Goal: Communication & Community: Answer question/provide support

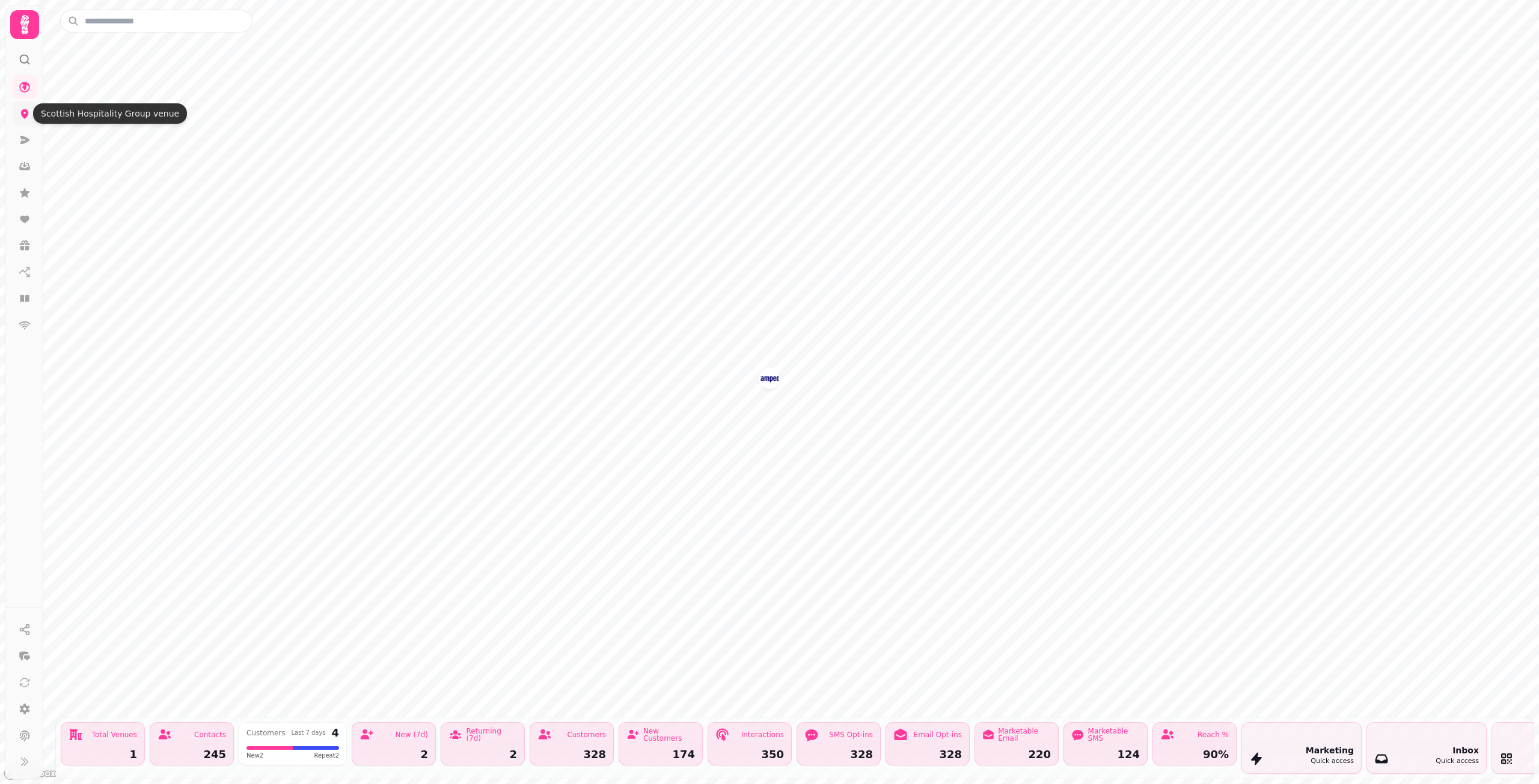
click at [24, 117] on icon at bounding box center [25, 114] width 7 height 9
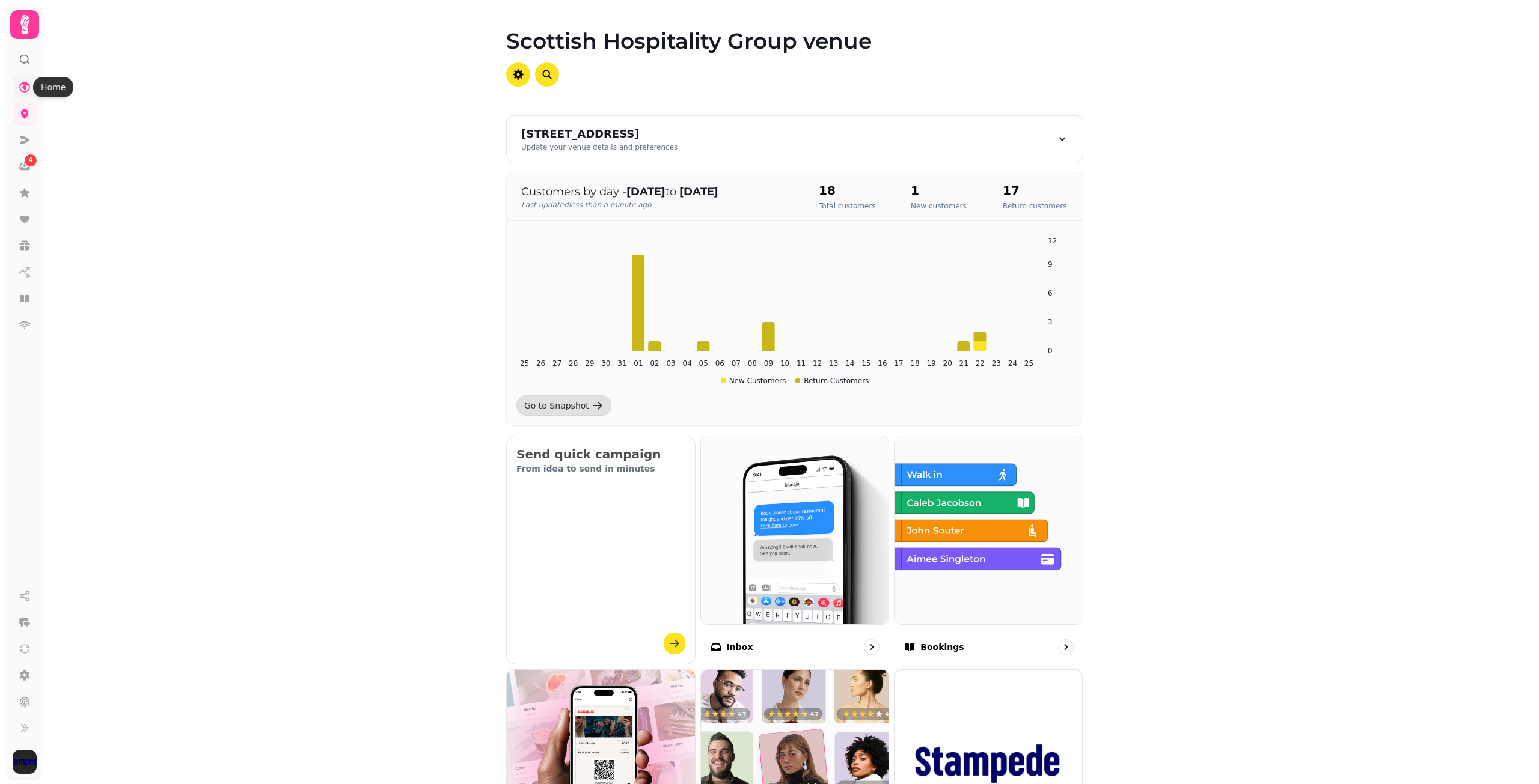
click at [25, 85] on icon at bounding box center [25, 87] width 11 height 11
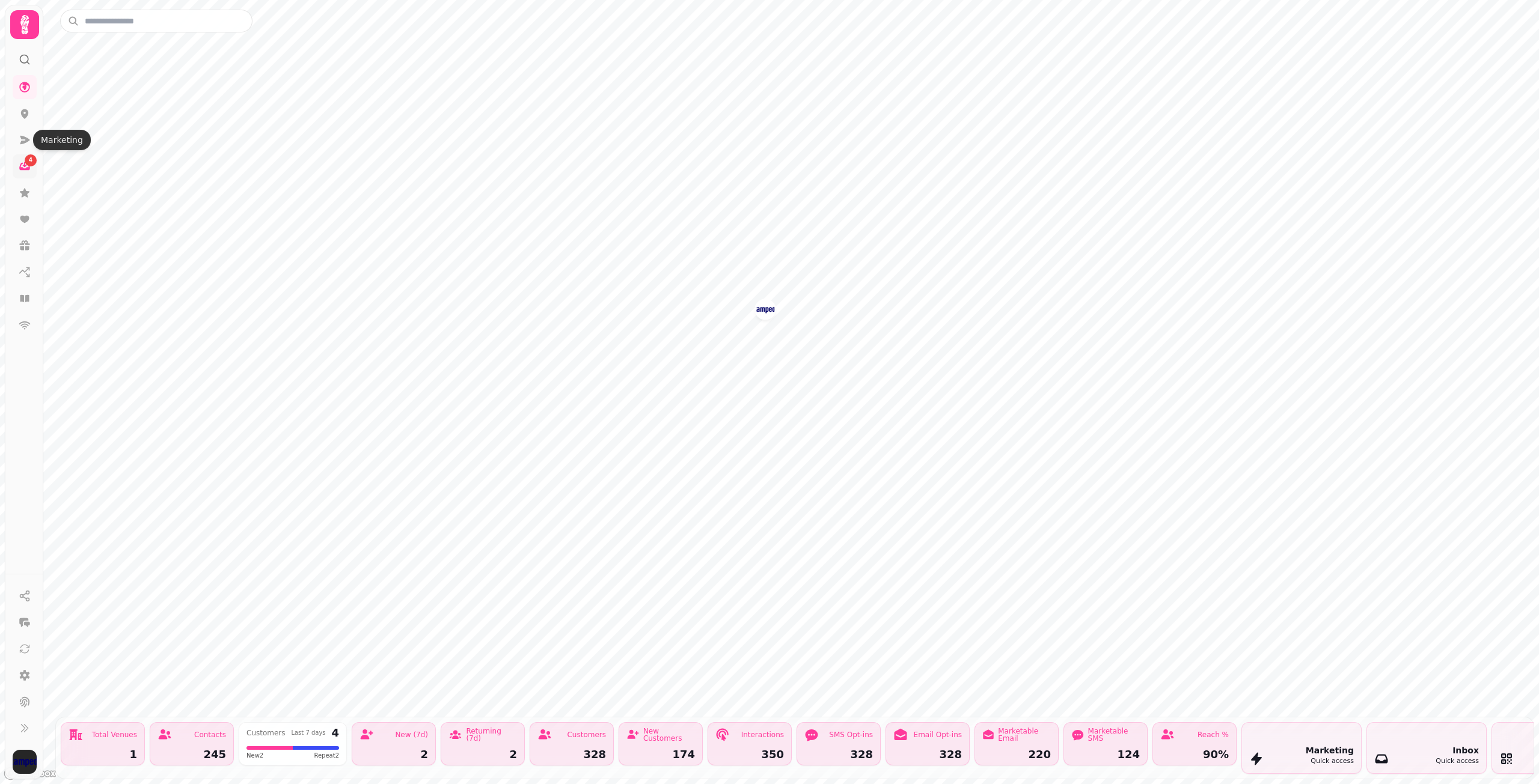
click at [25, 161] on div "4" at bounding box center [31, 160] width 12 height 12
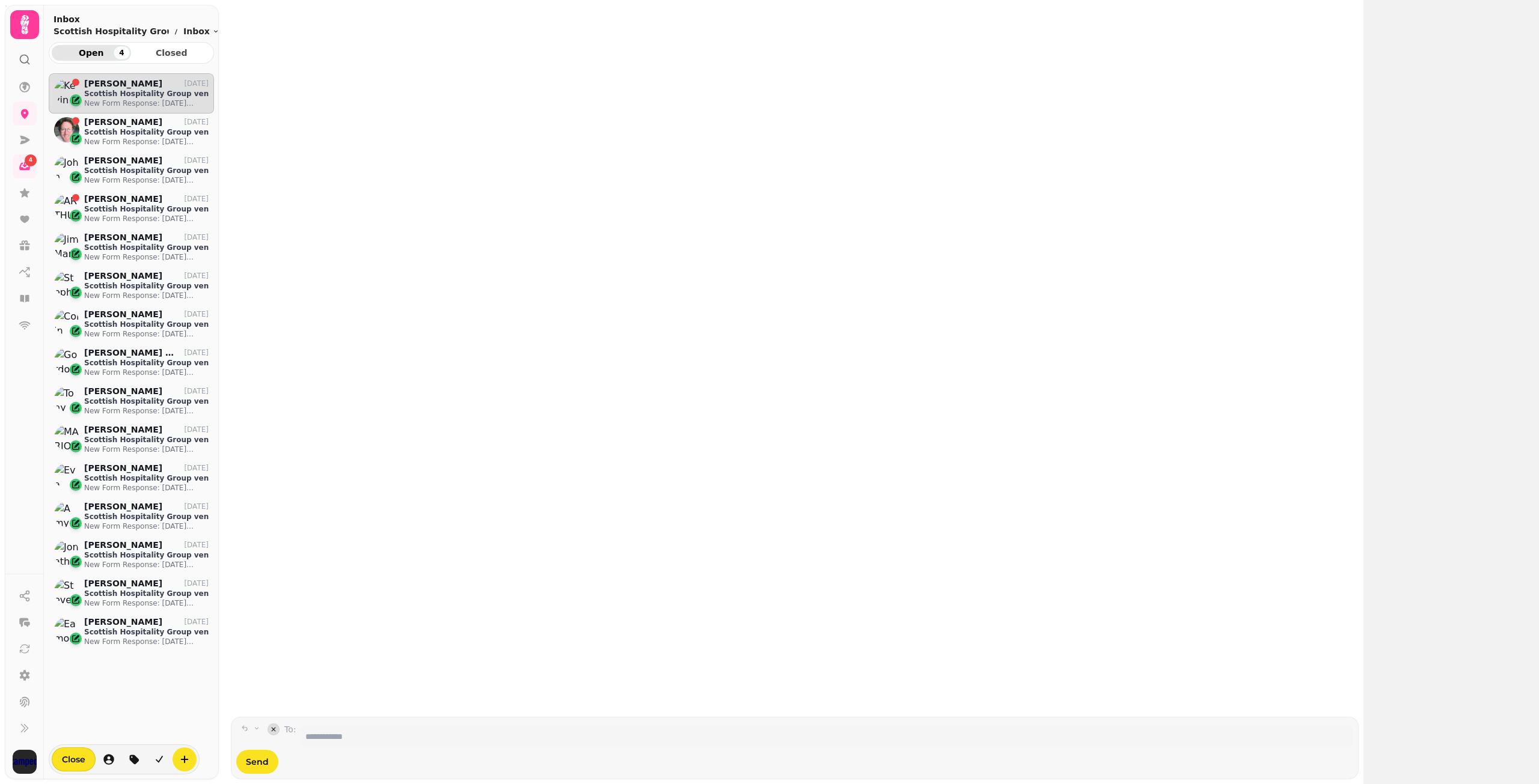
scroll to position [682, 156]
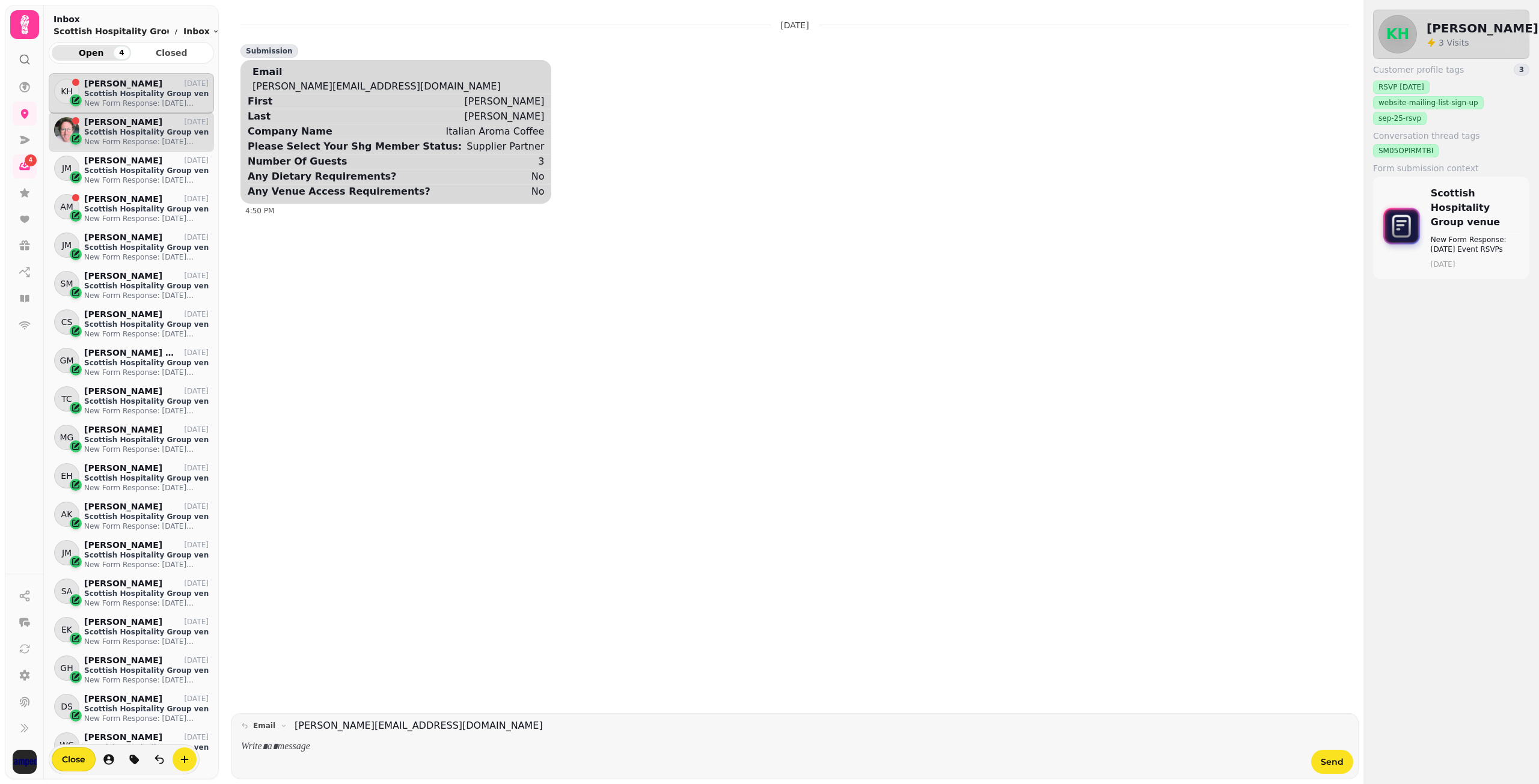
click at [104, 137] on p "New Form Response: [DATE] Event RSVPs" at bounding box center [146, 142] width 124 height 9
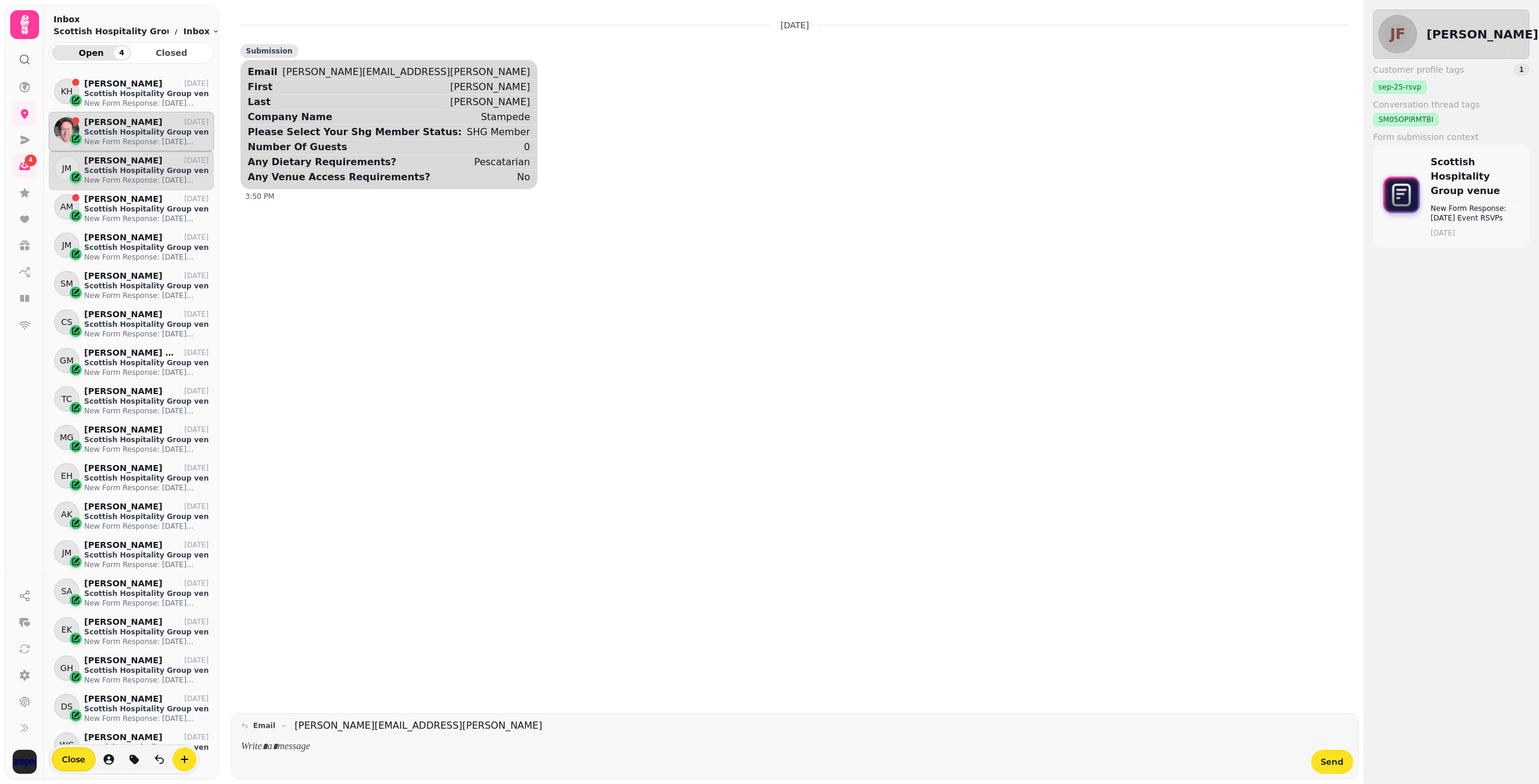
click at [112, 166] on p "Scottish Hospitality Group venue" at bounding box center [146, 170] width 124 height 9
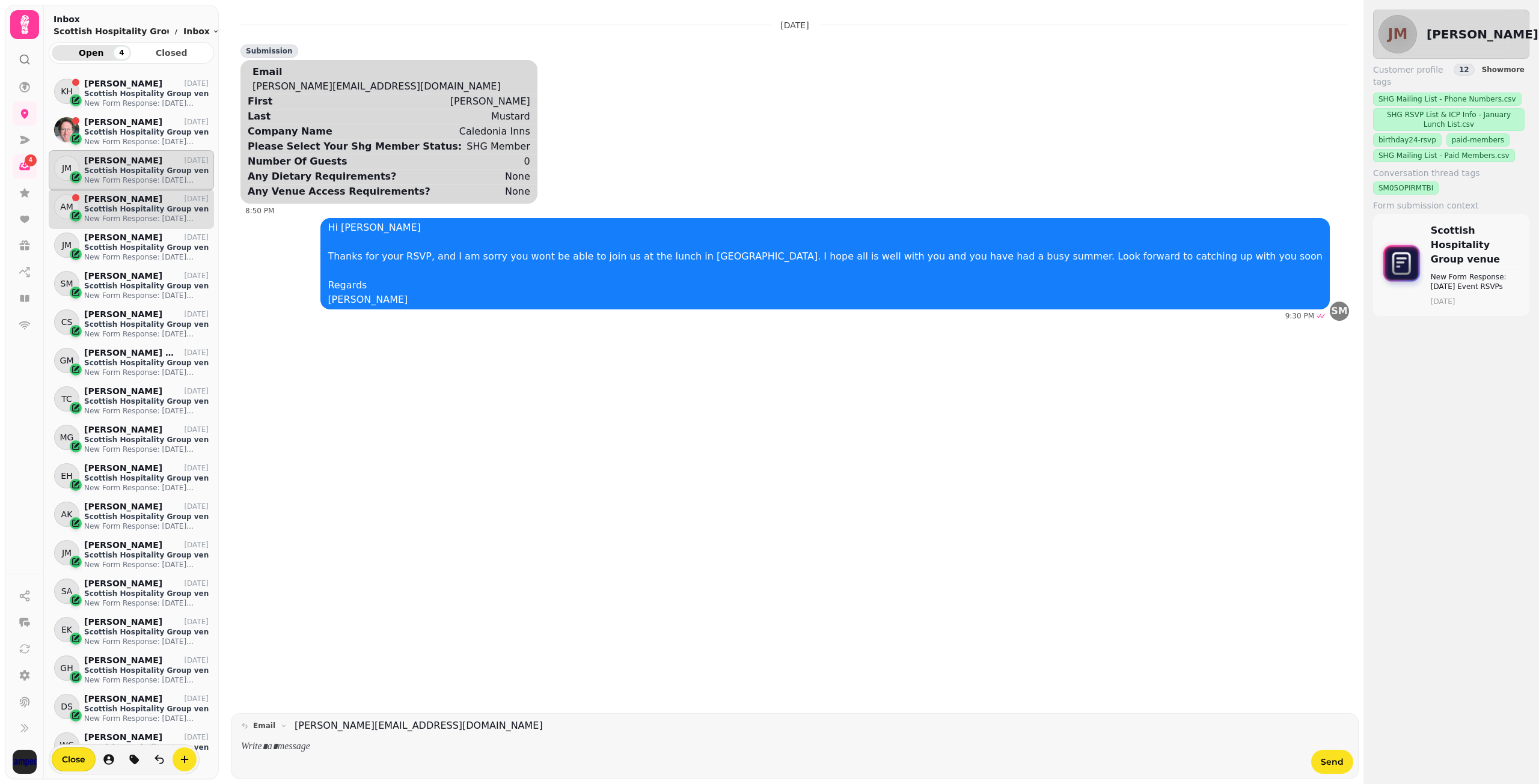
click at [112, 198] on p "[PERSON_NAME]" at bounding box center [123, 199] width 78 height 10
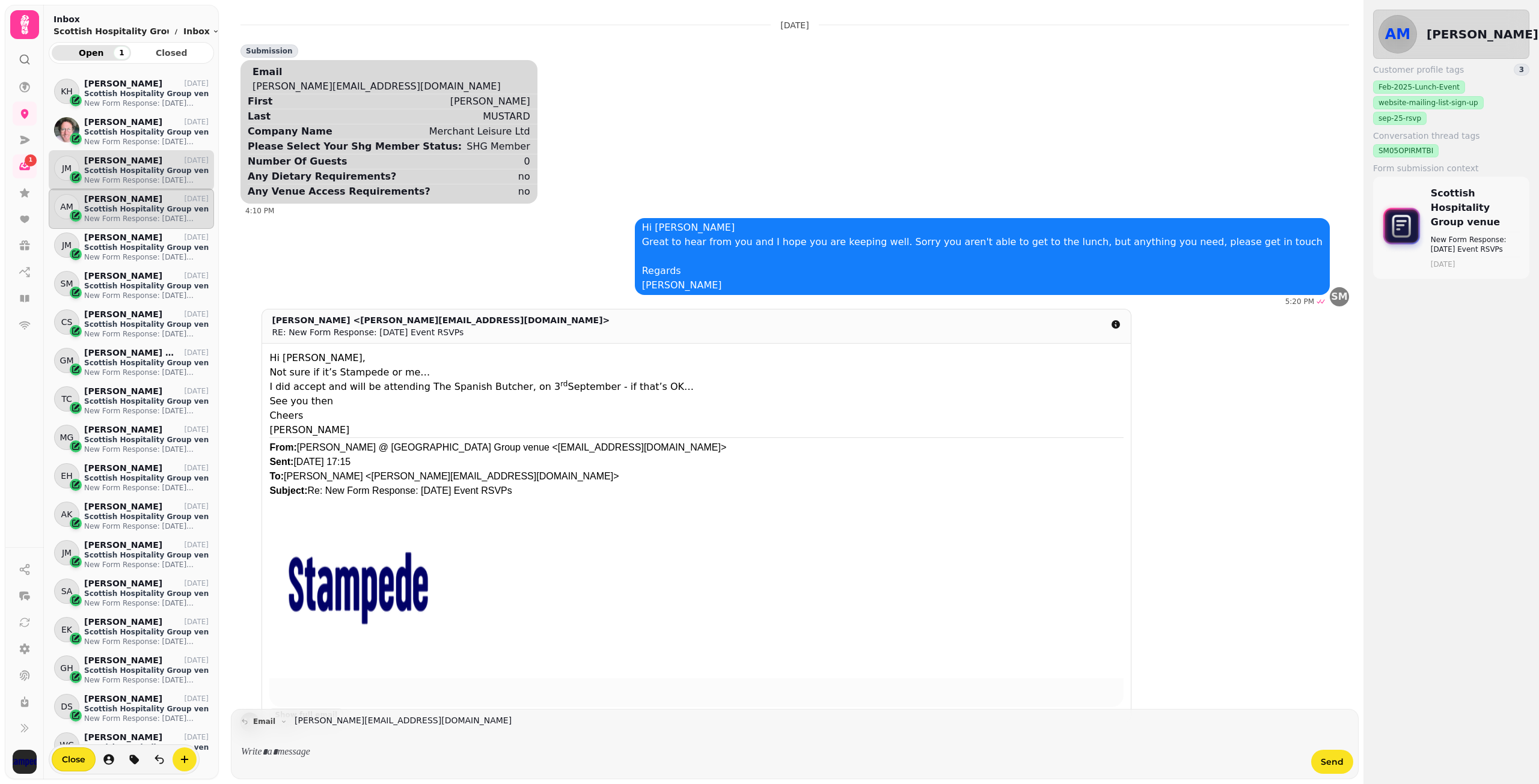
click at [118, 181] on p "New Form Response: [DATE] Event RSVPs" at bounding box center [146, 180] width 124 height 9
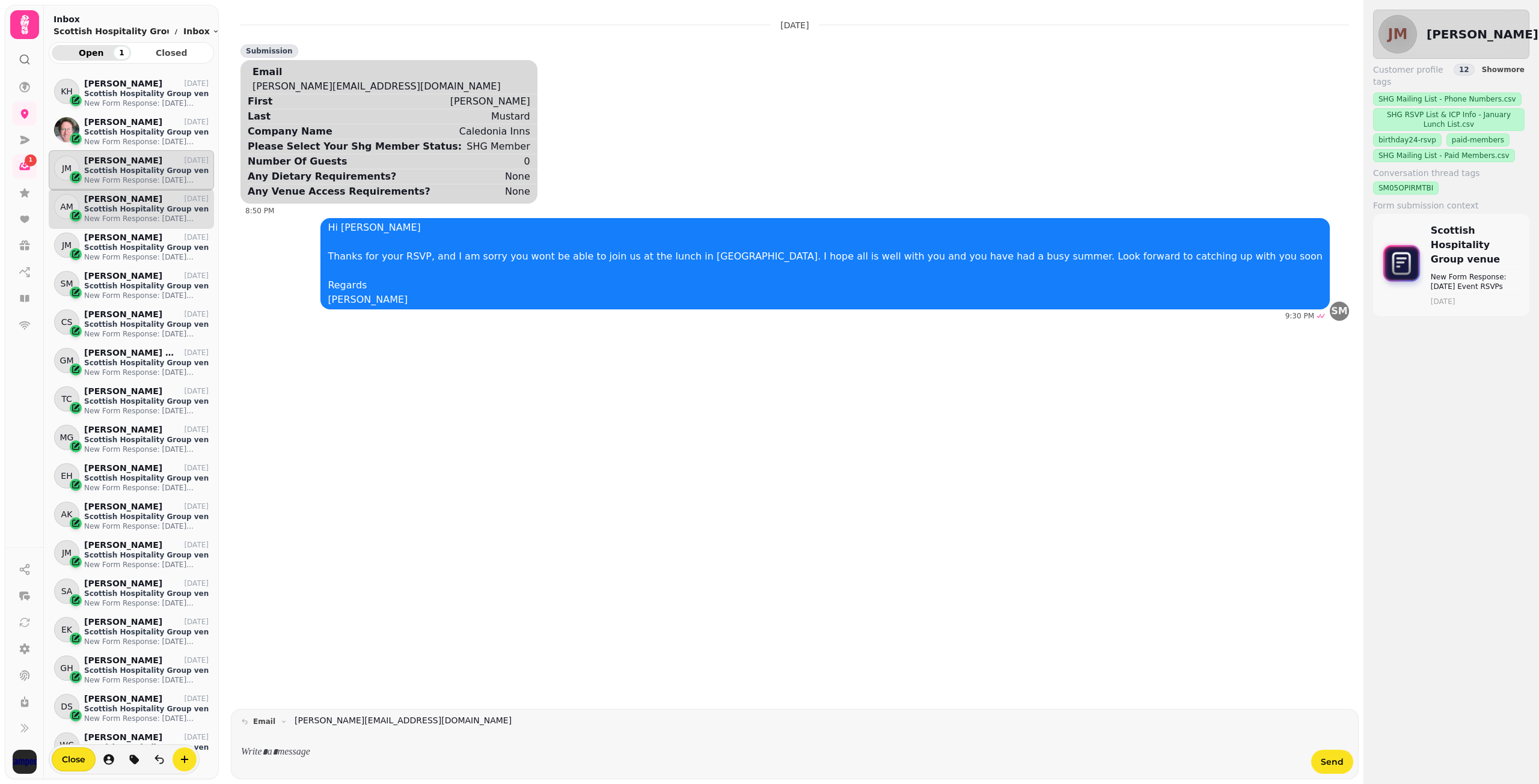
click at [117, 205] on p "Scottish Hospitality Group venue" at bounding box center [146, 209] width 124 height 9
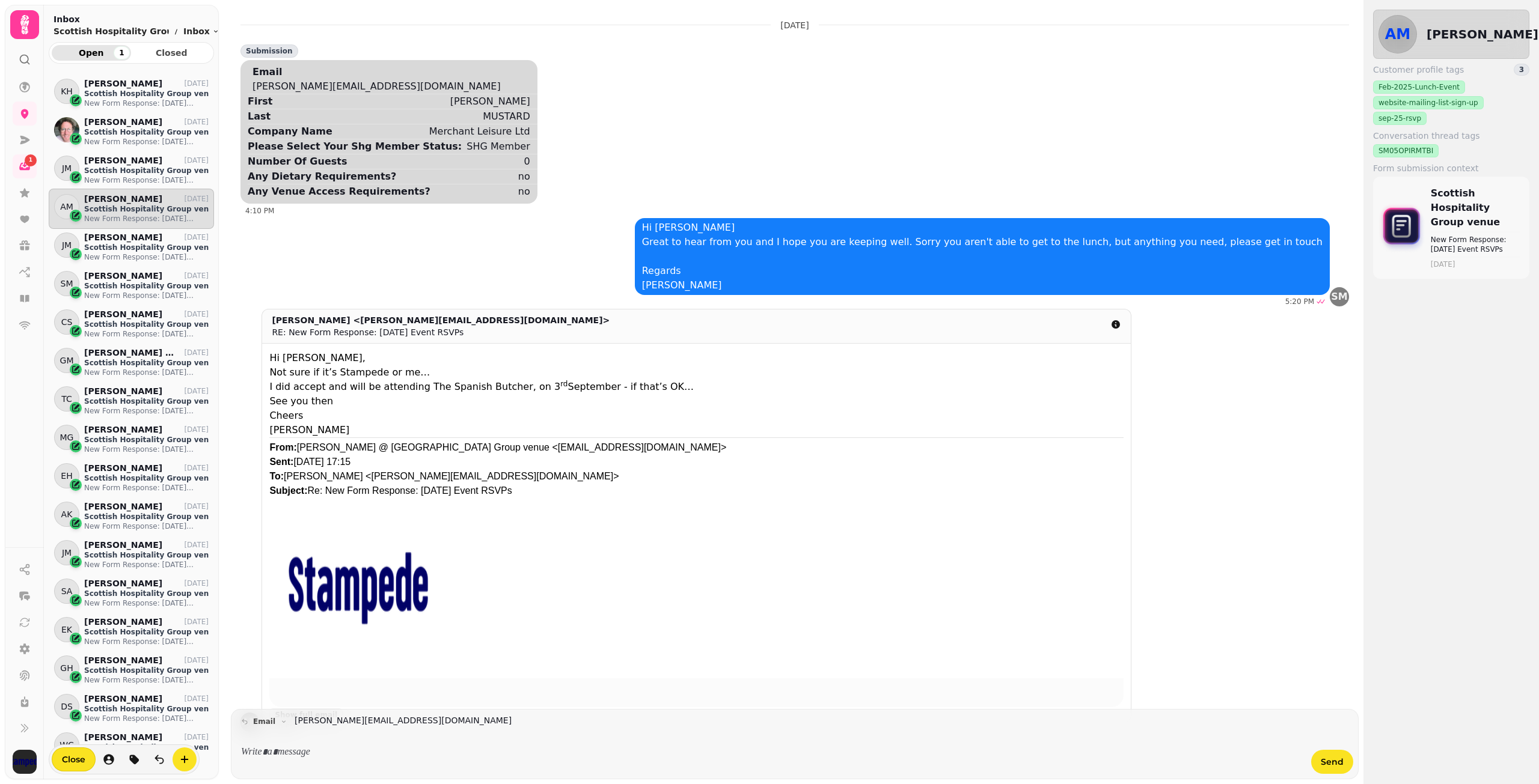
click at [320, 753] on p at bounding box center [772, 753] width 1044 height 14
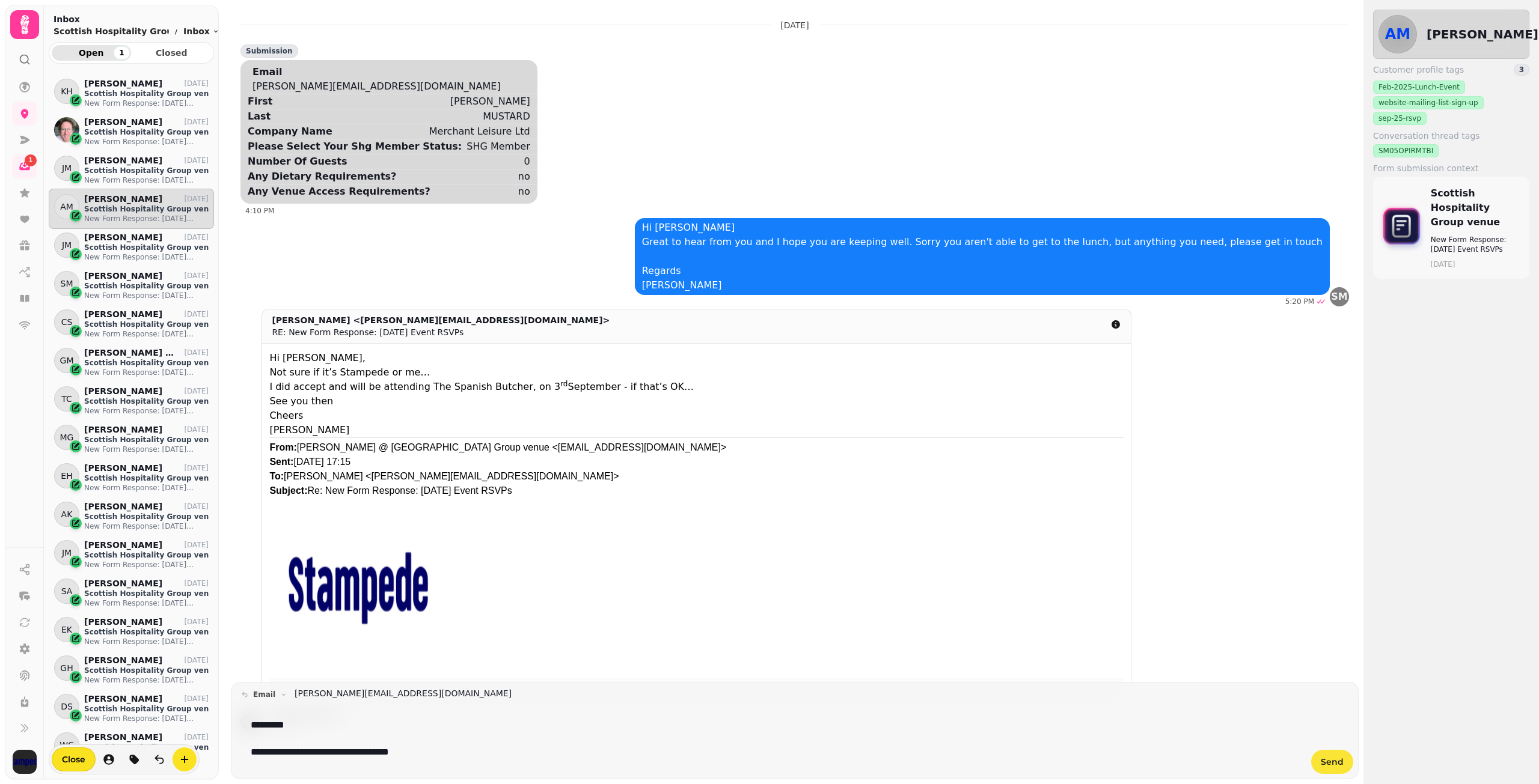
click at [1331, 768] on button "Send" at bounding box center [1332, 762] width 42 height 24
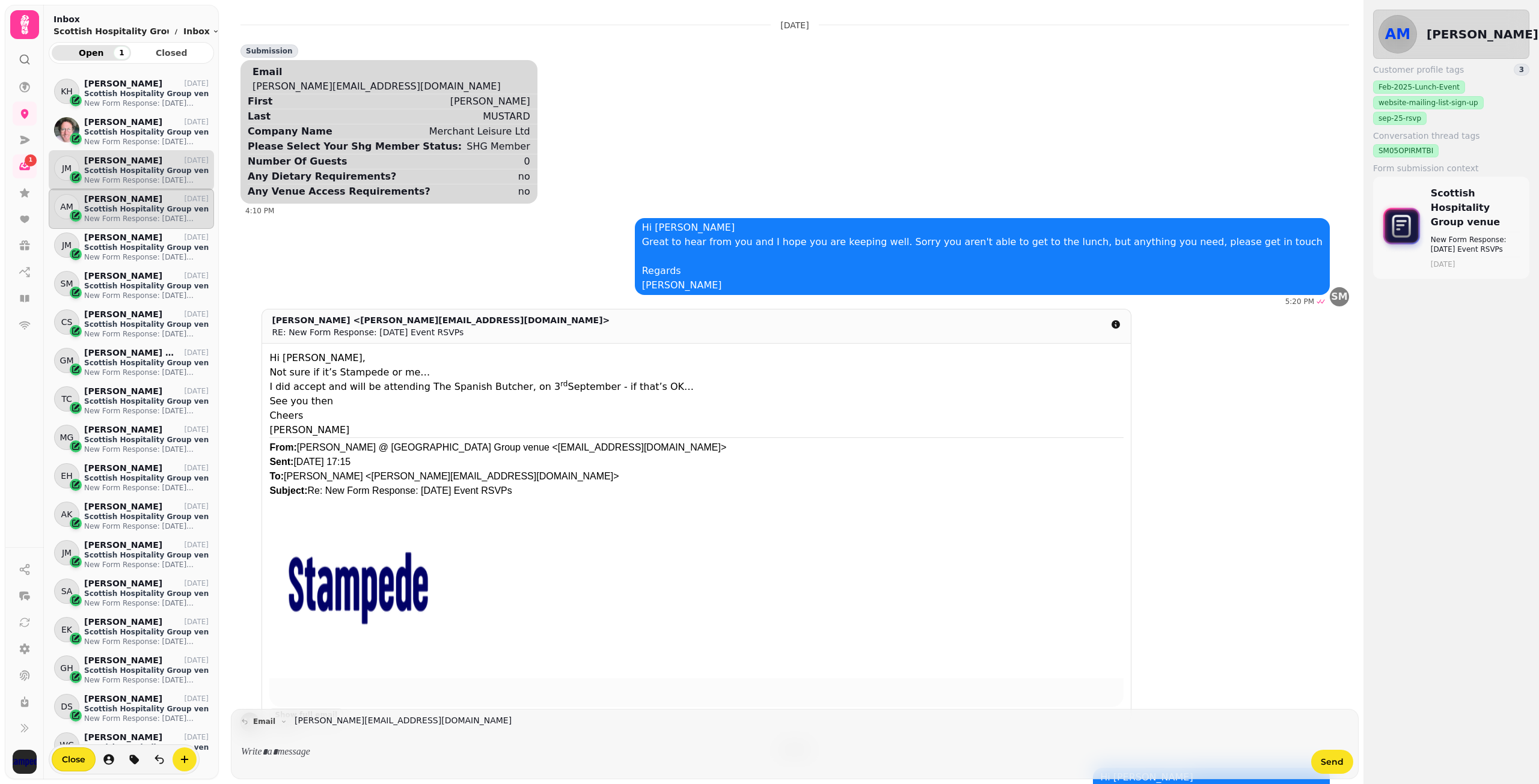
click at [126, 174] on p "Scottish Hospitality Group venue" at bounding box center [146, 170] width 124 height 9
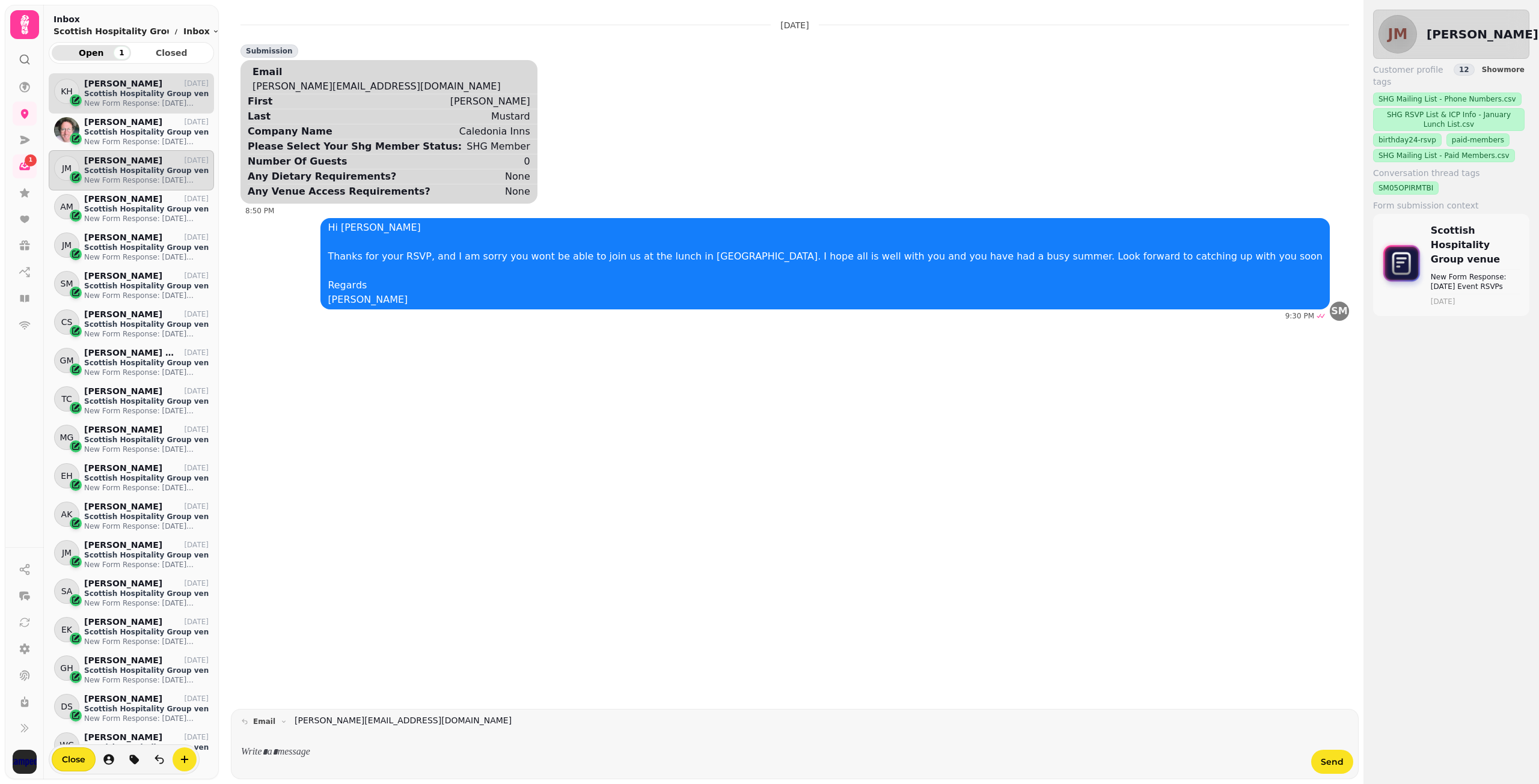
click at [123, 96] on p "Scottish Hospitality Group venue" at bounding box center [146, 93] width 124 height 9
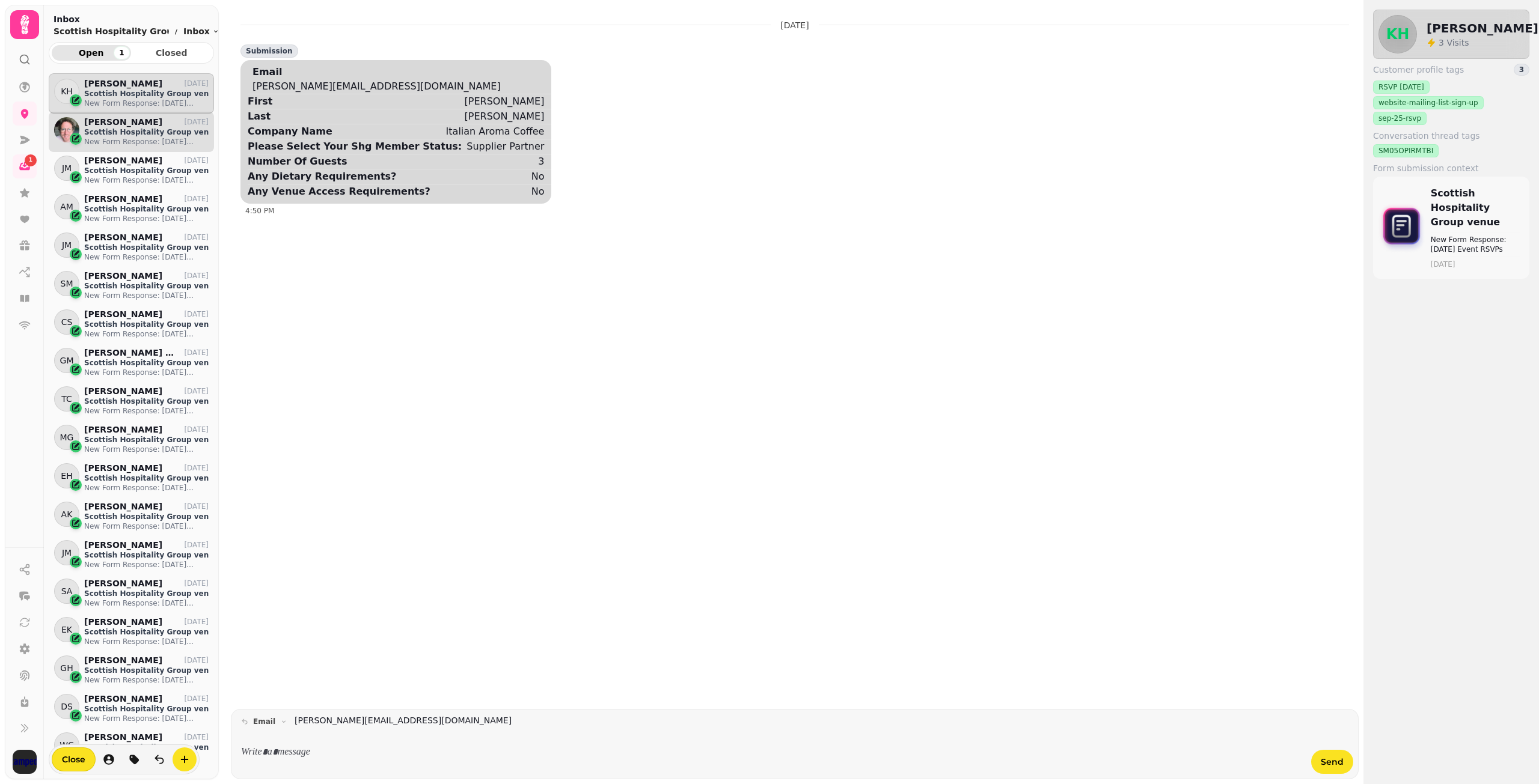
click at [128, 125] on div "[PERSON_NAME] [DATE]" at bounding box center [146, 122] width 124 height 10
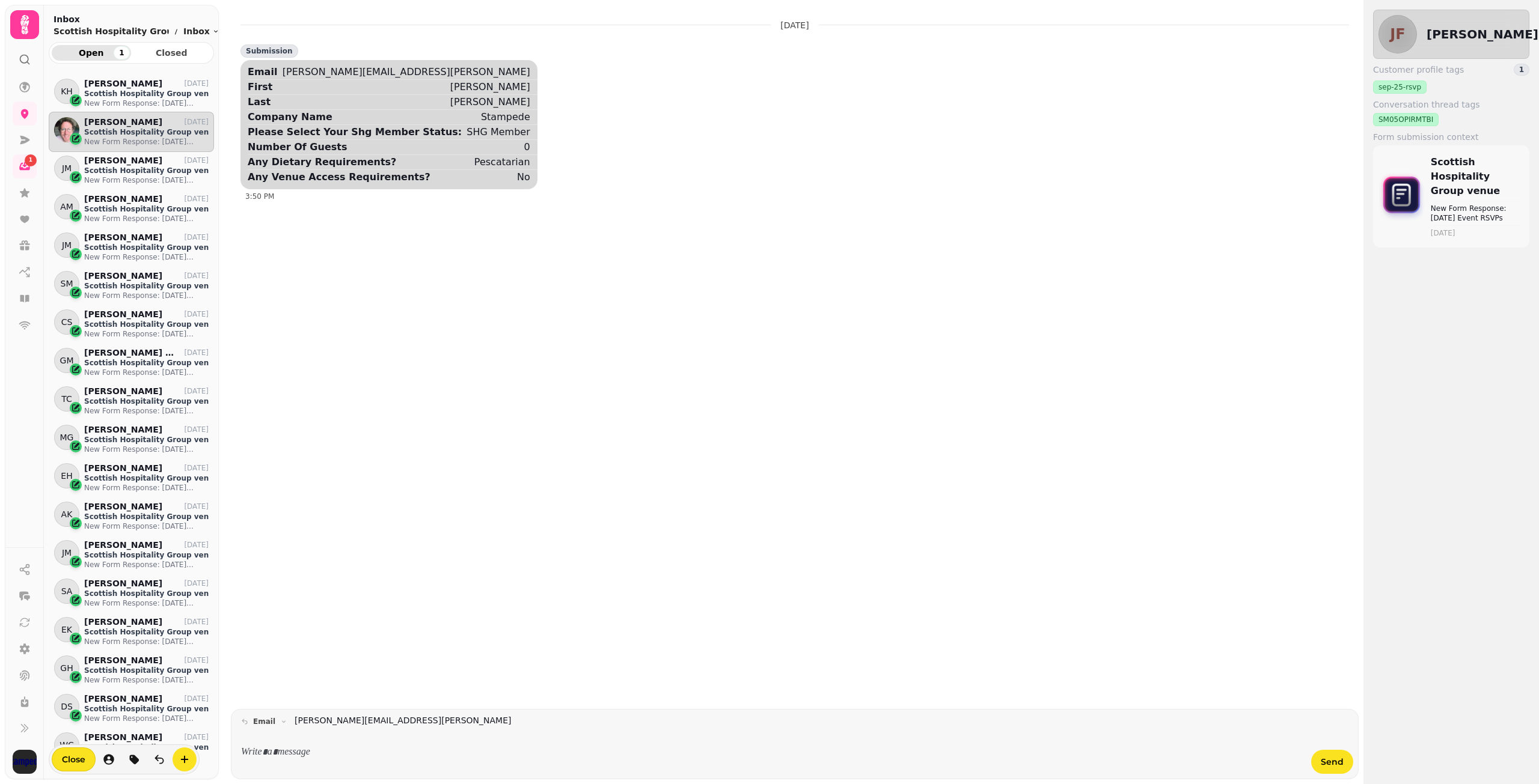
click at [273, 762] on div at bounding box center [772, 753] width 1063 height 33
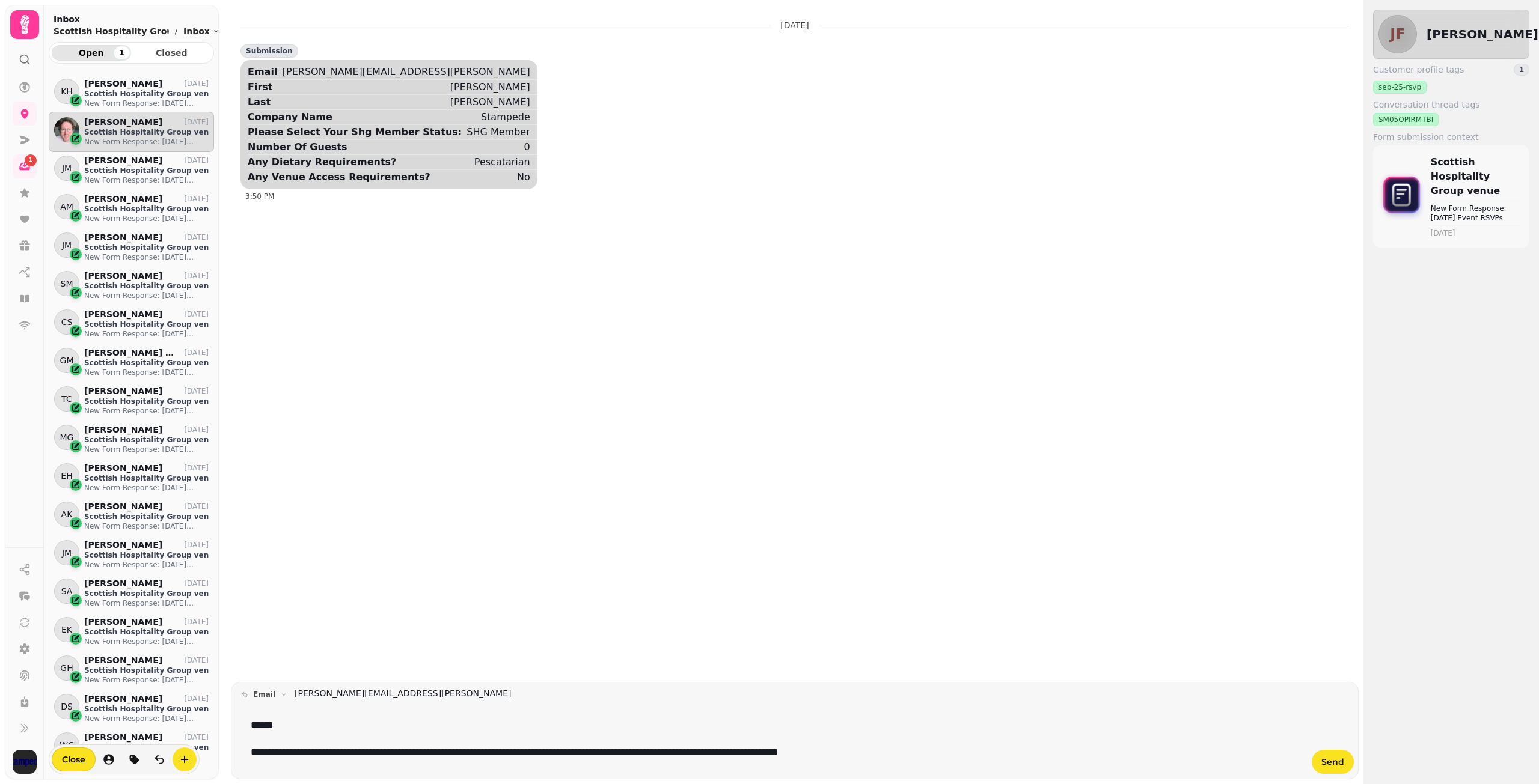
click at [835, 753] on p "**********" at bounding box center [772, 753] width 1044 height 14
click at [979, 751] on p "**********" at bounding box center [772, 753] width 1044 height 14
click at [973, 752] on p "**********" at bounding box center [772, 753] width 1044 height 14
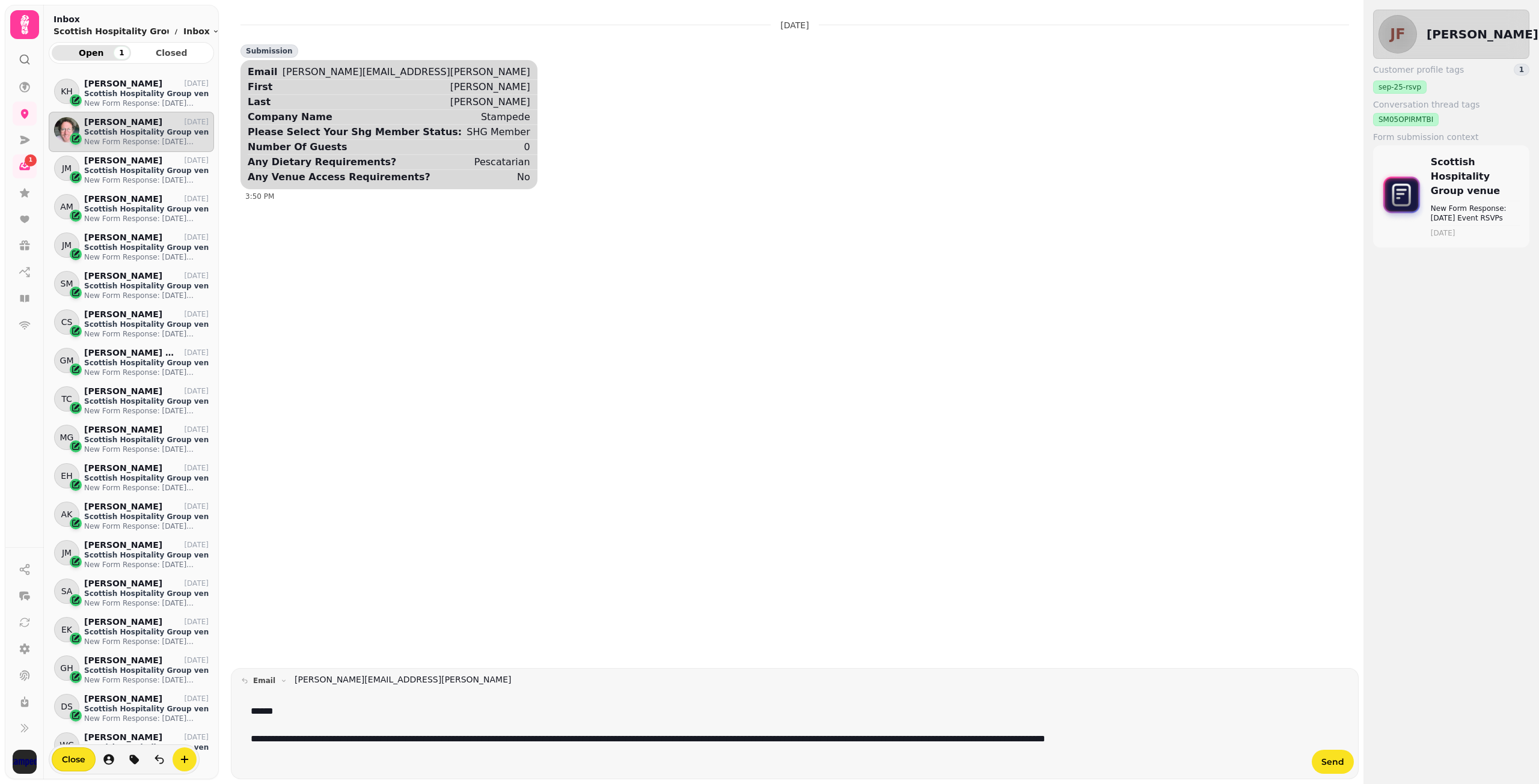
click at [1287, 742] on p "**********" at bounding box center [772, 745] width 1044 height 27
click at [319, 756] on p "**********" at bounding box center [772, 745] width 1044 height 27
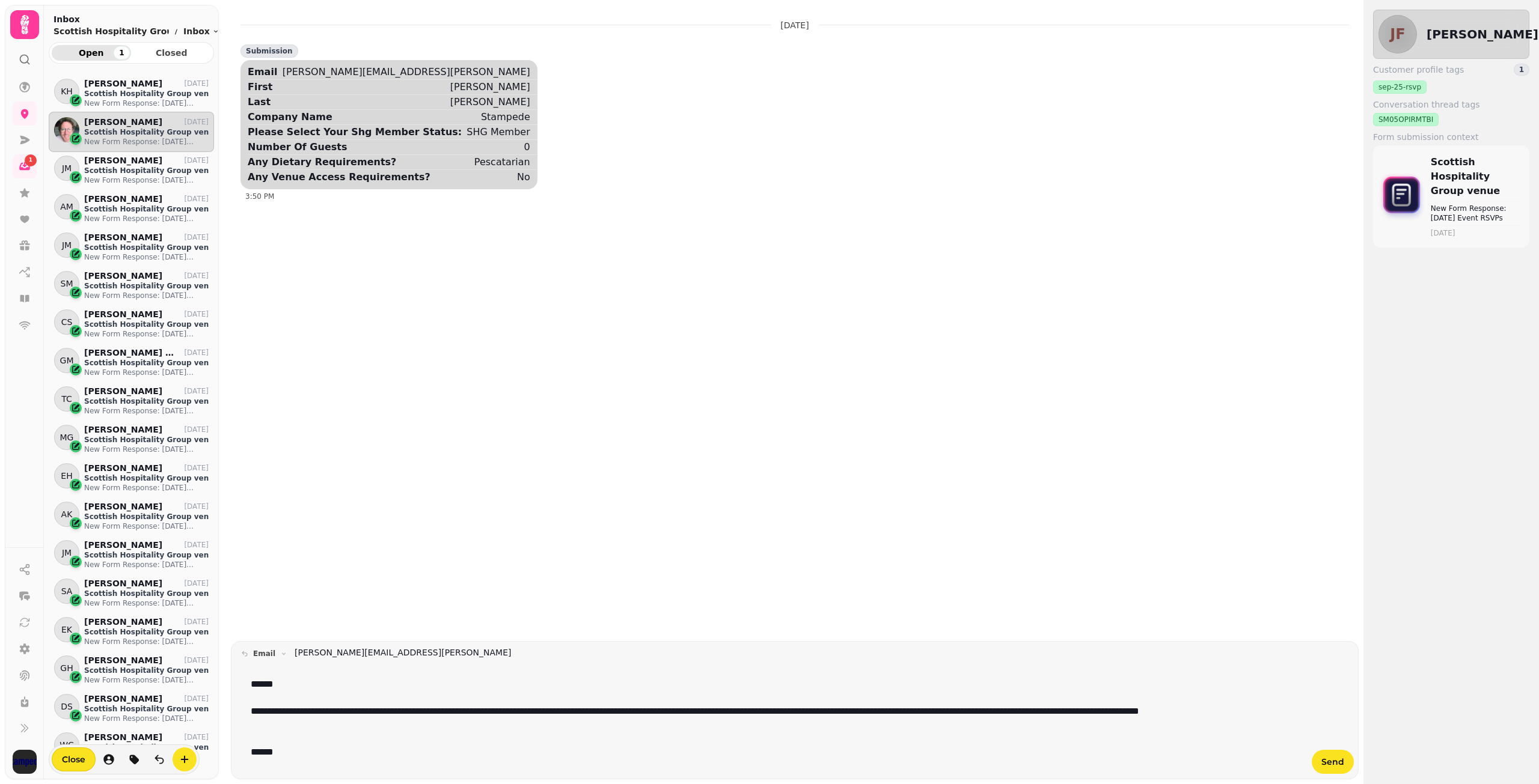
click at [438, 727] on p "**********" at bounding box center [772, 717] width 1044 height 27
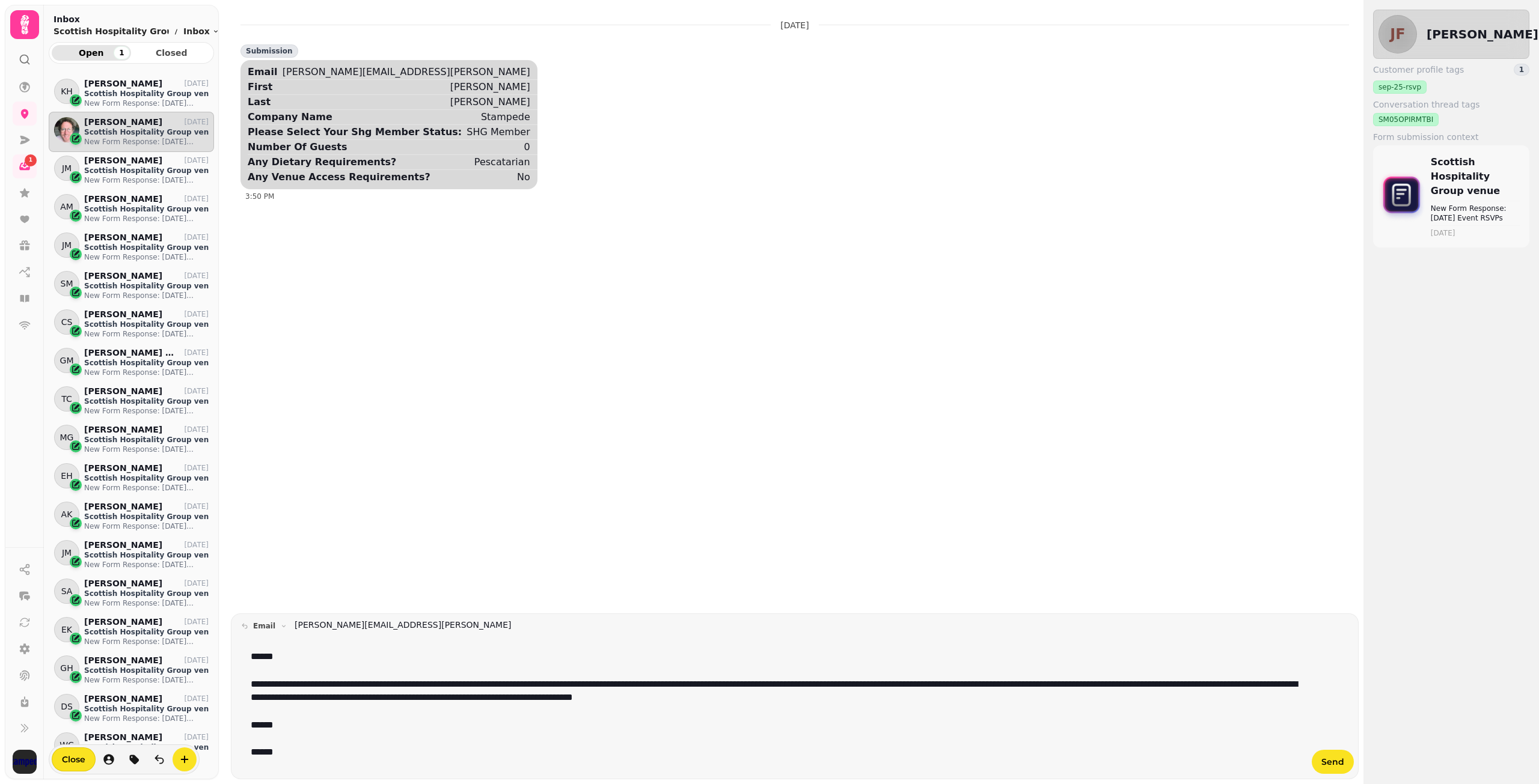
click at [329, 747] on p "******" at bounding box center [772, 753] width 1044 height 14
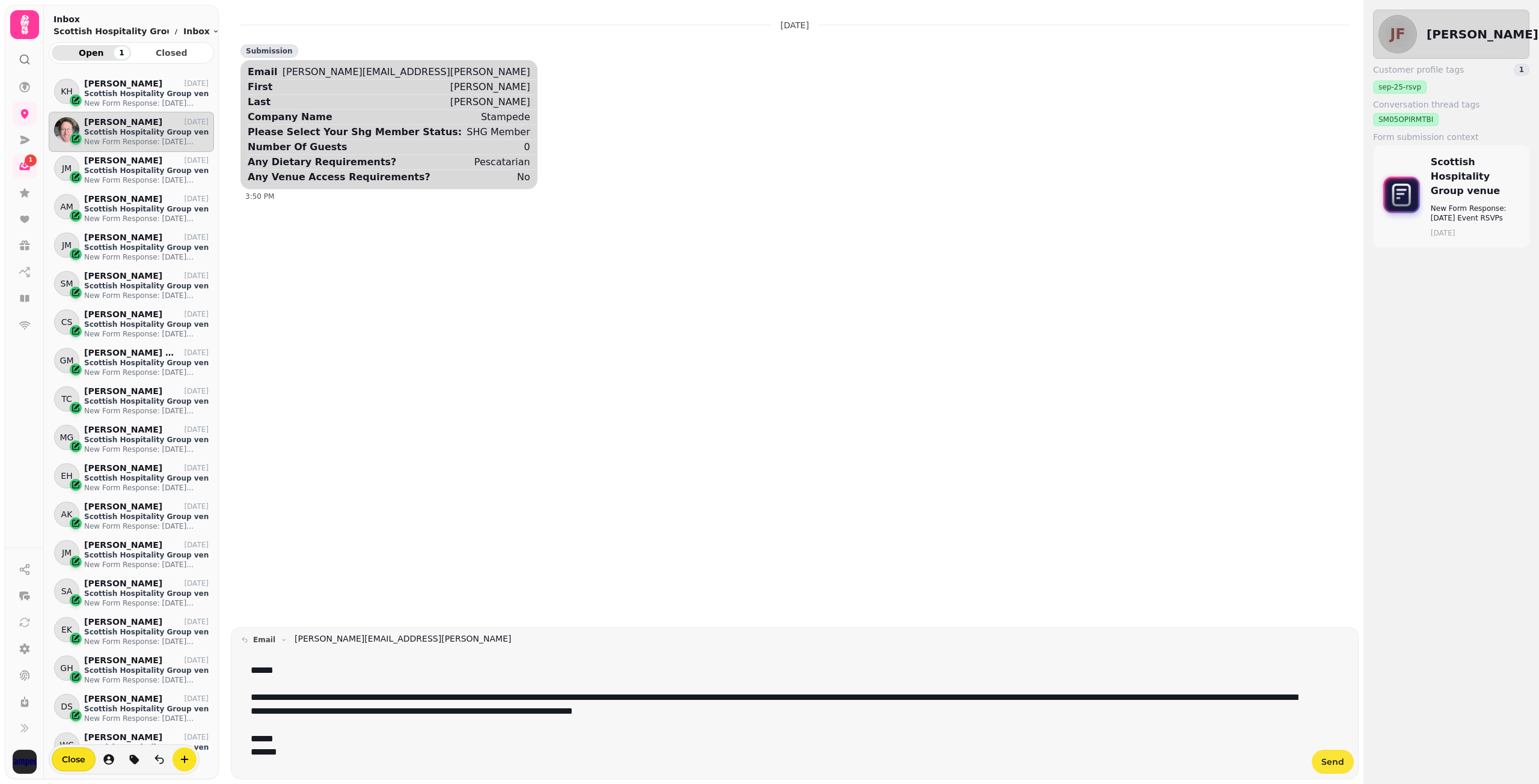
click at [1333, 765] on span "Send" at bounding box center [1333, 761] width 23 height 8
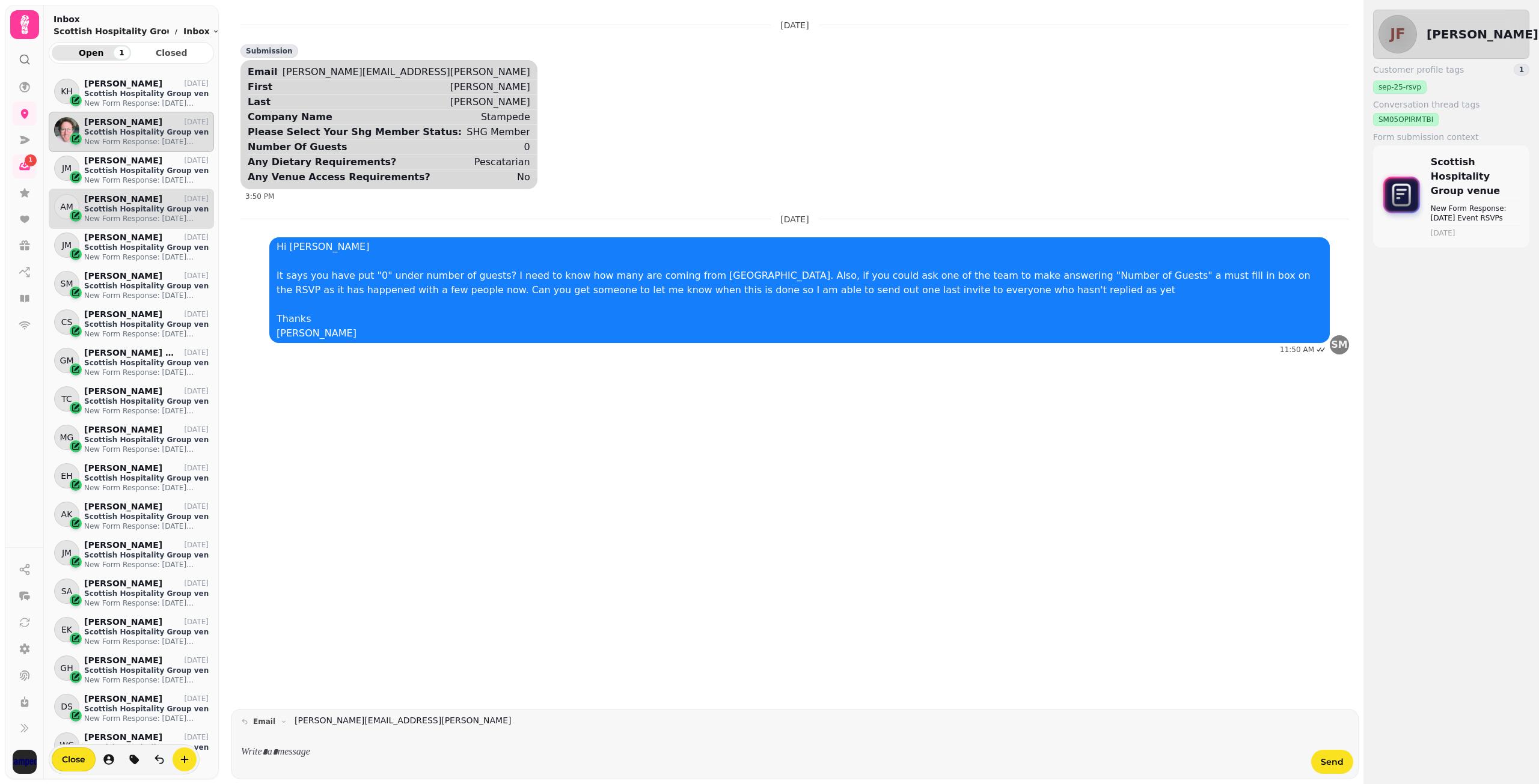
click at [108, 198] on p "[PERSON_NAME]" at bounding box center [123, 199] width 78 height 10
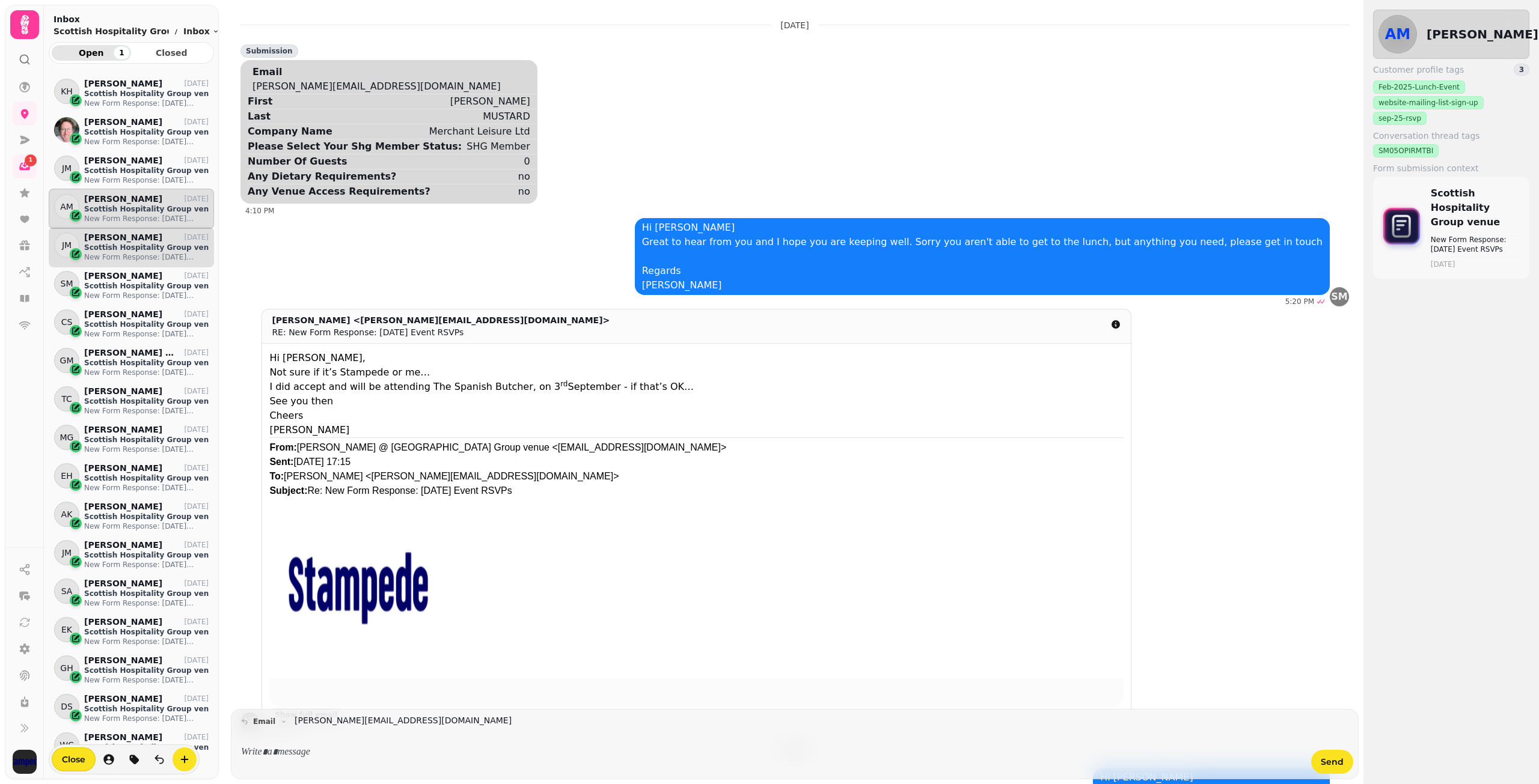
click at [110, 241] on p "[PERSON_NAME]" at bounding box center [123, 237] width 78 height 10
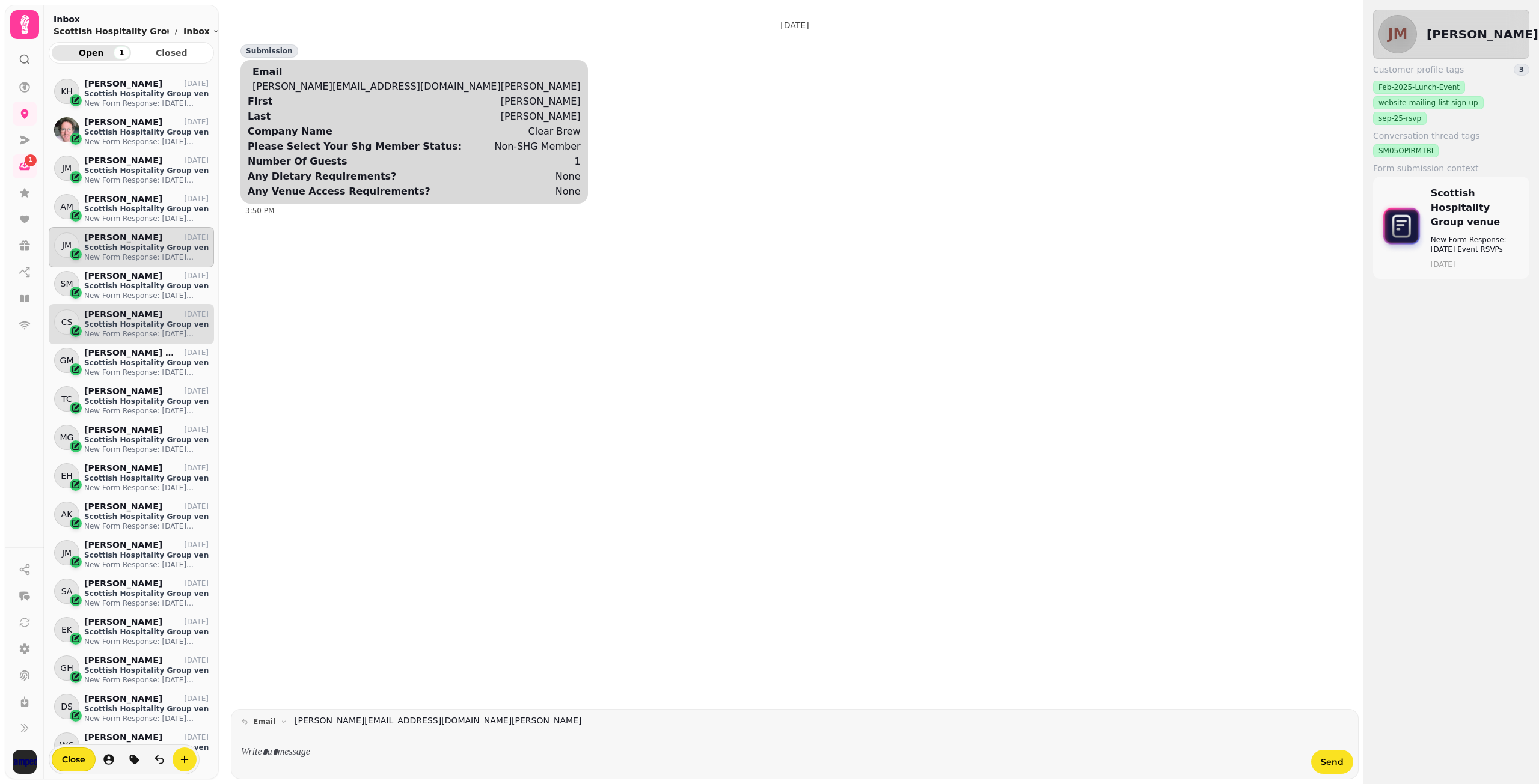
click at [111, 333] on p "New Form Response: [DATE] Event RSVPs" at bounding box center [146, 334] width 124 height 9
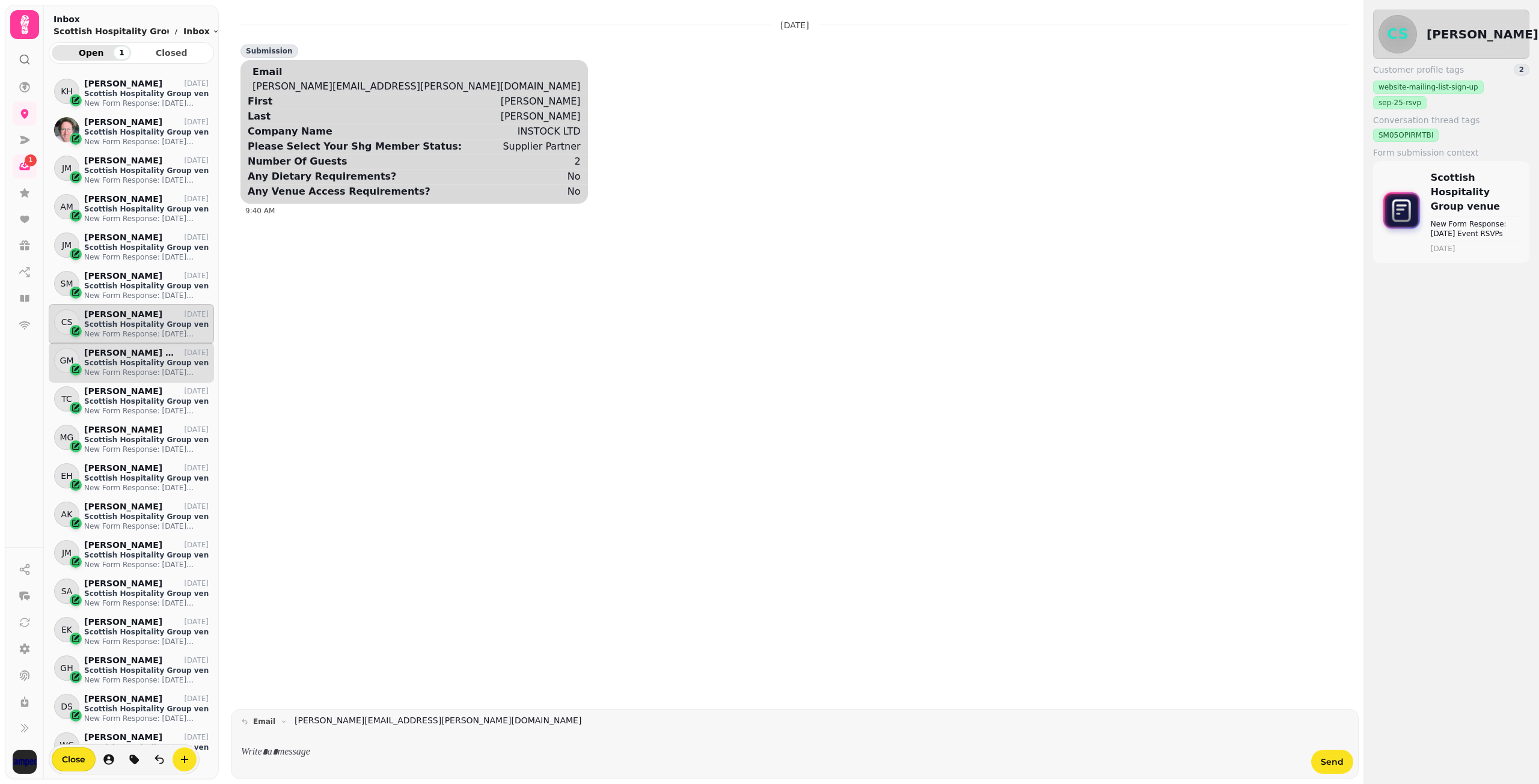
click at [124, 352] on p "[PERSON_NAME] MBE" at bounding box center [131, 353] width 94 height 10
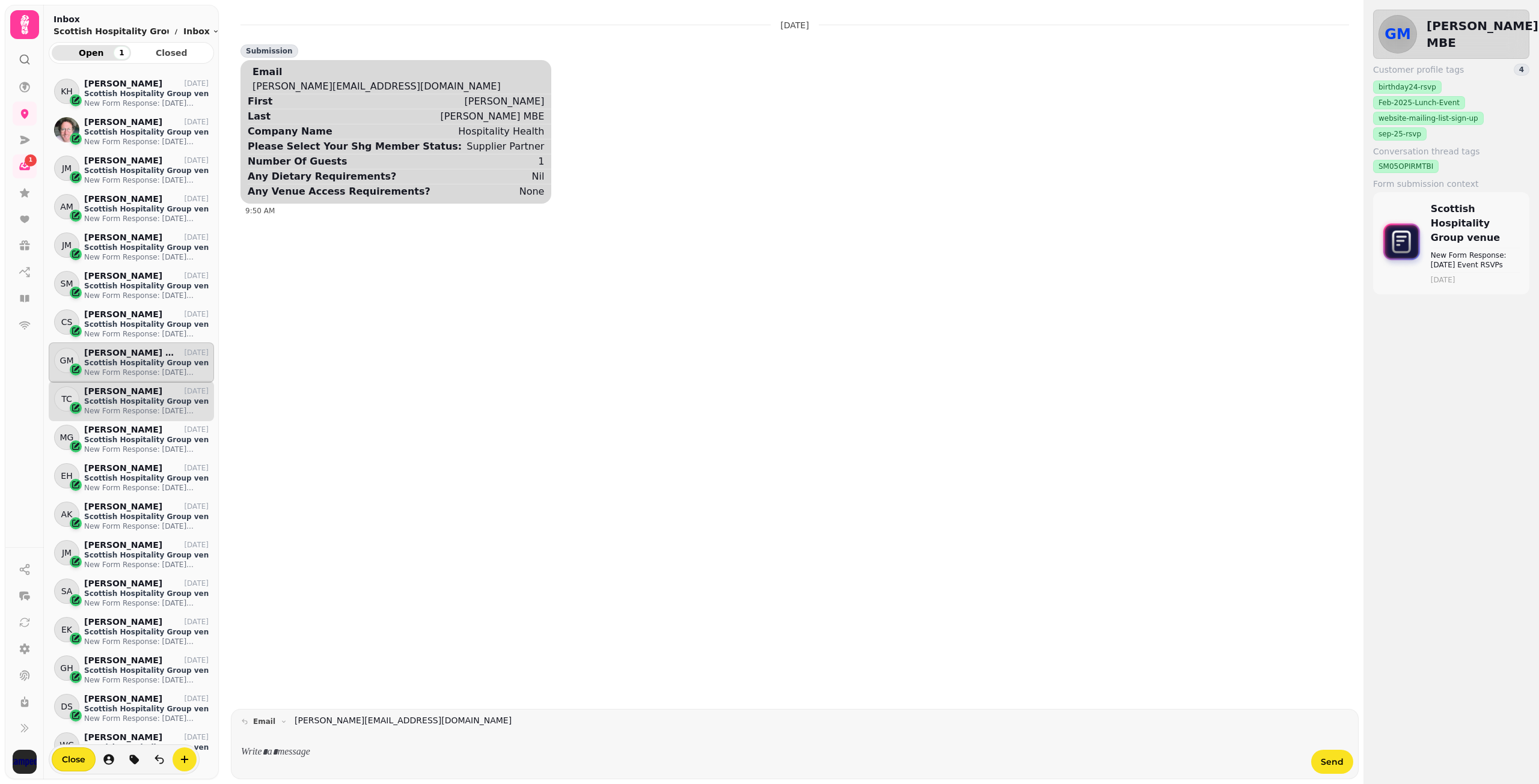
click at [118, 391] on p "[PERSON_NAME]" at bounding box center [123, 391] width 78 height 10
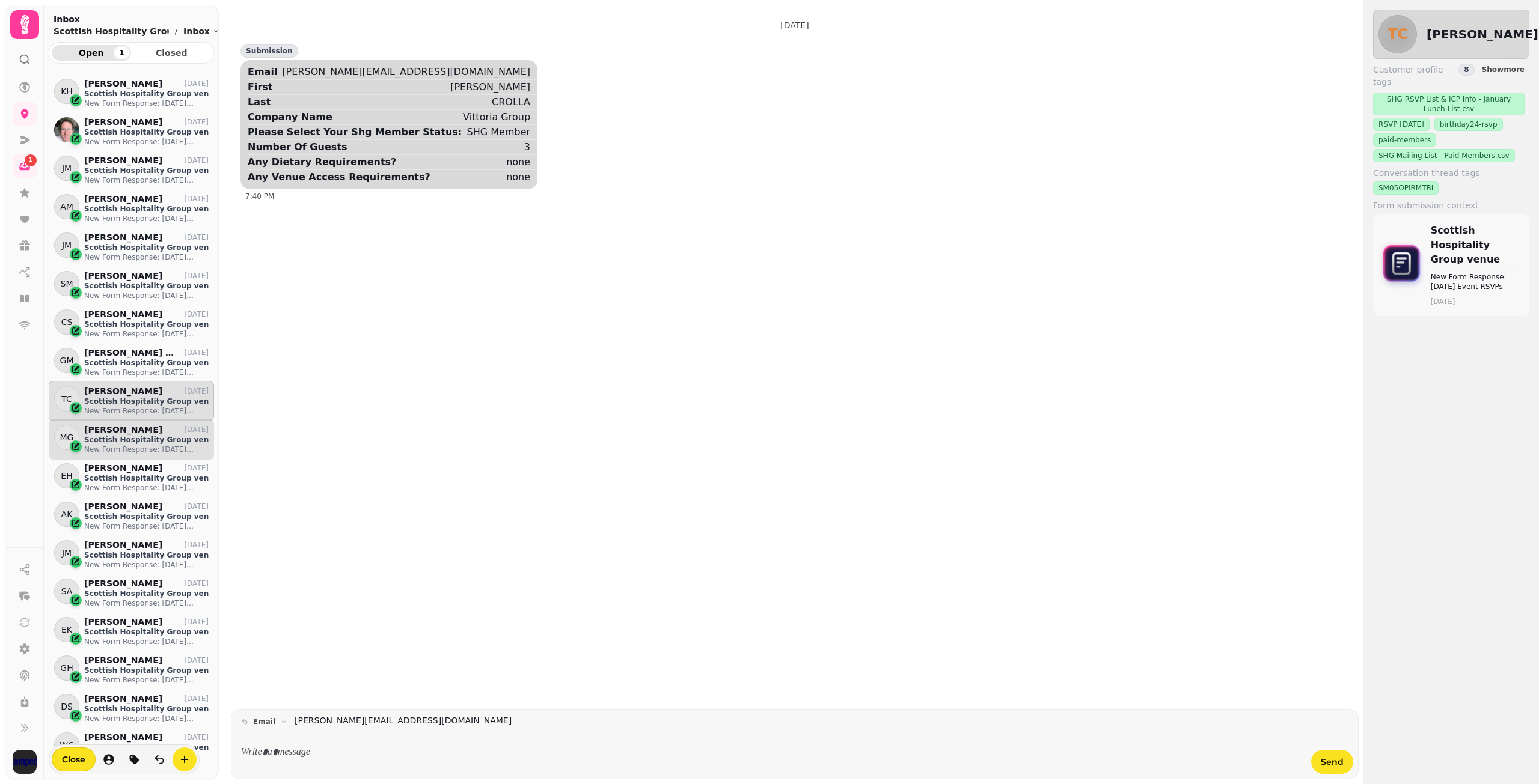
click at [146, 433] on div "[PERSON_NAME] [DATE]" at bounding box center [146, 429] width 124 height 10
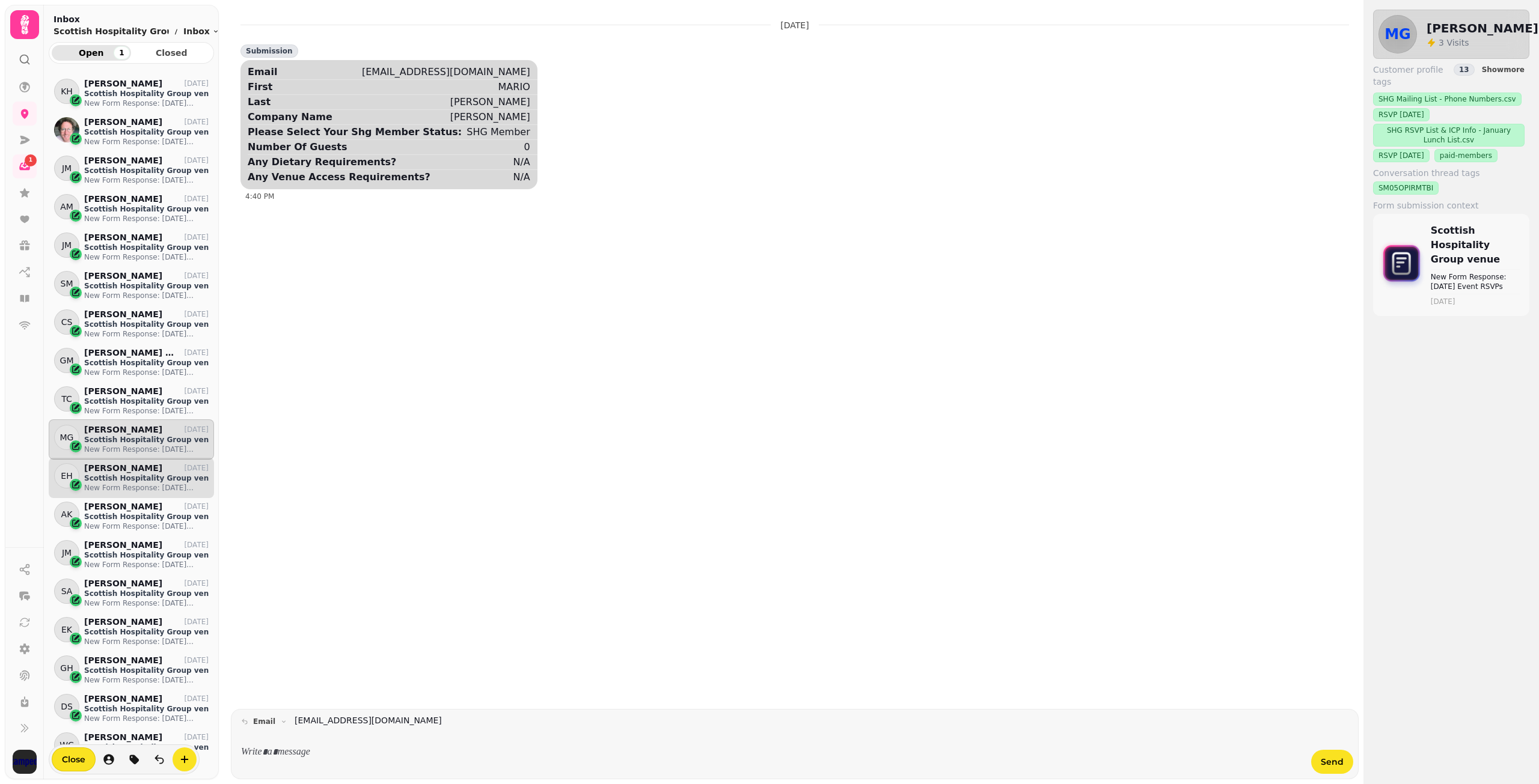
click at [120, 470] on p "[PERSON_NAME]" at bounding box center [123, 467] width 78 height 10
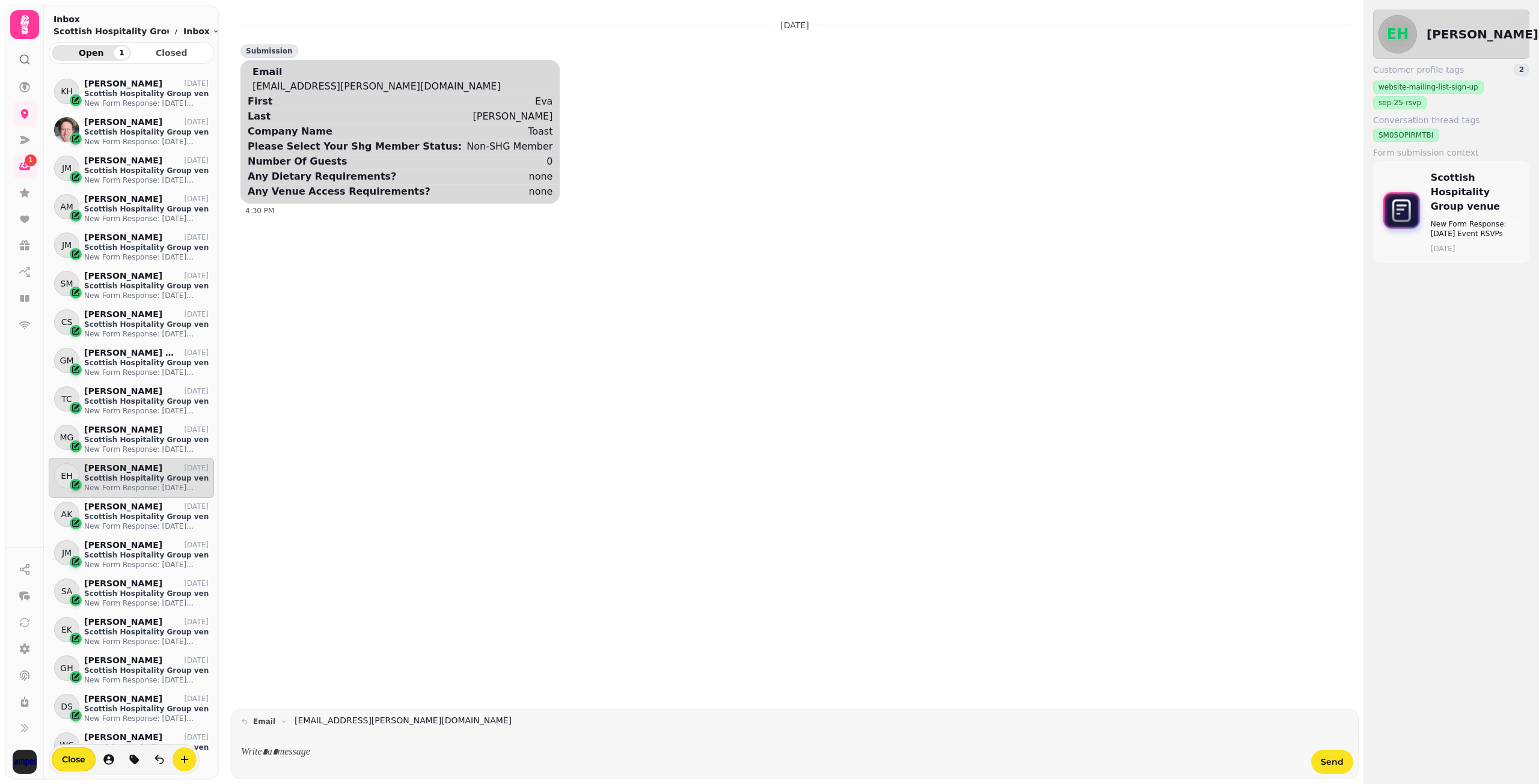
click at [261, 751] on p at bounding box center [772, 753] width 1044 height 14
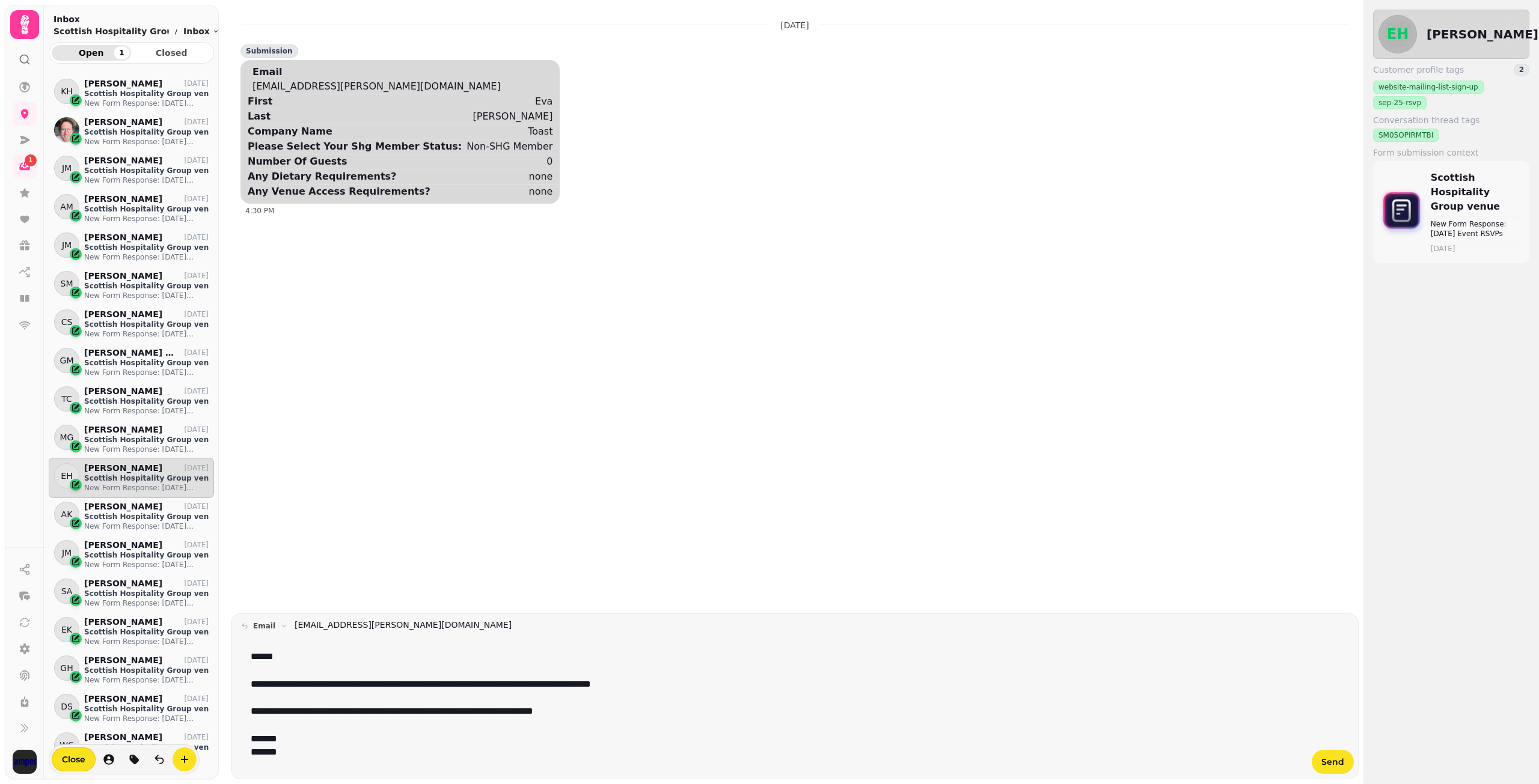
click at [601, 712] on p "**********" at bounding box center [772, 711] width 1044 height 14
click at [618, 712] on p "**********" at bounding box center [772, 711] width 1044 height 14
click at [1335, 768] on button "Send" at bounding box center [1332, 762] width 42 height 24
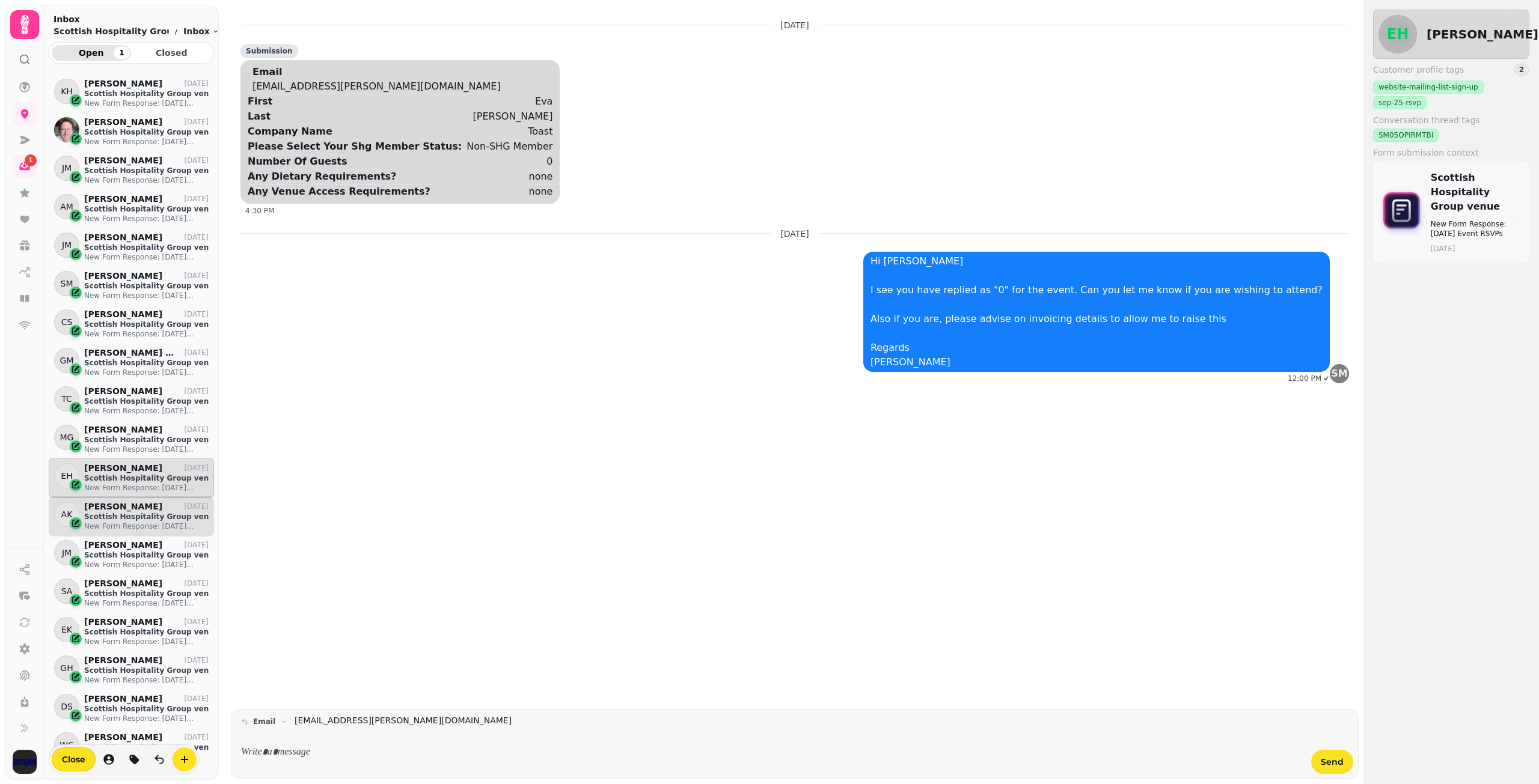
click at [109, 518] on p "Scottish Hospitality Group venue" at bounding box center [146, 516] width 124 height 9
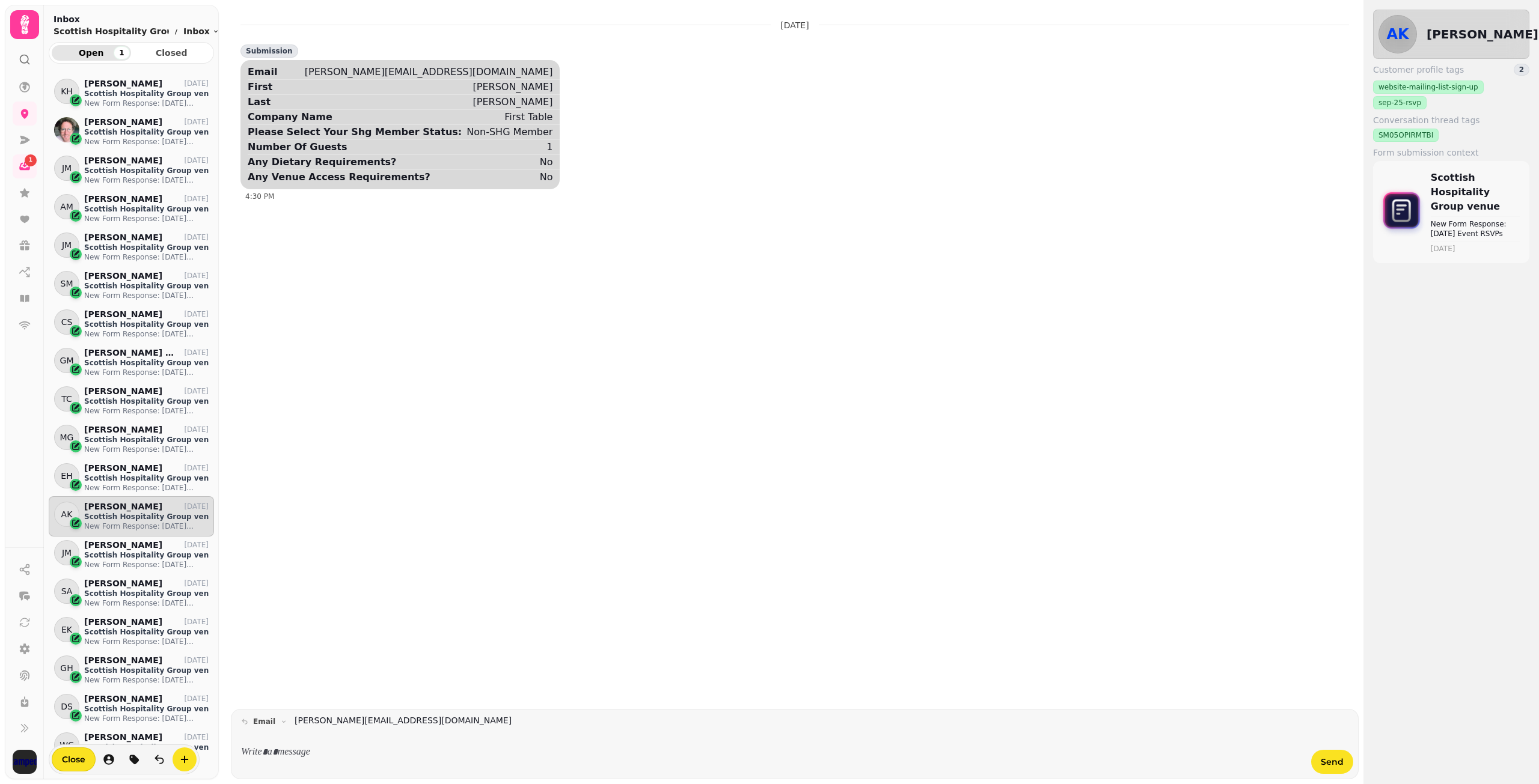
click at [352, 712] on div "email [PERSON_NAME][EMAIL_ADDRESS][DOMAIN_NAME] Send" at bounding box center [795, 744] width 1128 height 70
click at [356, 749] on p at bounding box center [772, 753] width 1044 height 14
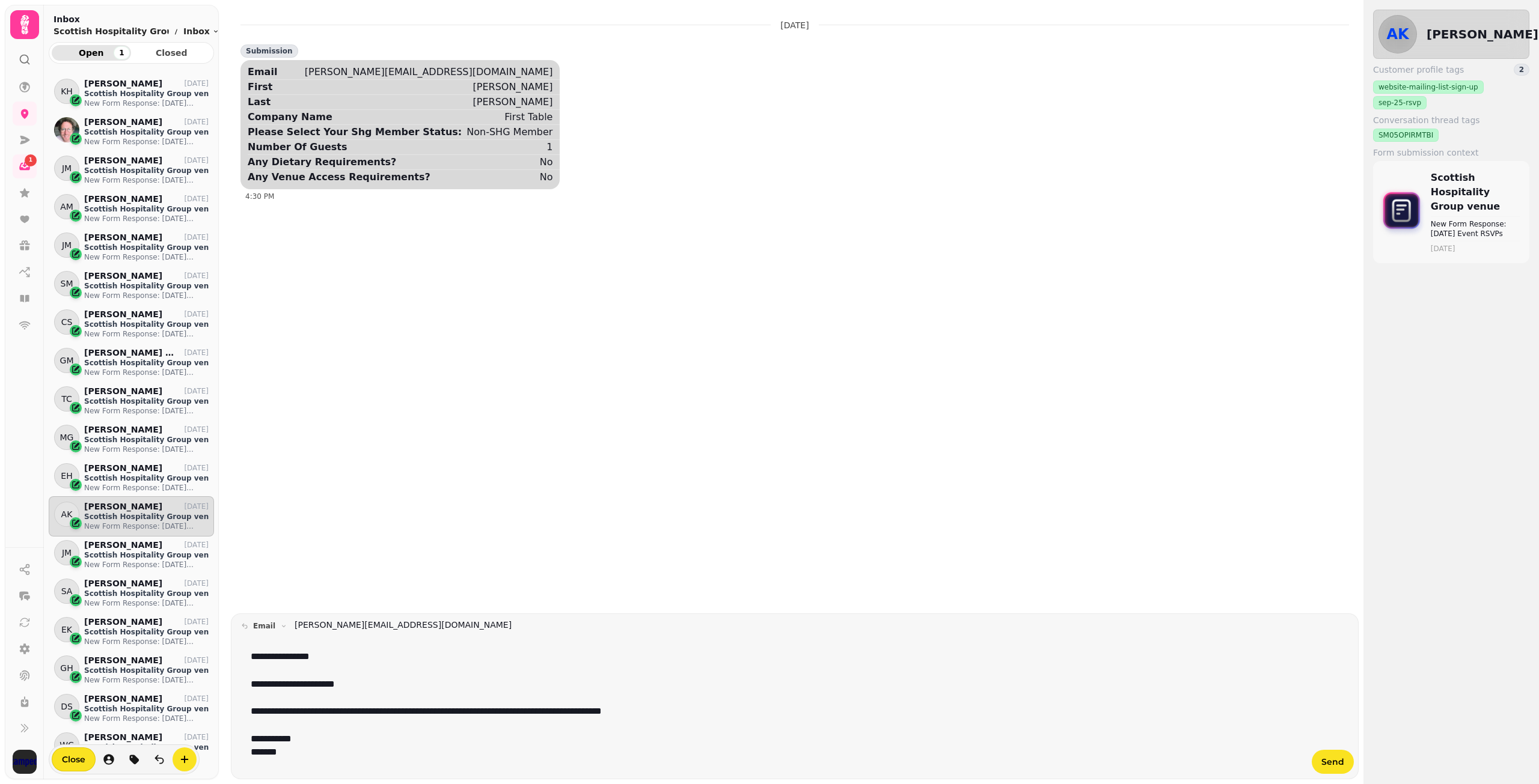
click at [404, 684] on p "**********" at bounding box center [772, 684] width 1044 height 14
click at [1337, 757] on span "Send" at bounding box center [1333, 761] width 23 height 8
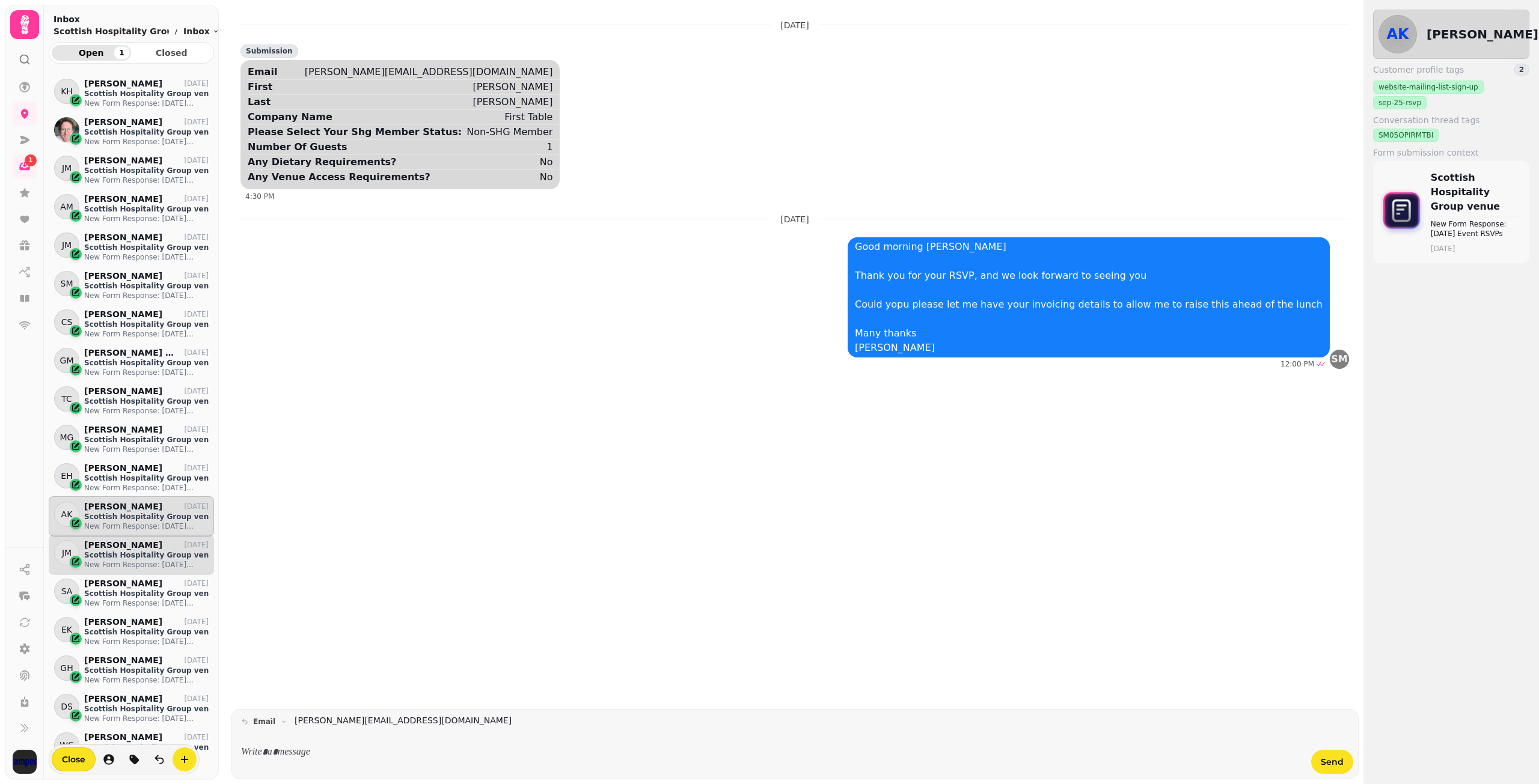
click at [145, 556] on p "Scottish Hospitality Group venue" at bounding box center [146, 555] width 124 height 9
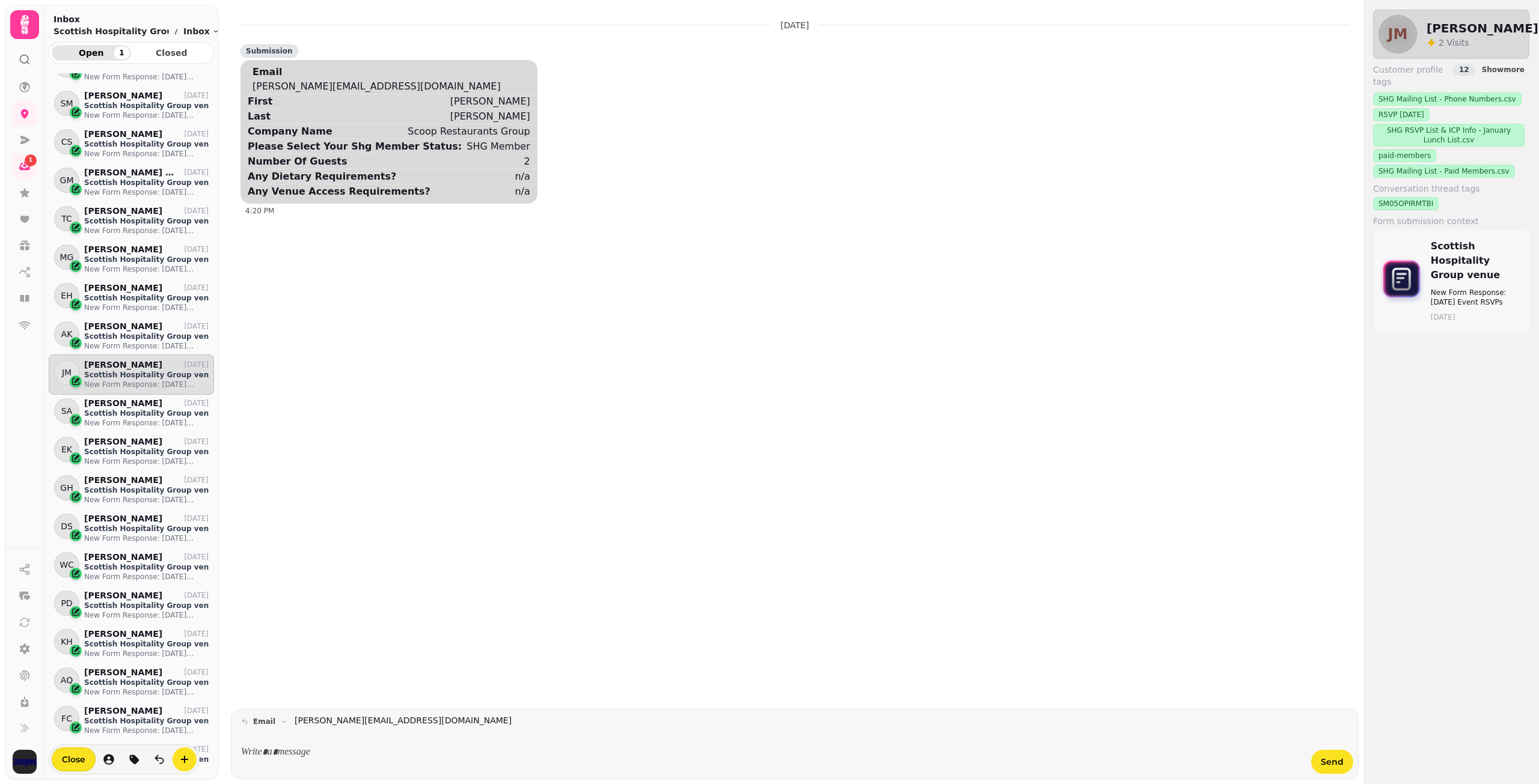
scroll to position [301, 0]
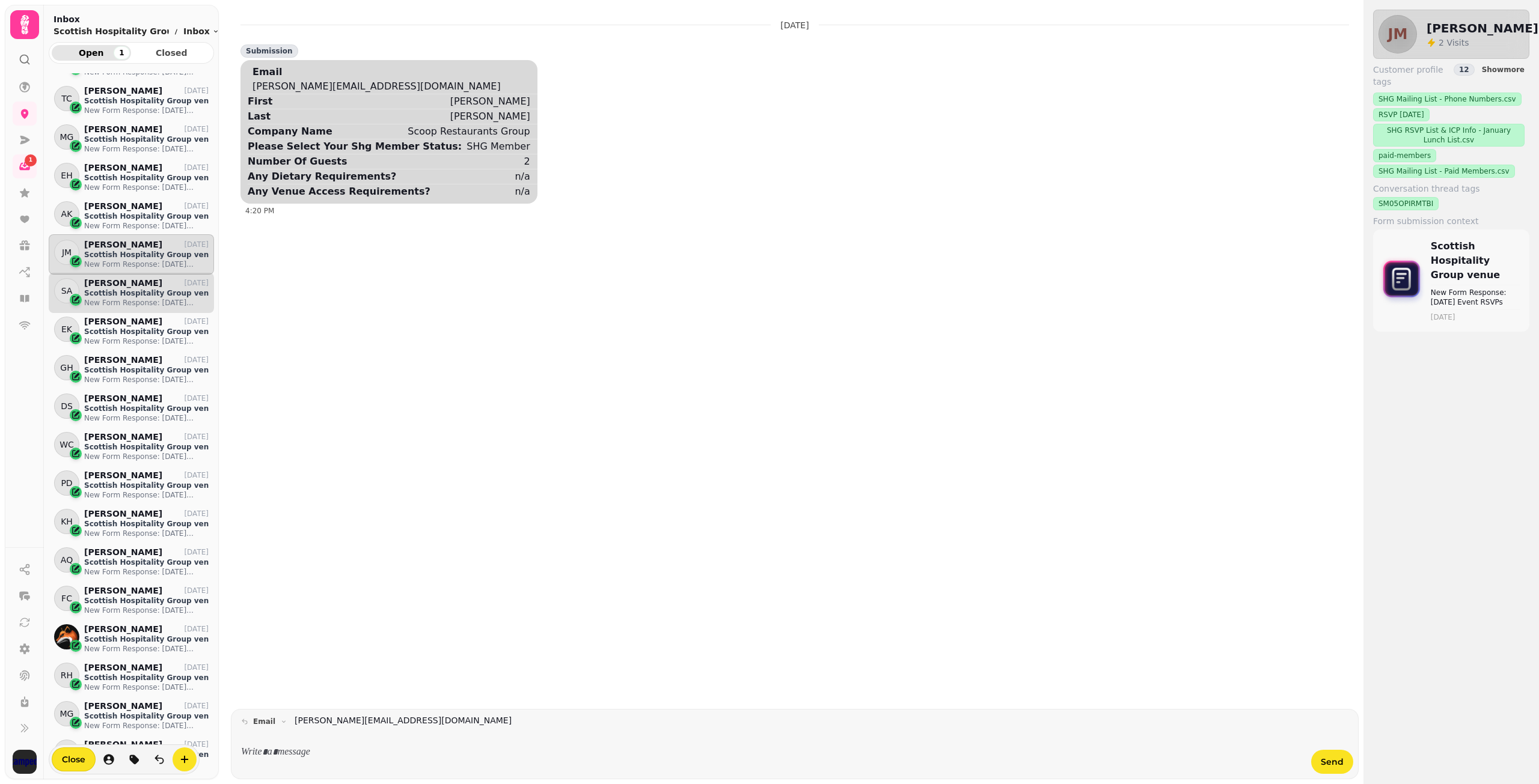
click at [124, 292] on p "Scottish Hospitality Group venue" at bounding box center [146, 293] width 124 height 9
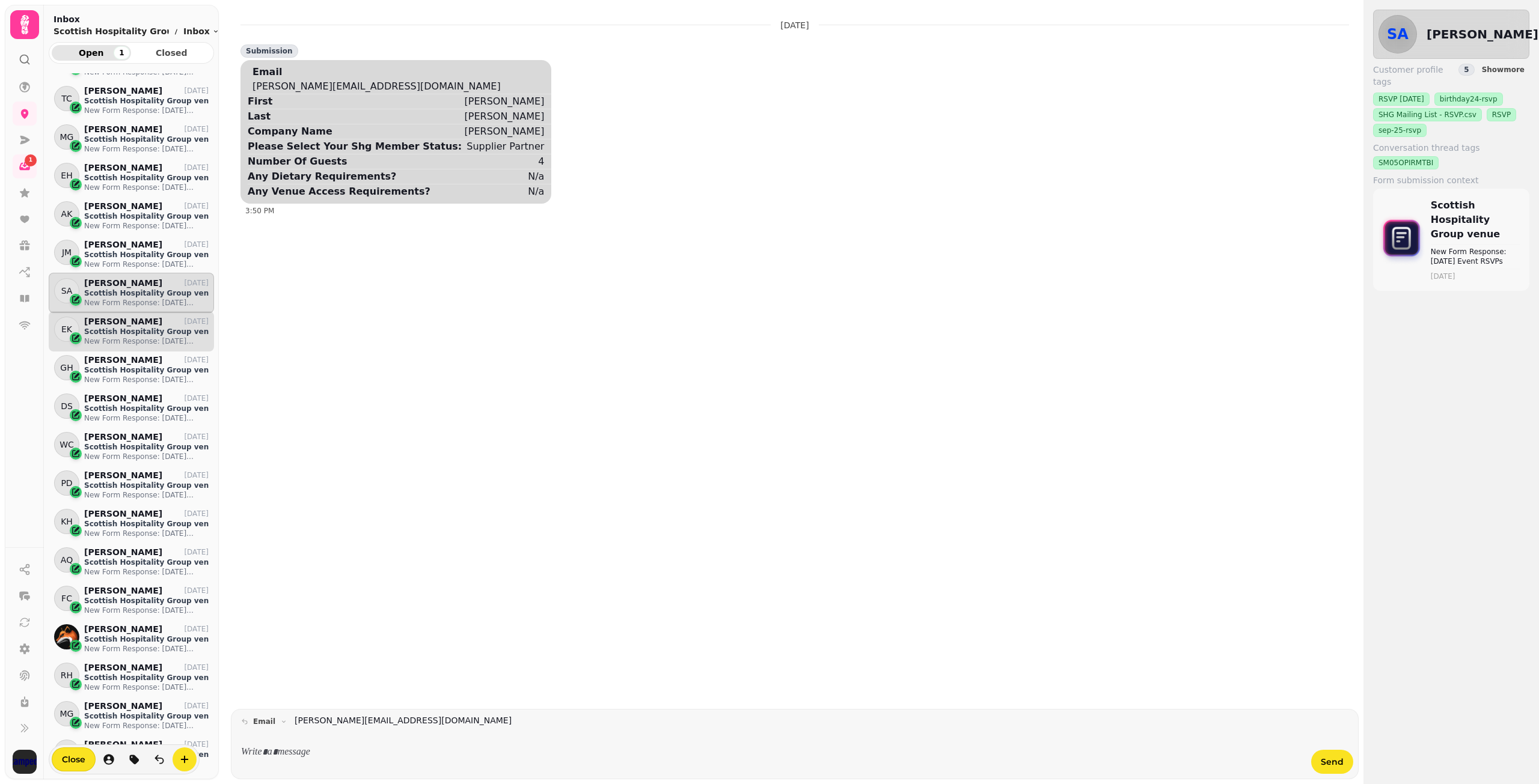
click at [124, 319] on p "[PERSON_NAME]" at bounding box center [123, 321] width 78 height 10
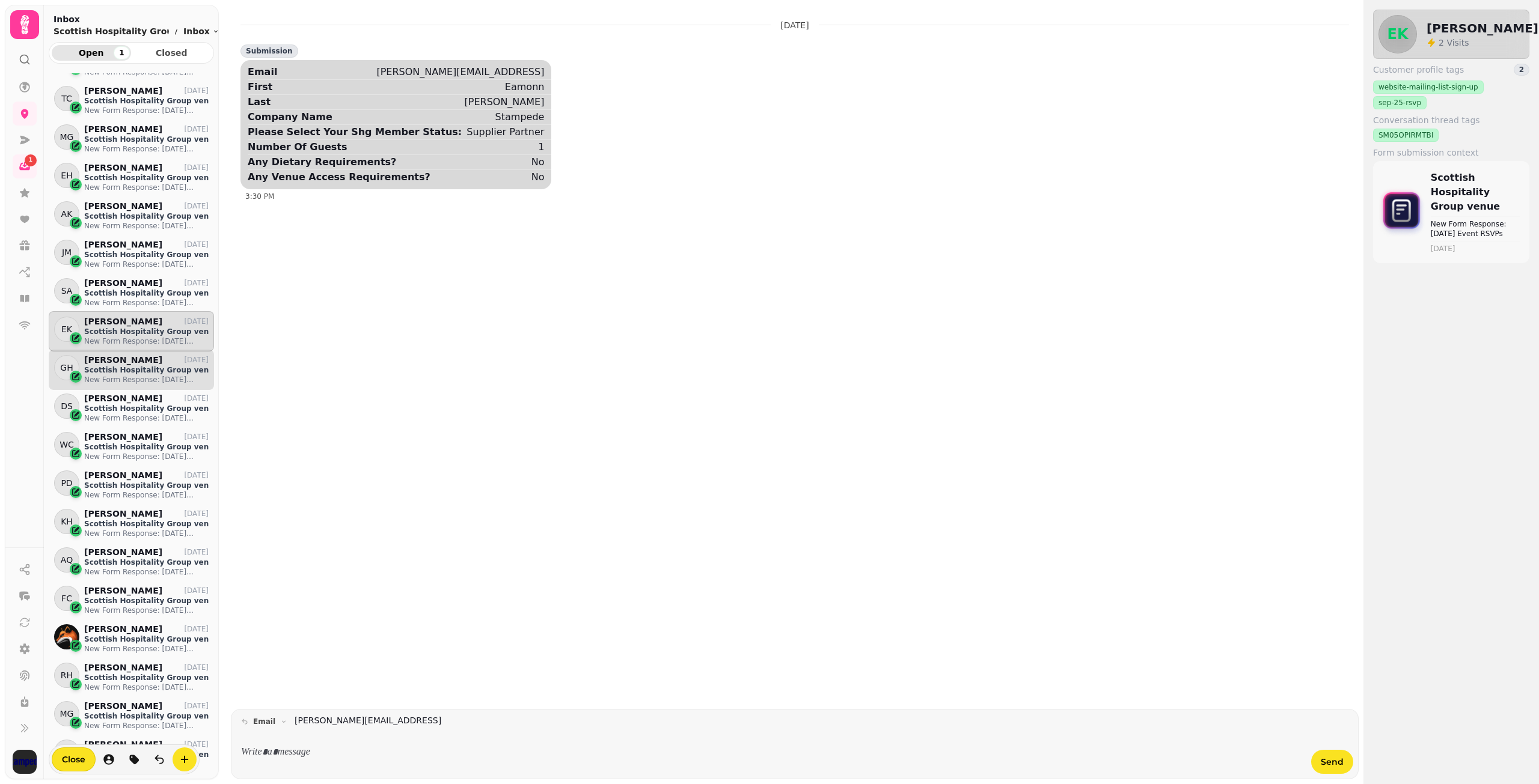
click at [130, 367] on p "Scottish Hospitality Group venue" at bounding box center [146, 370] width 124 height 9
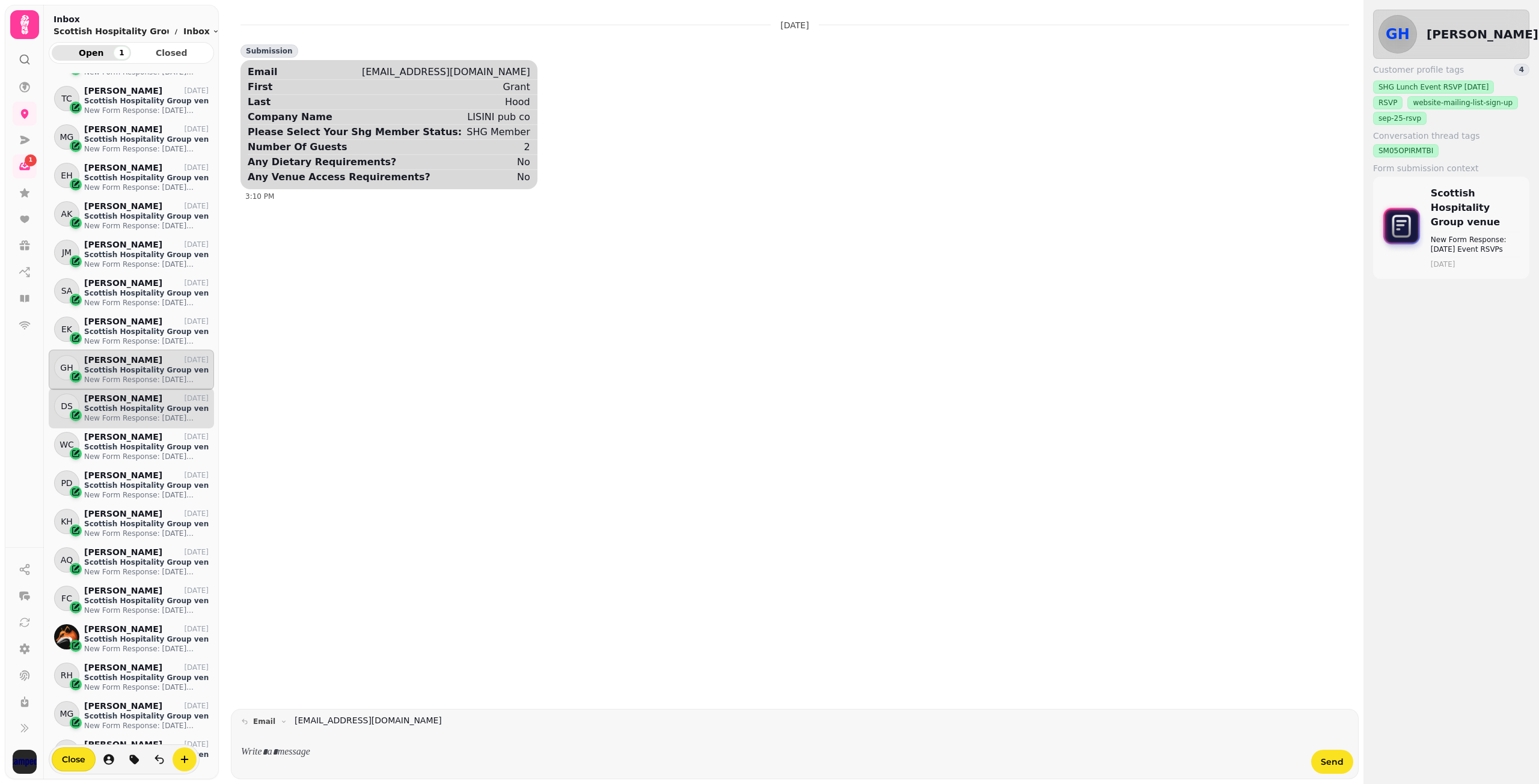
click at [128, 408] on p "Scottish Hospitality Group venue" at bounding box center [146, 408] width 124 height 9
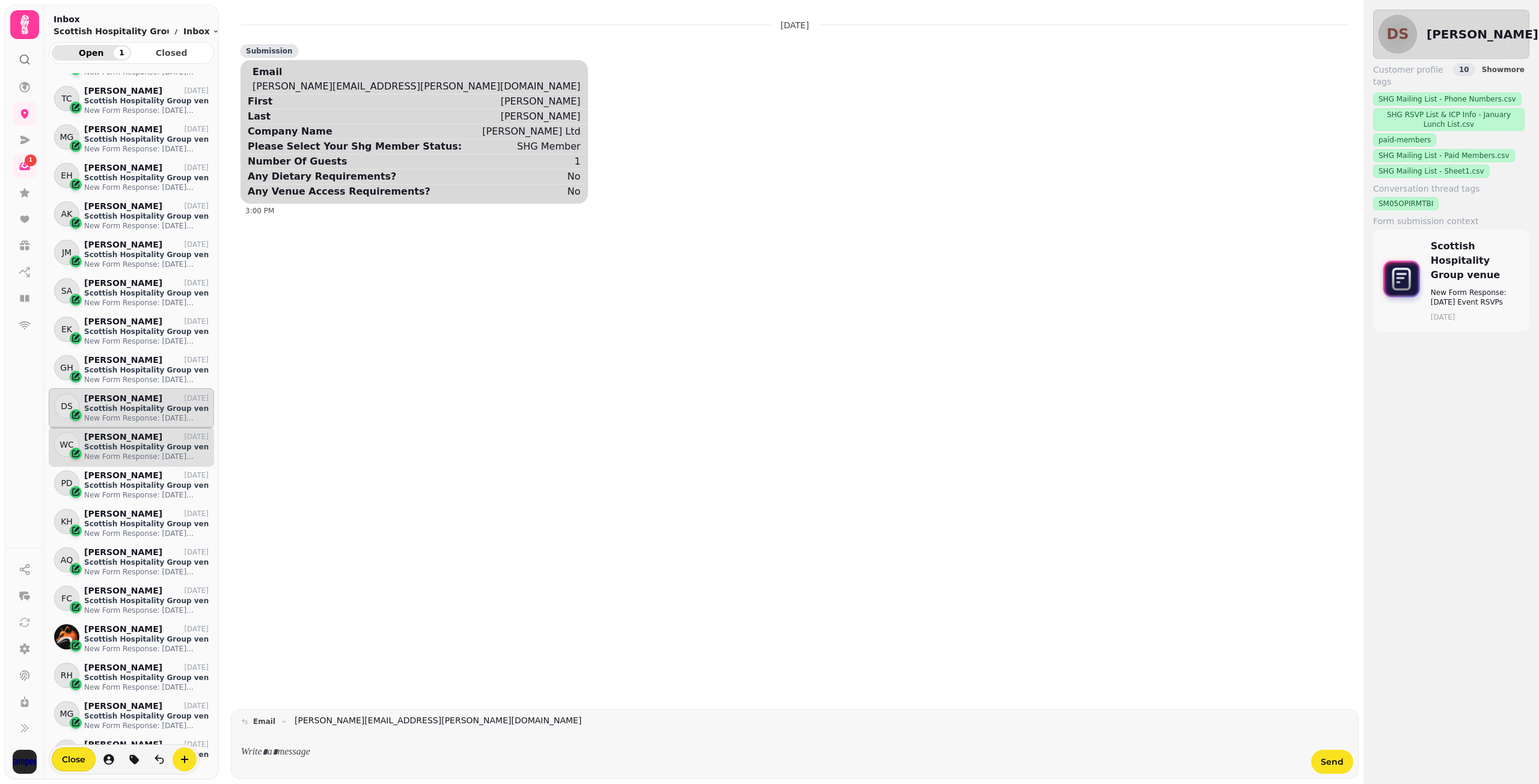
click at [120, 449] on p "Scottish Hospitality Group venue" at bounding box center [146, 447] width 124 height 9
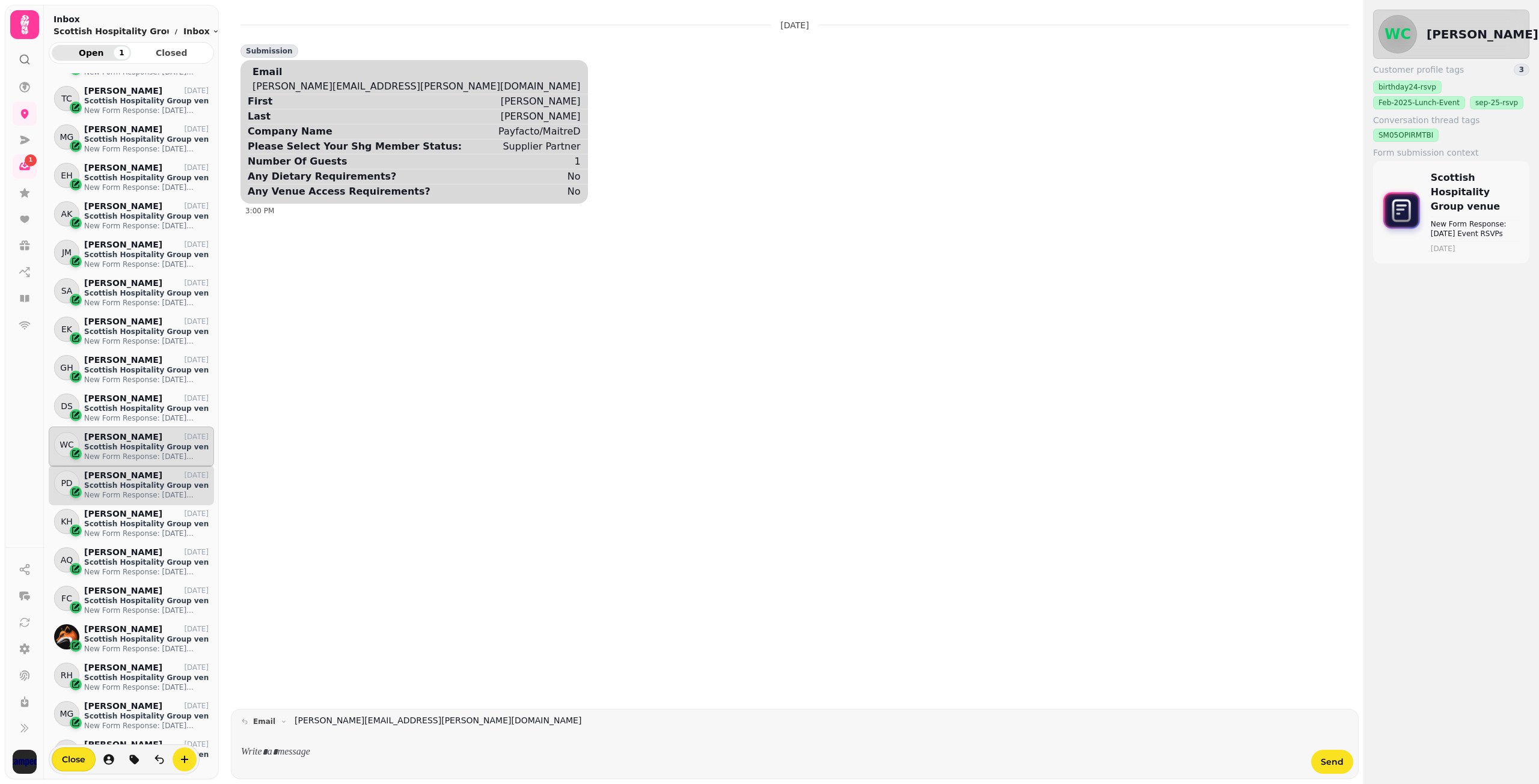
click at [112, 477] on p "[PERSON_NAME]" at bounding box center [123, 475] width 78 height 10
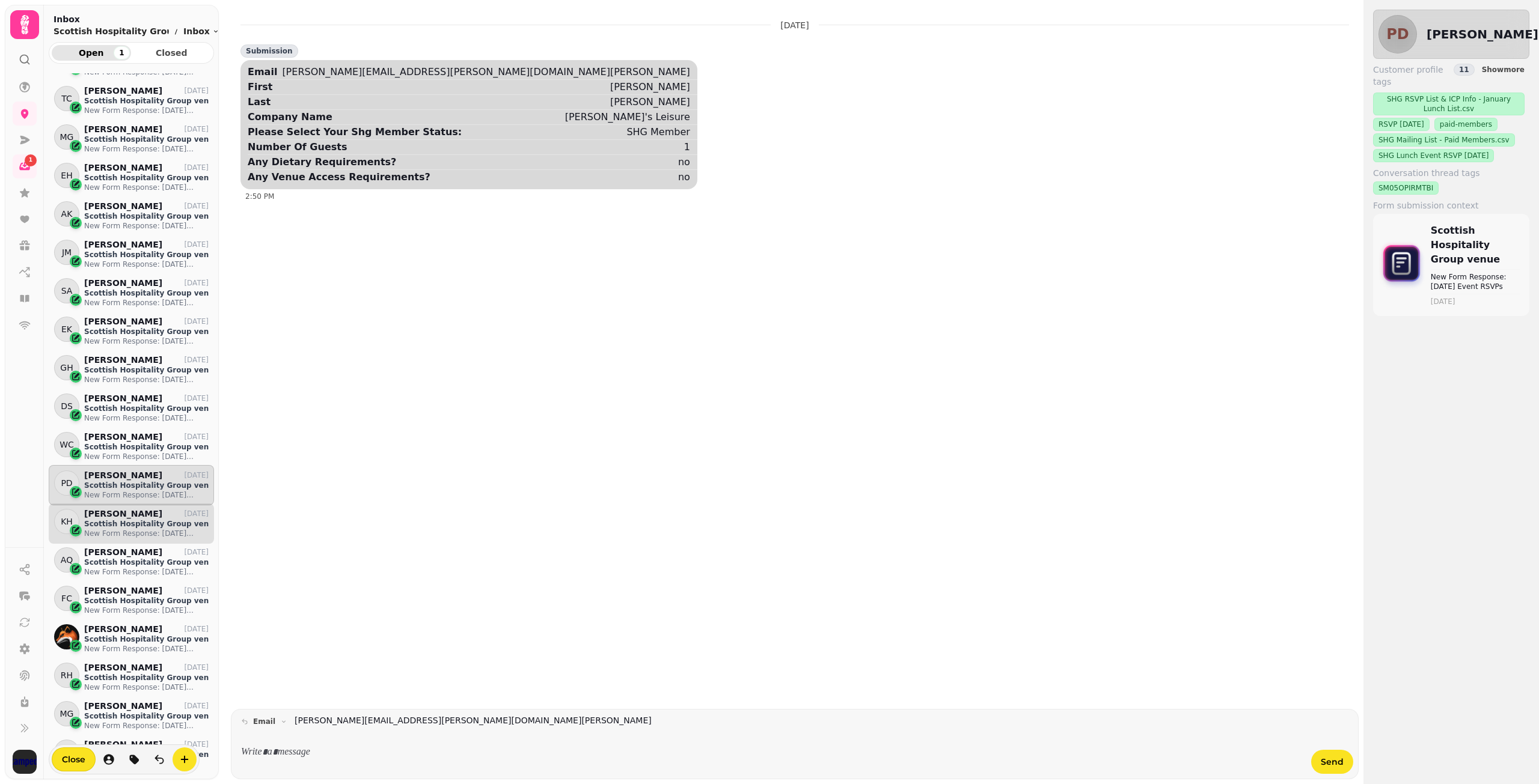
click at [105, 520] on p "Scottish Hospitality Group venue" at bounding box center [146, 524] width 124 height 9
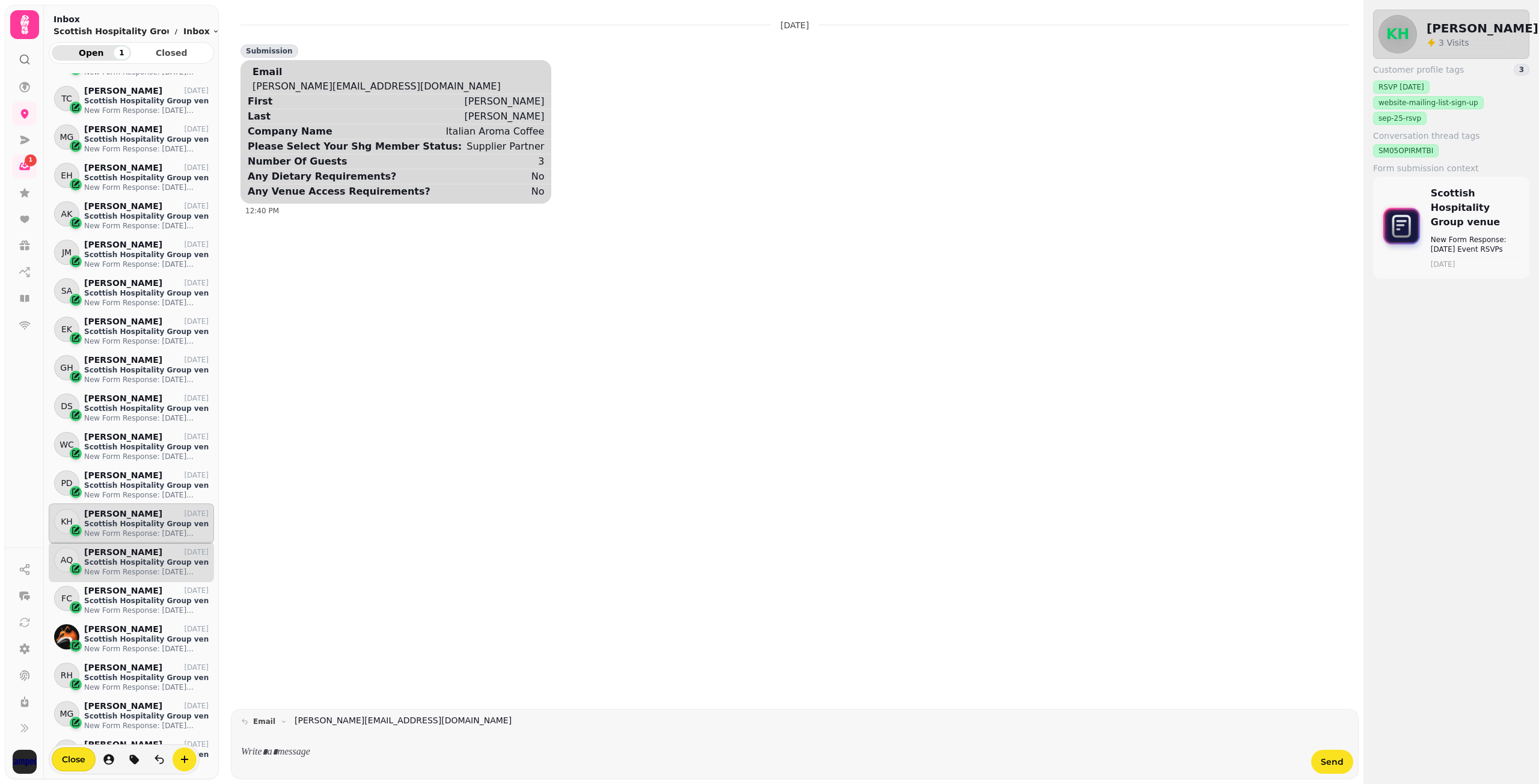
click at [126, 560] on p "Scottish Hospitality Group venue" at bounding box center [146, 562] width 124 height 9
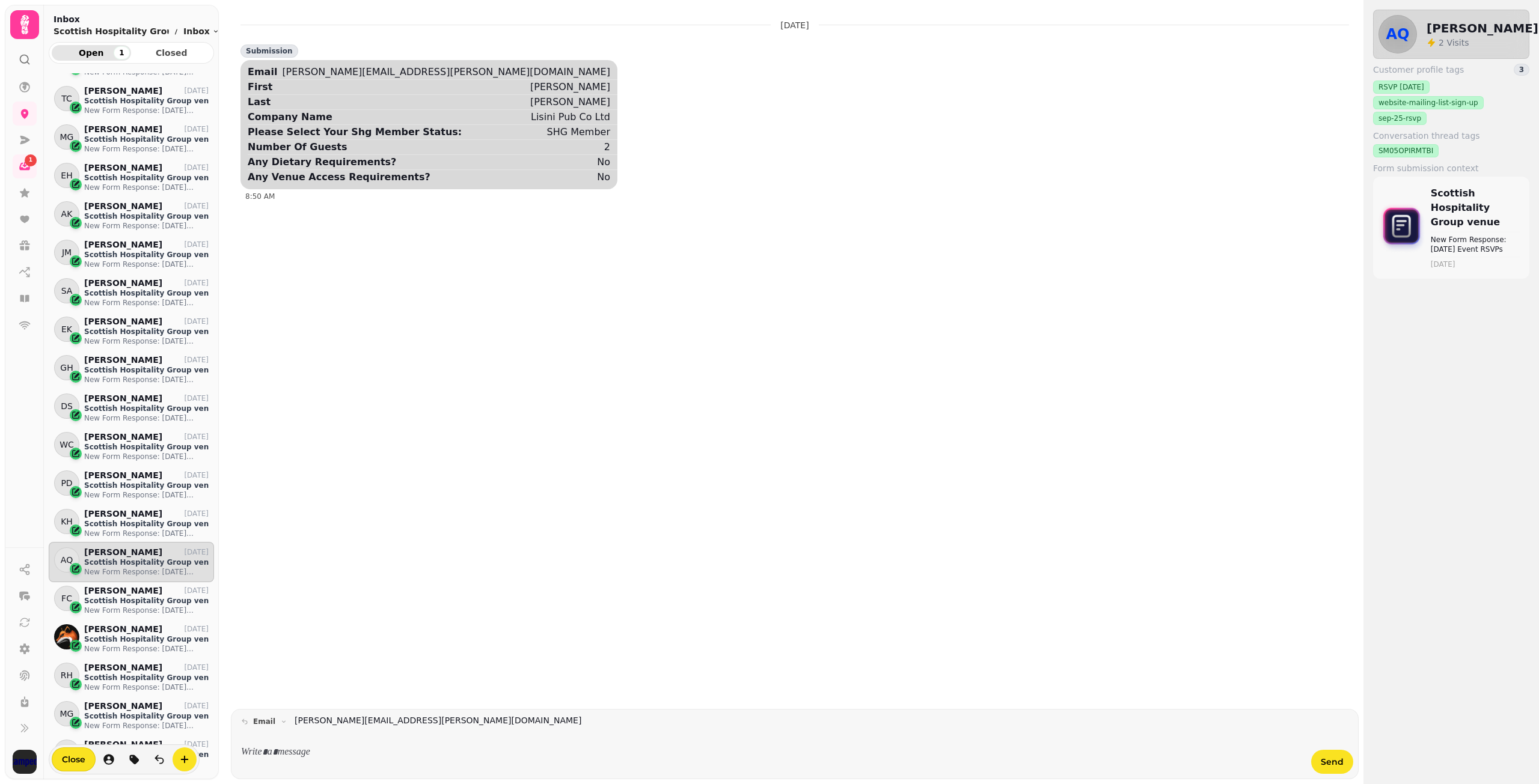
click at [258, 753] on p at bounding box center [772, 753] width 1044 height 14
click at [118, 608] on p "New Form Response: [DATE] Event RSVPs" at bounding box center [146, 610] width 124 height 9
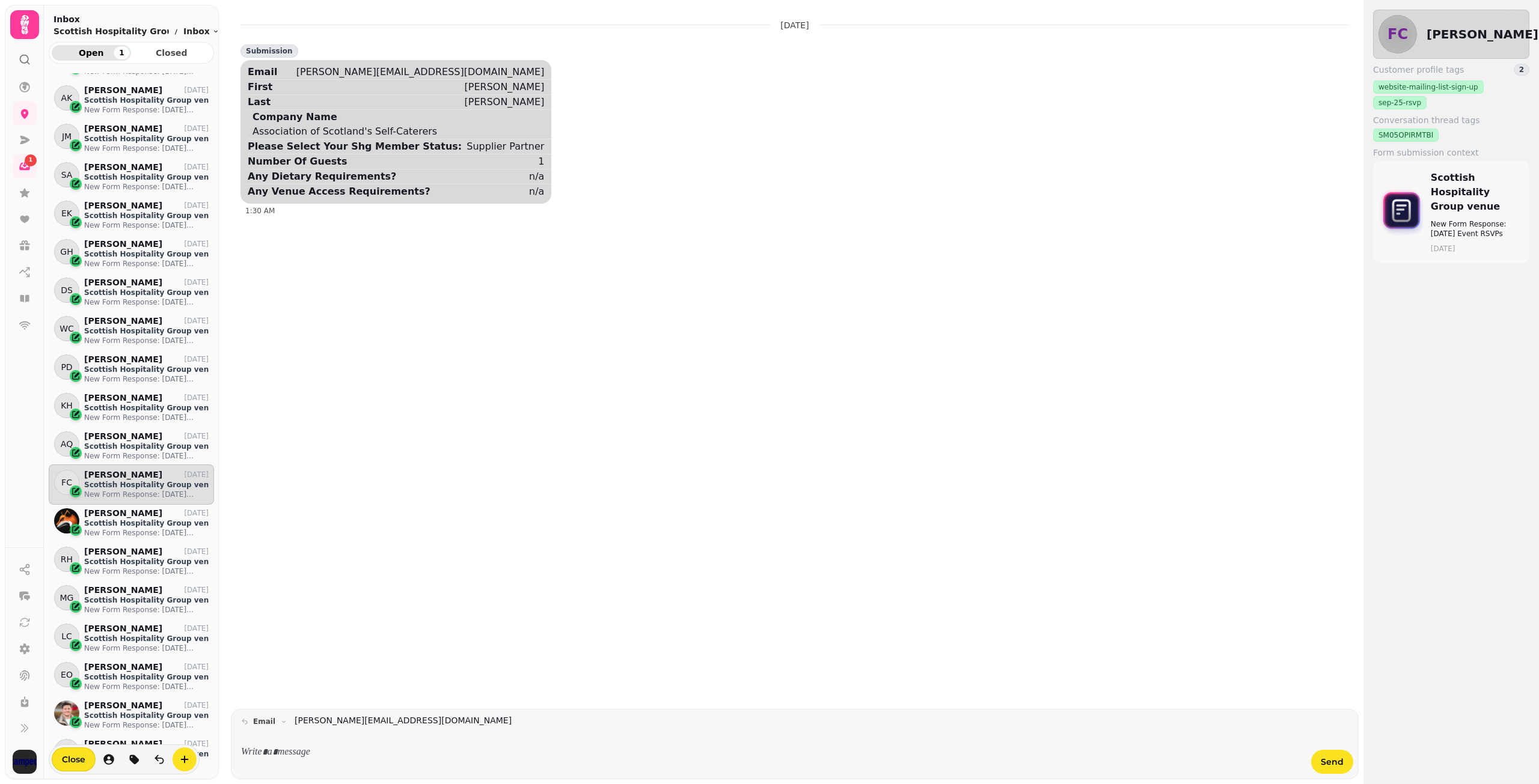
scroll to position [420, 0]
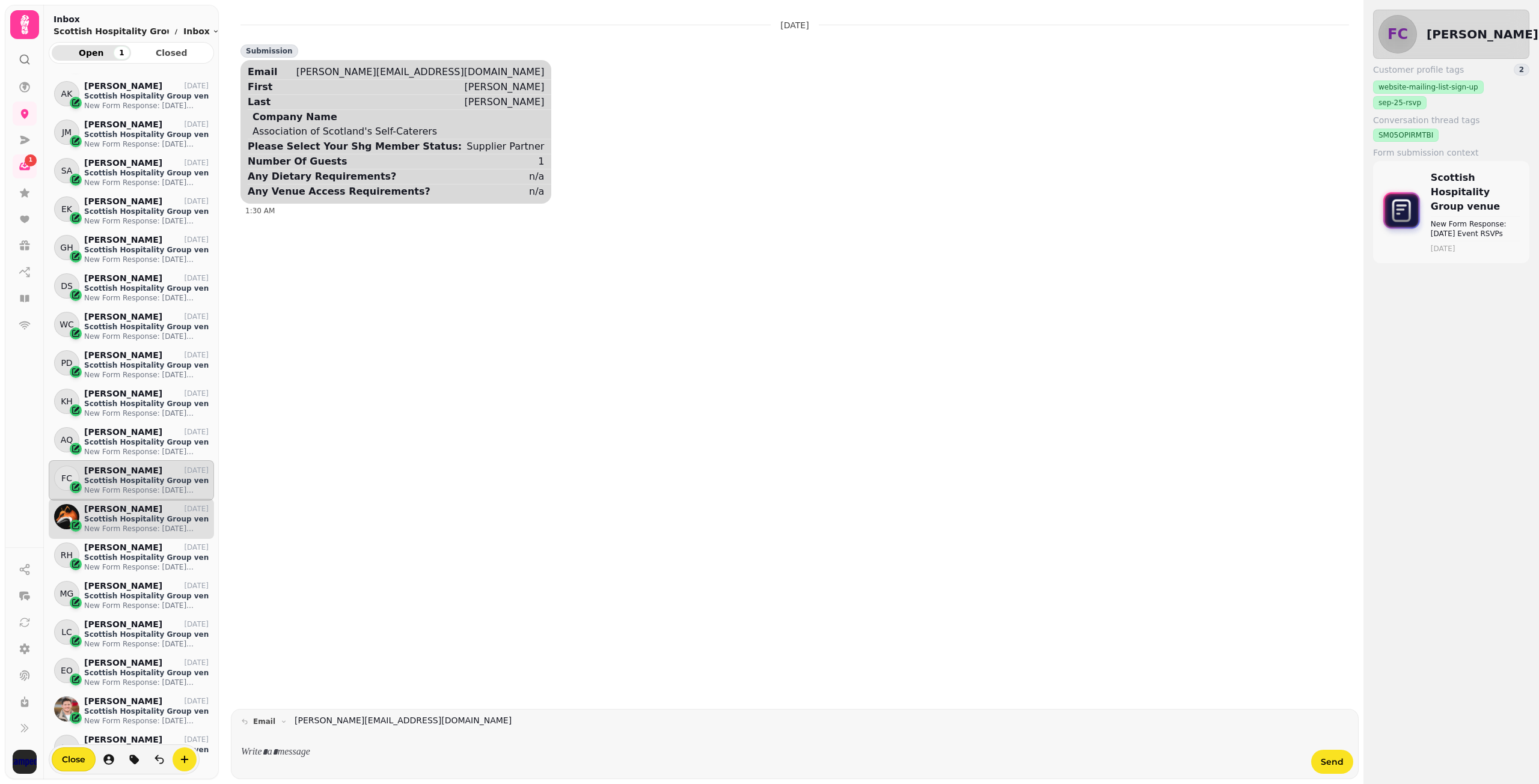
click at [155, 522] on p "Scottish Hospitality Group venue" at bounding box center [146, 519] width 124 height 9
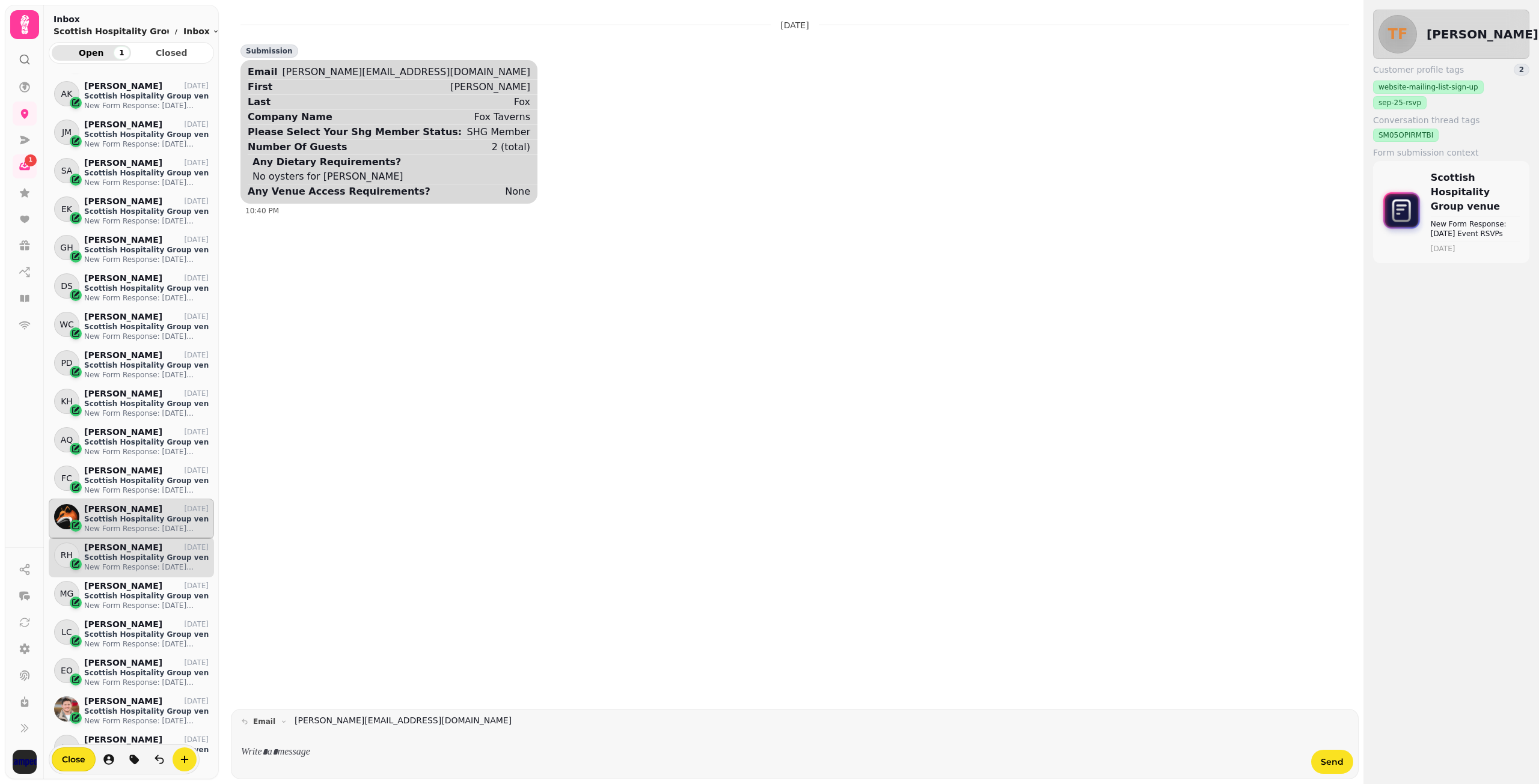
click at [123, 557] on p "Scottish Hospitality Group venue" at bounding box center [146, 557] width 124 height 9
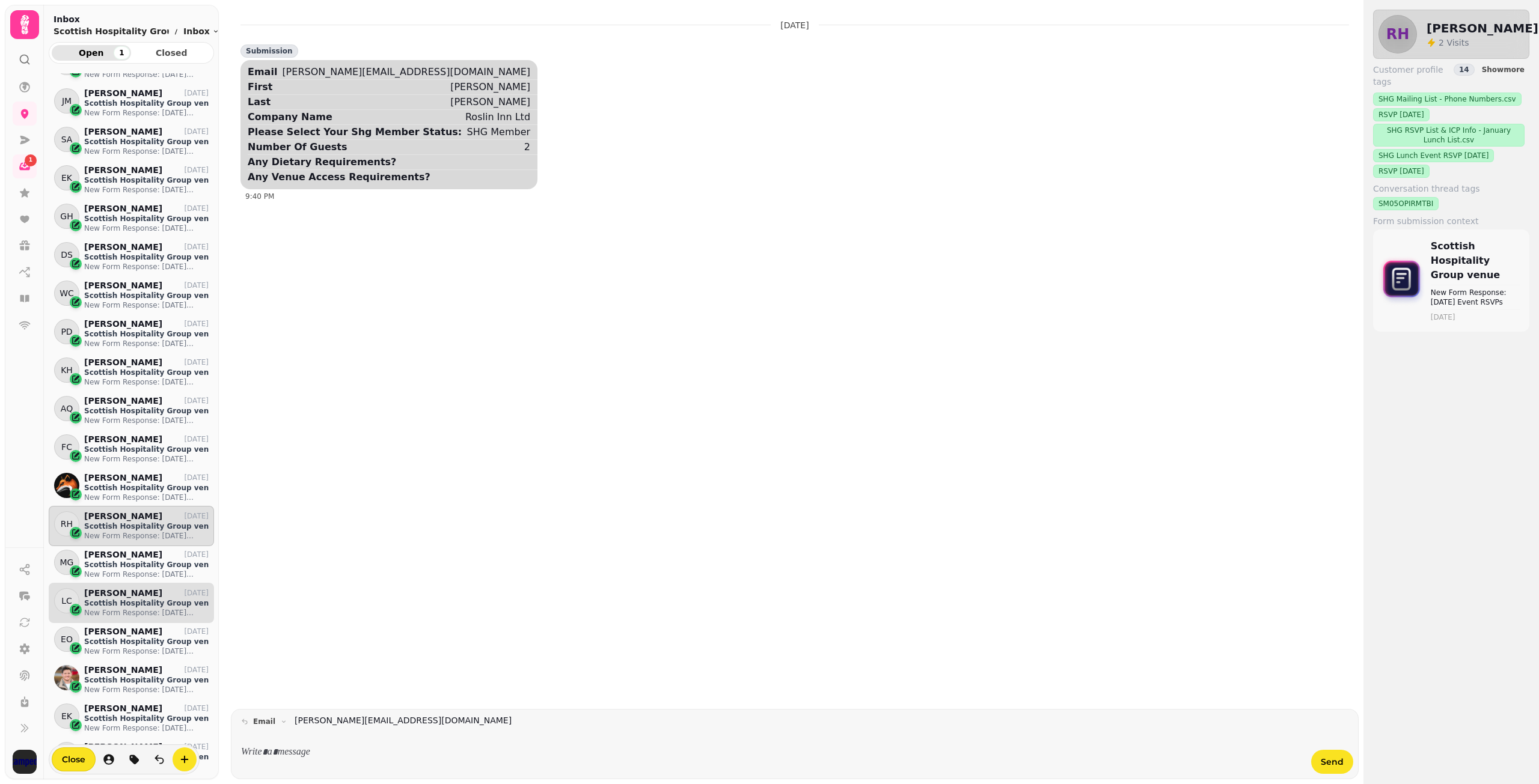
scroll to position [480, 0]
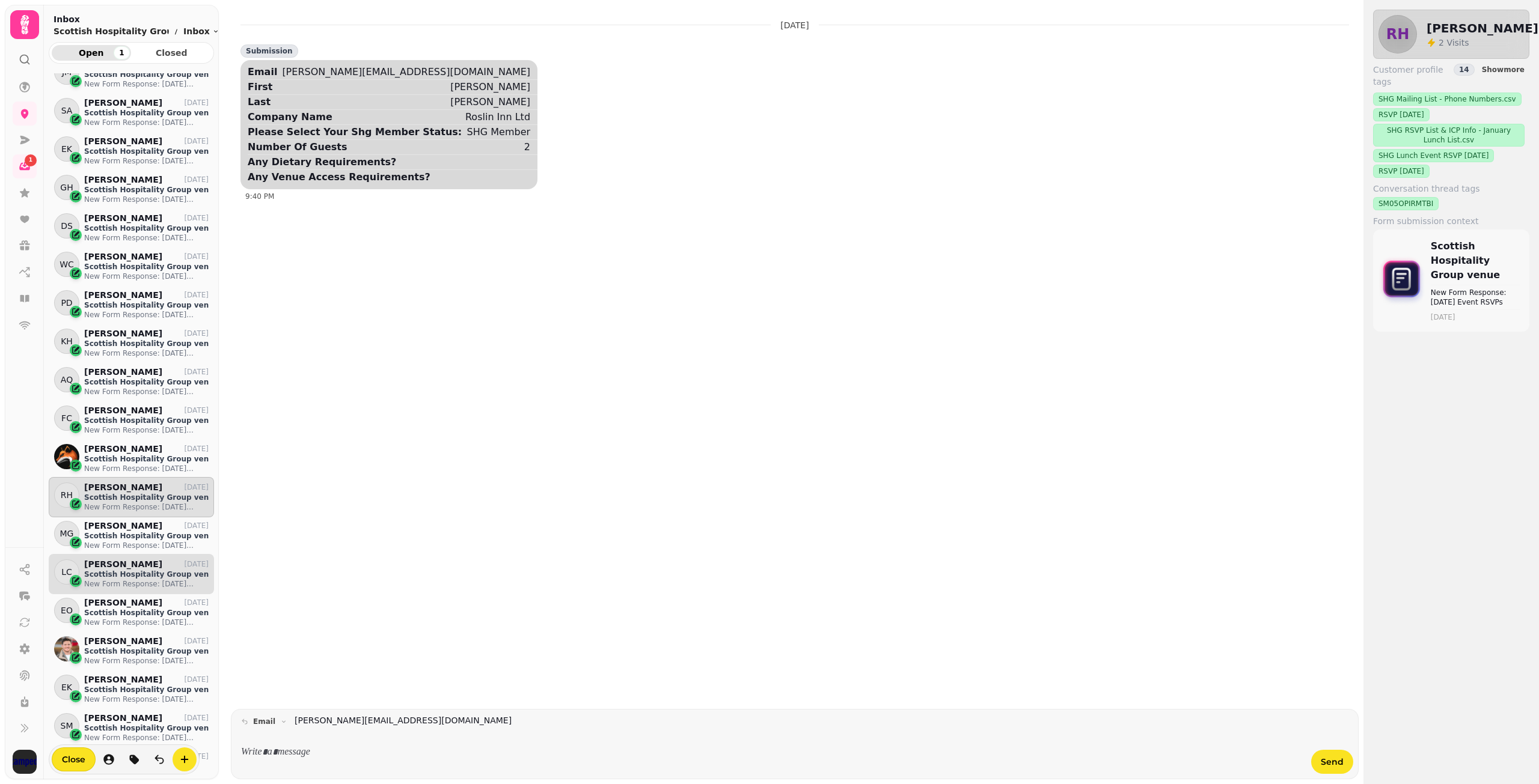
click at [122, 572] on p "Scottish Hospitality Group venue" at bounding box center [146, 574] width 124 height 9
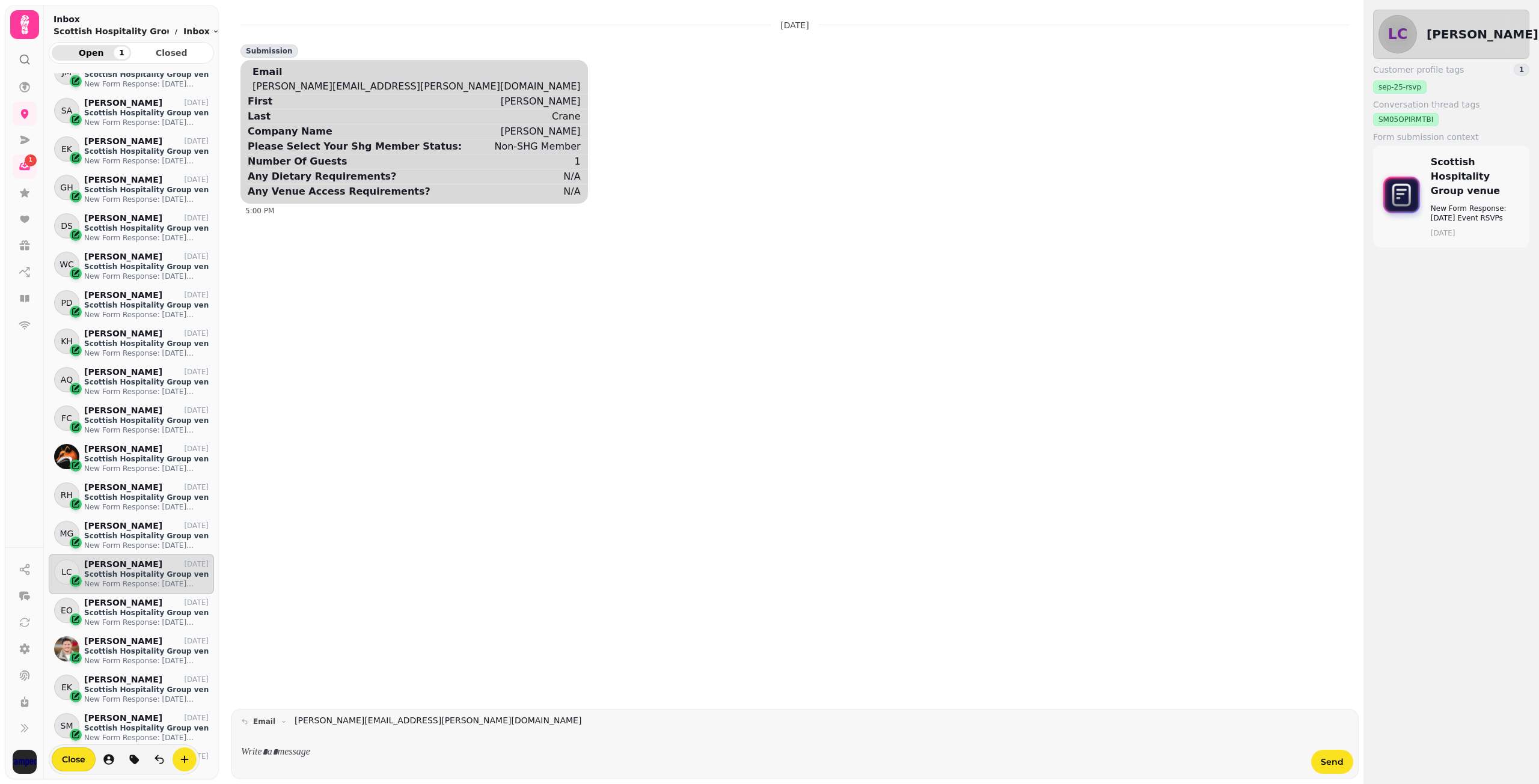
click at [309, 744] on div at bounding box center [772, 753] width 1063 height 33
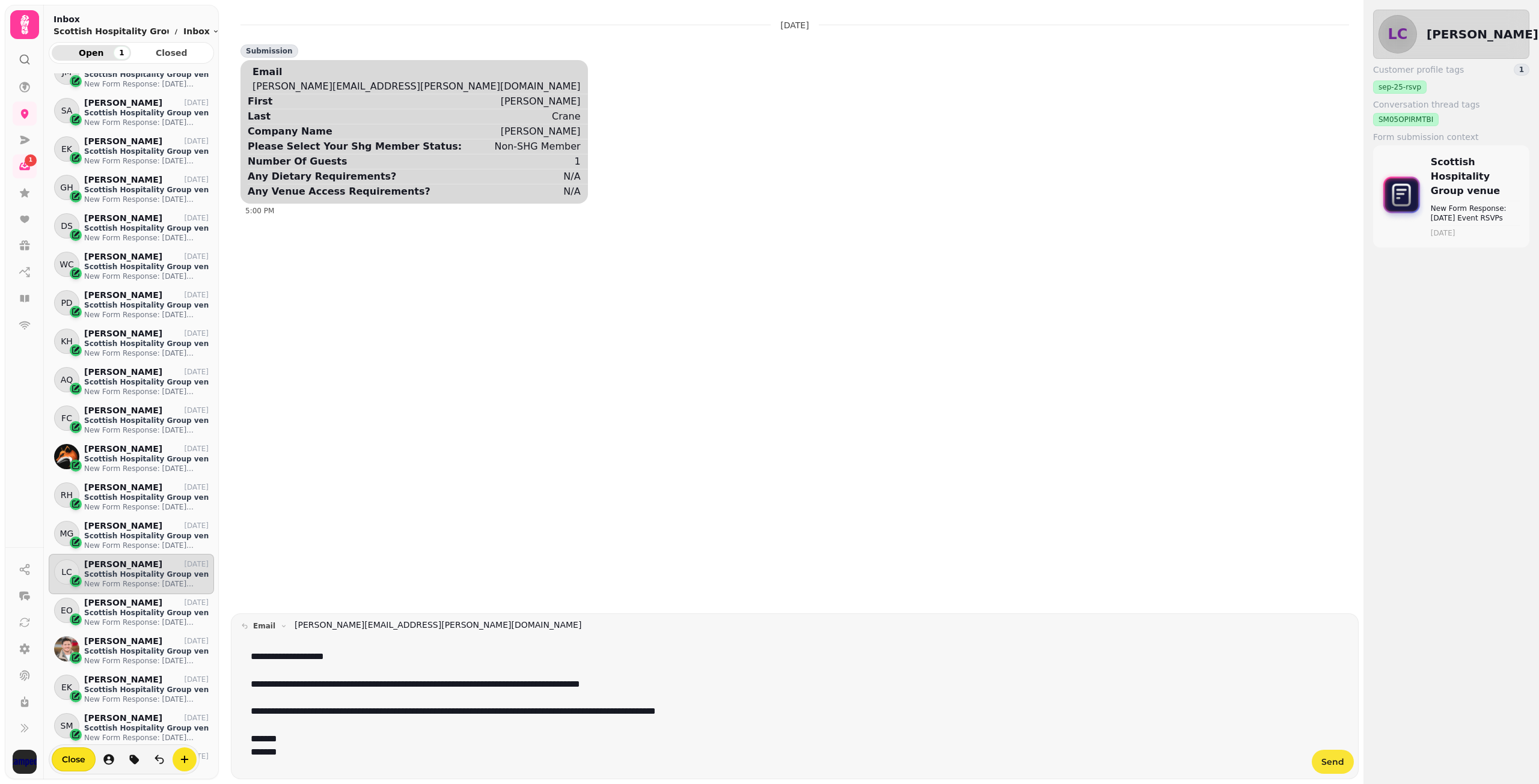
click at [1340, 753] on button "Send" at bounding box center [1332, 762] width 42 height 24
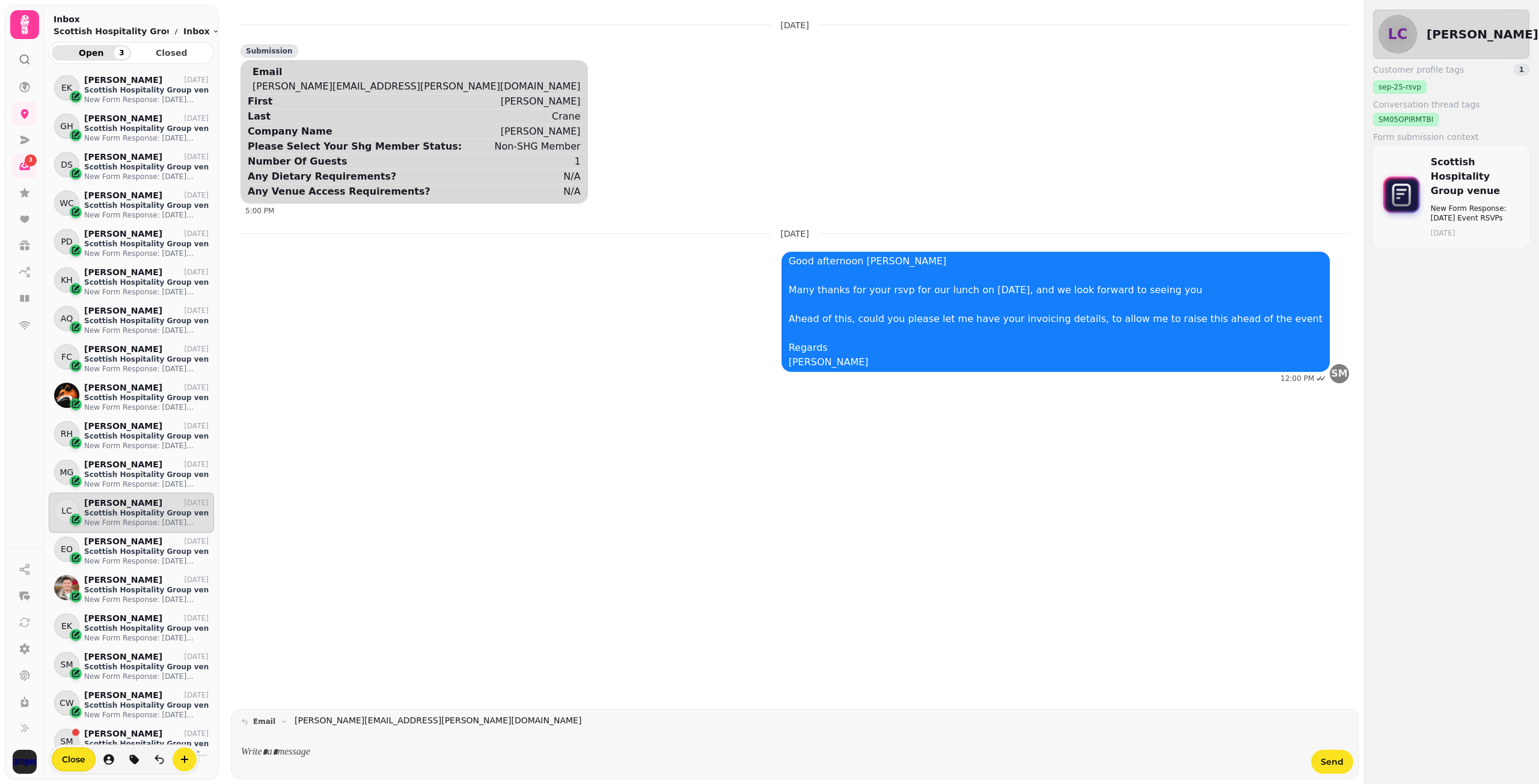
scroll to position [721, 0]
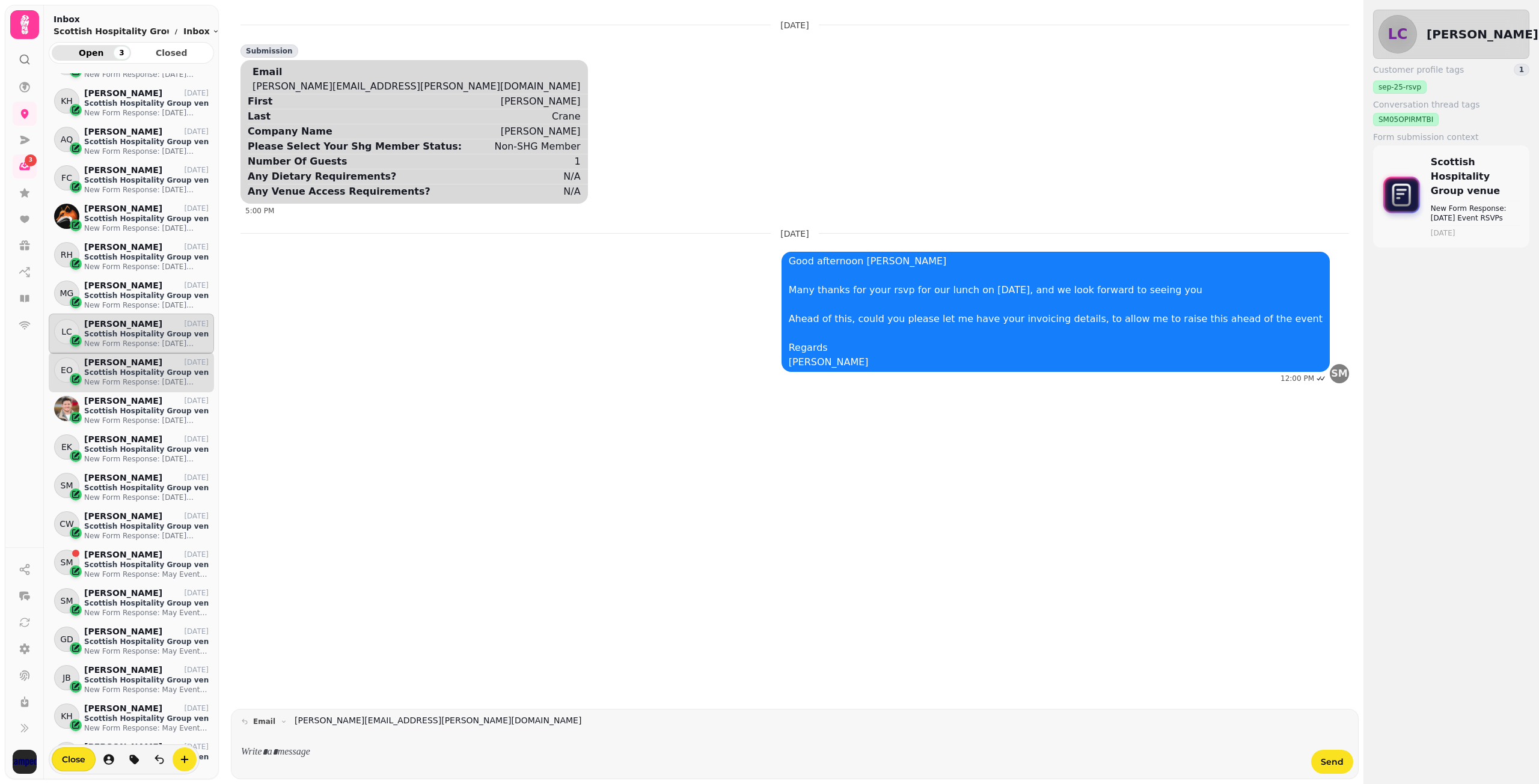
click at [138, 378] on p "New Form Response: [DATE] Event RSVPs" at bounding box center [146, 382] width 124 height 9
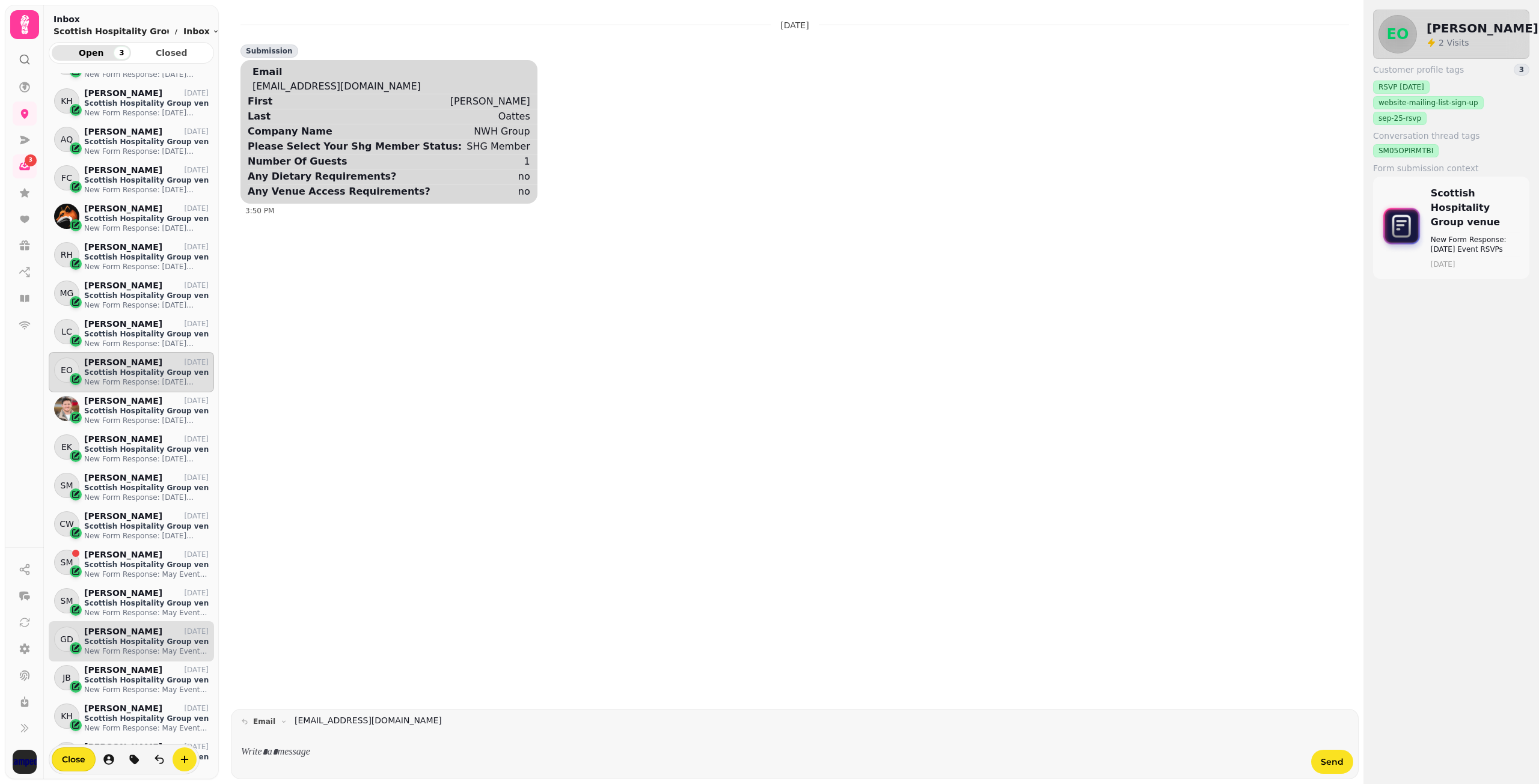
click at [124, 648] on p "New Form Response: May Event RSVP 2025" at bounding box center [146, 651] width 124 height 9
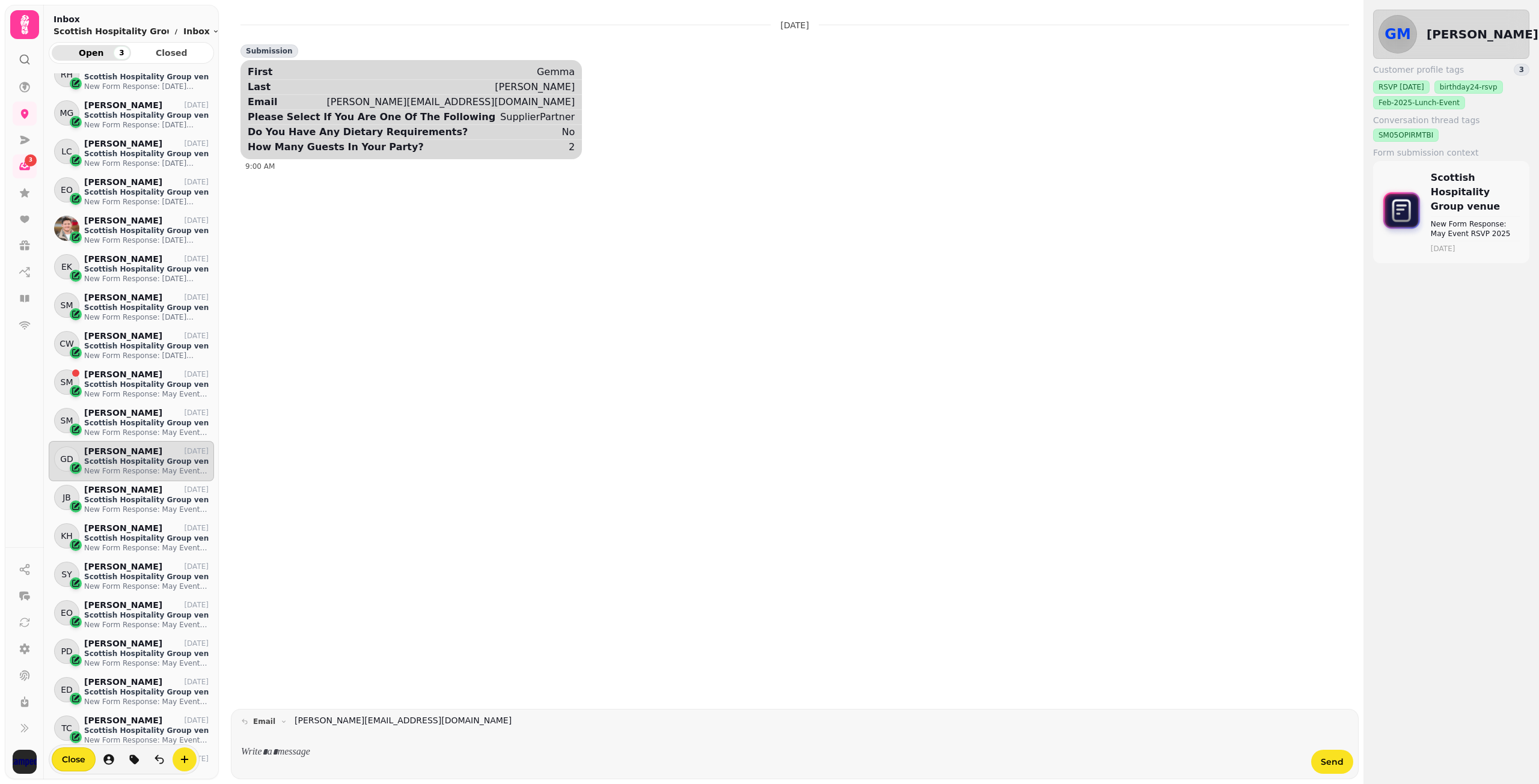
scroll to position [962, 0]
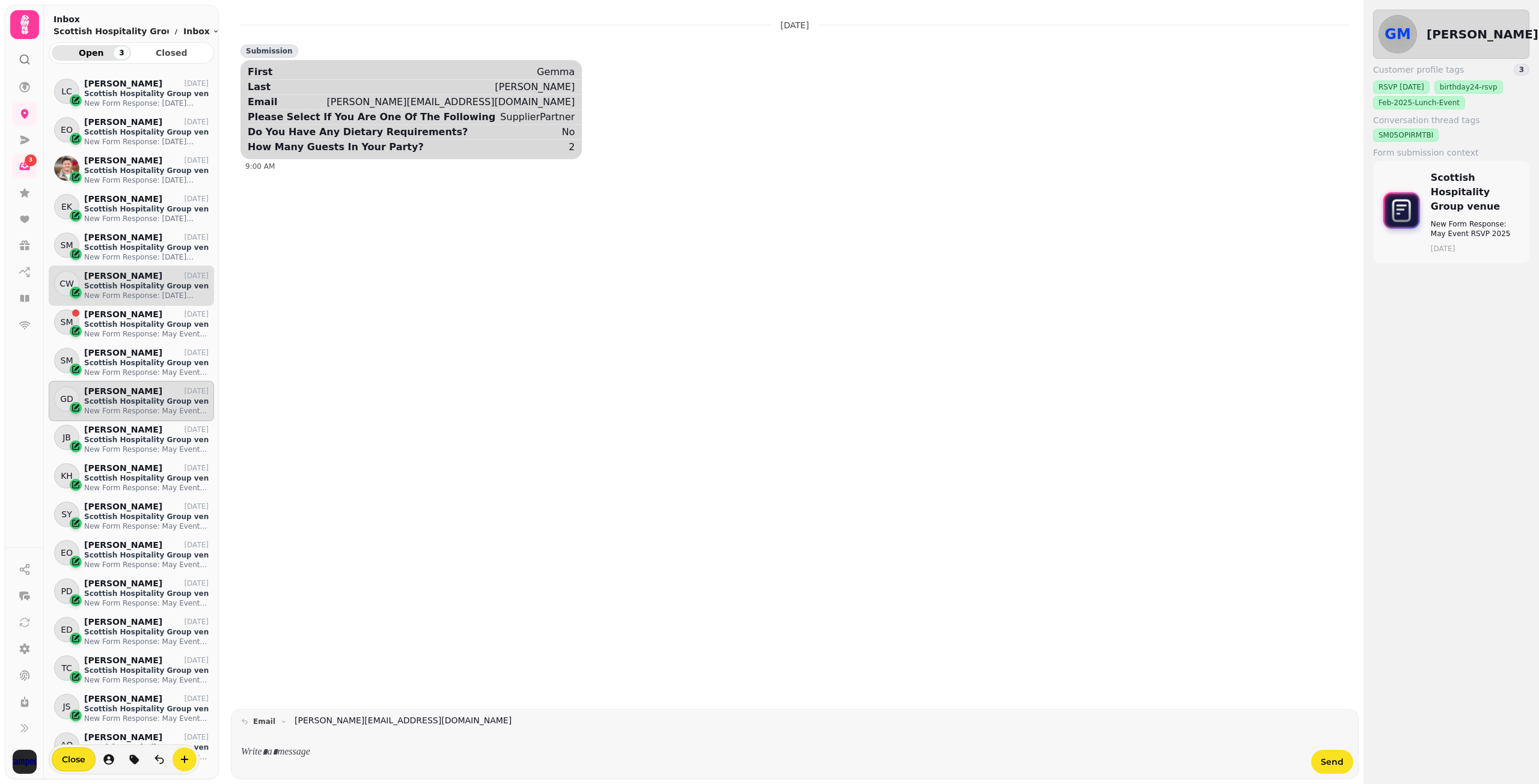
click at [156, 286] on p "Scottish Hospitality Group venue" at bounding box center [146, 286] width 124 height 9
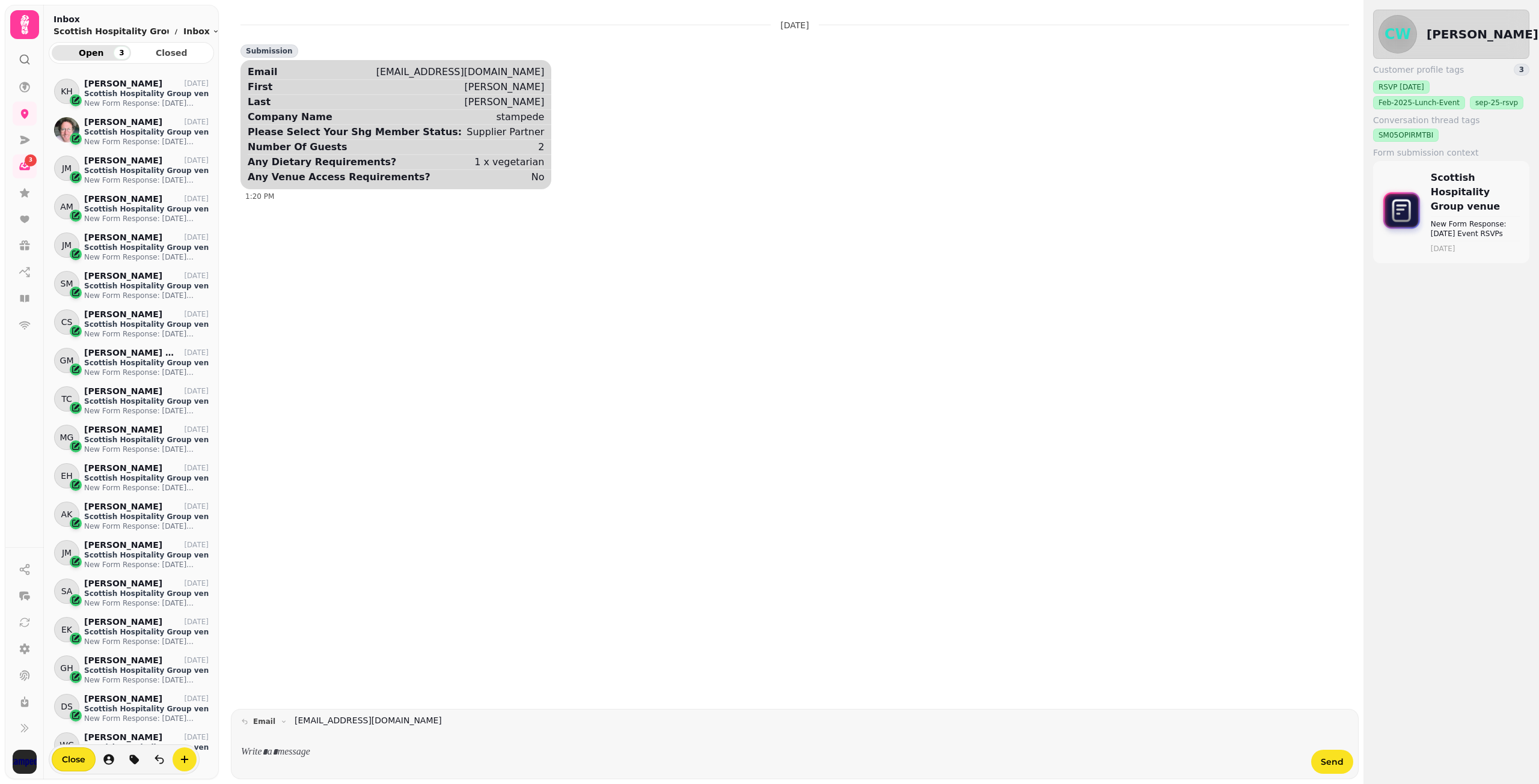
scroll to position [120, 0]
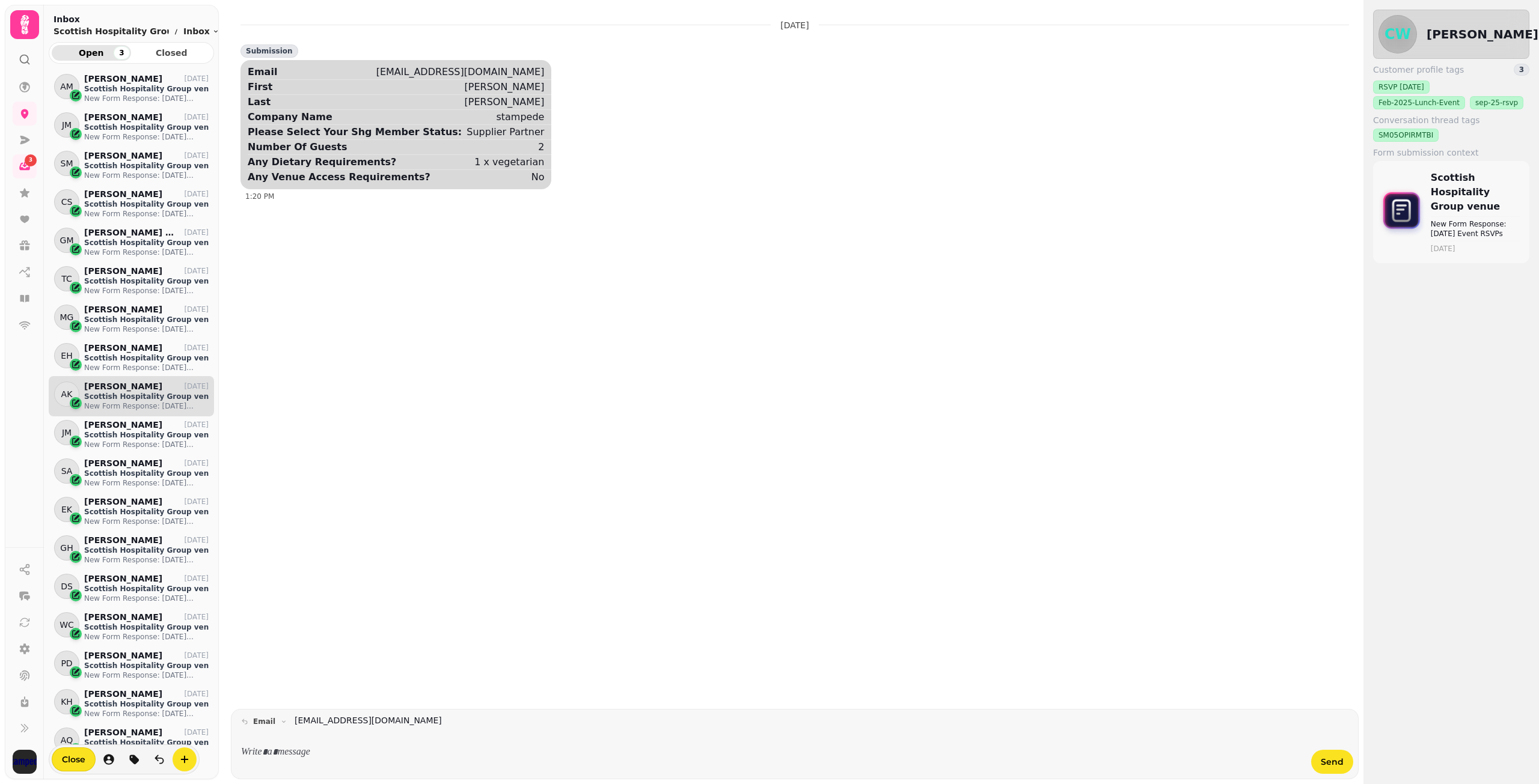
click at [123, 389] on div "[PERSON_NAME] [DATE]" at bounding box center [146, 386] width 124 height 10
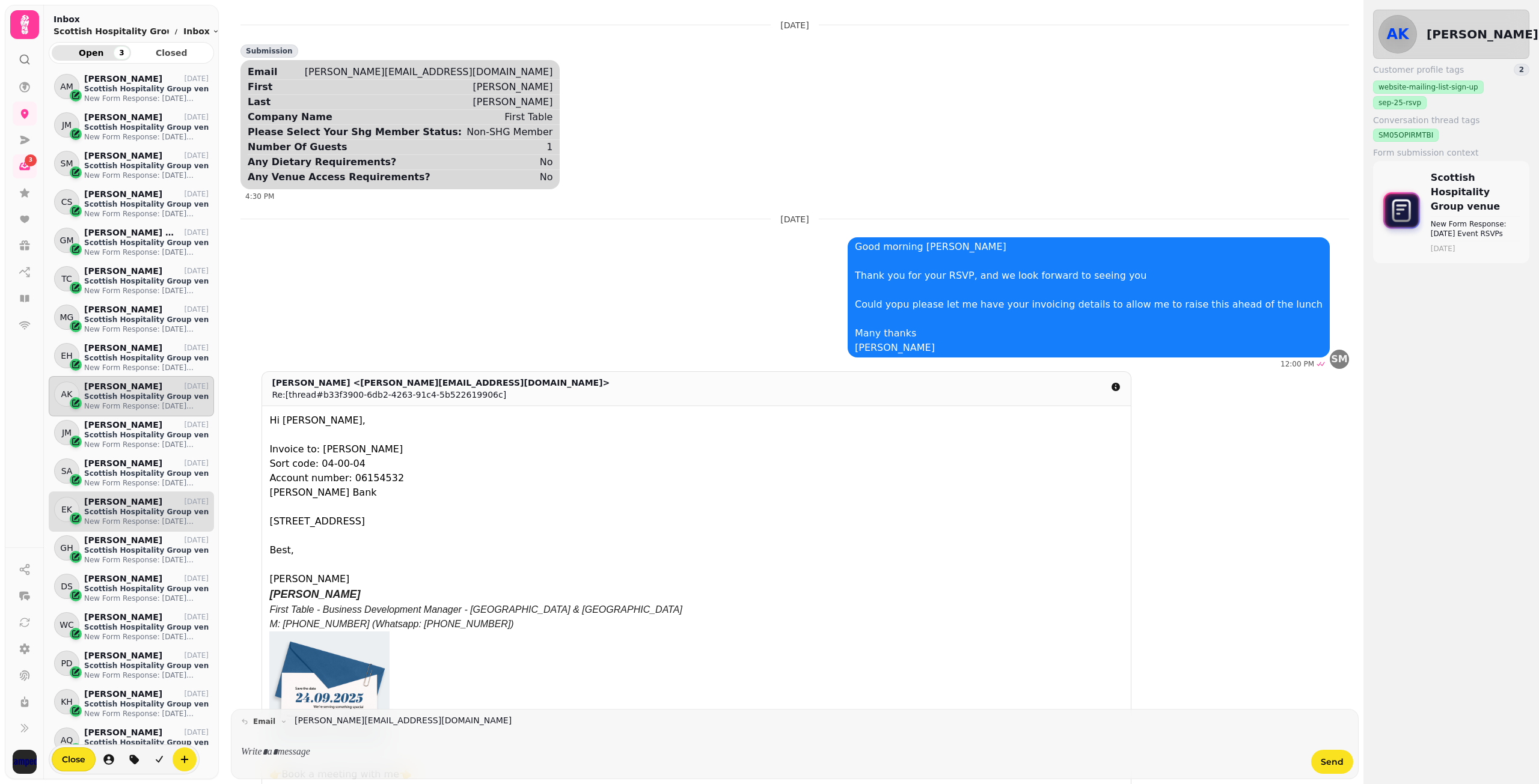
click at [134, 514] on p "Scottish Hospitality Group venue" at bounding box center [146, 512] width 124 height 9
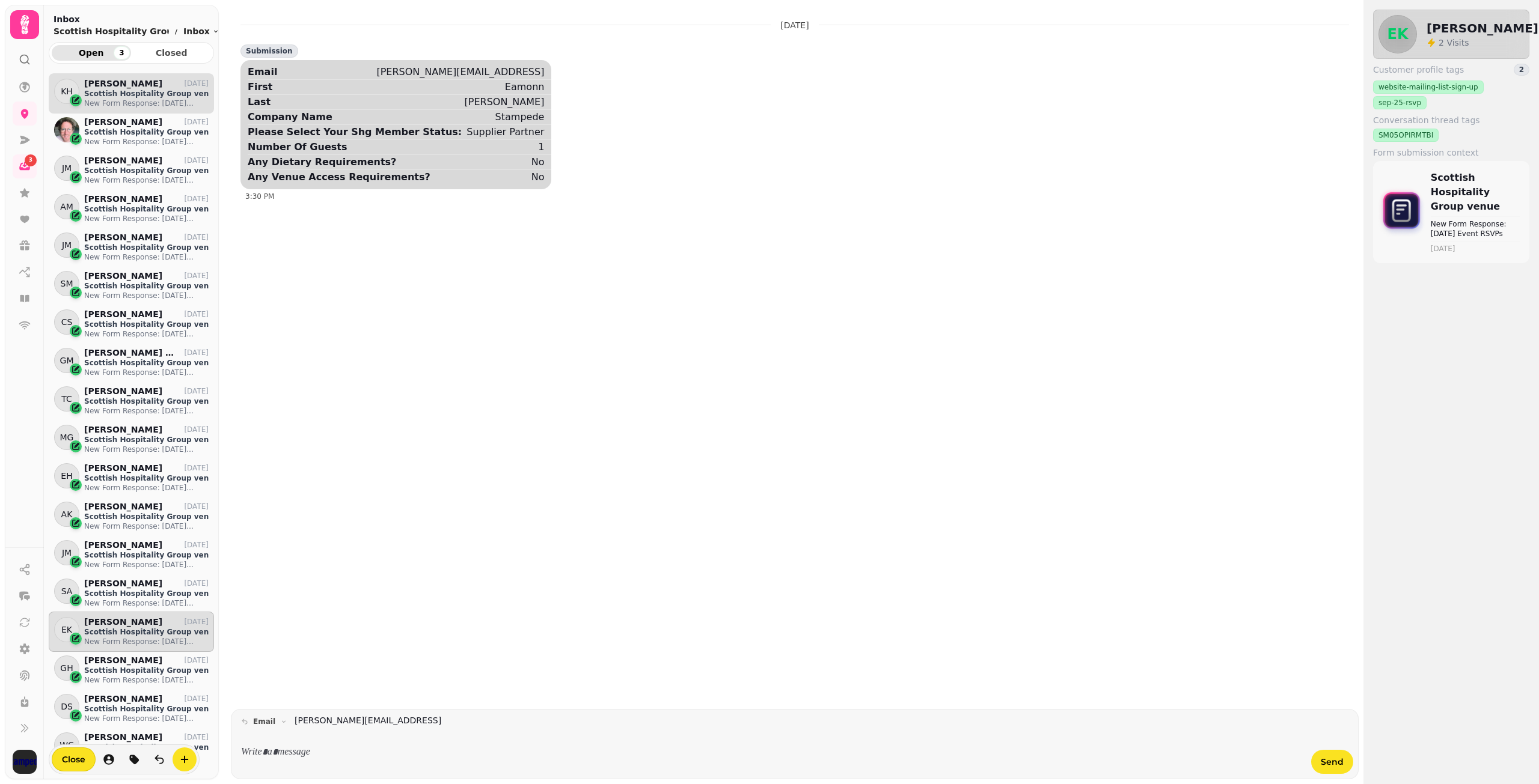
click at [148, 99] on p "New Form Response: [DATE] Event RSVPs" at bounding box center [146, 103] width 124 height 9
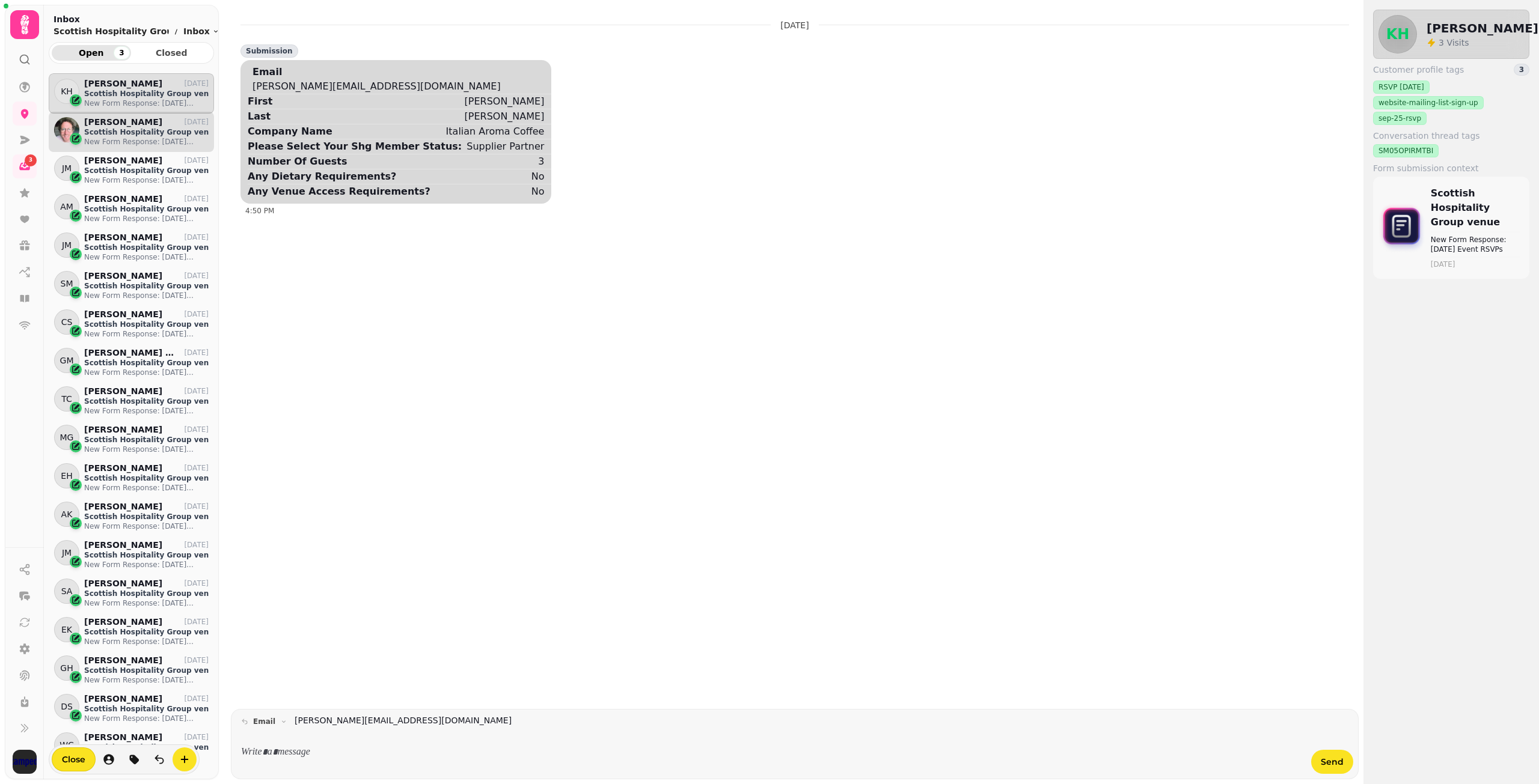
click at [142, 134] on p "Scottish Hospitality Group venue" at bounding box center [146, 132] width 124 height 9
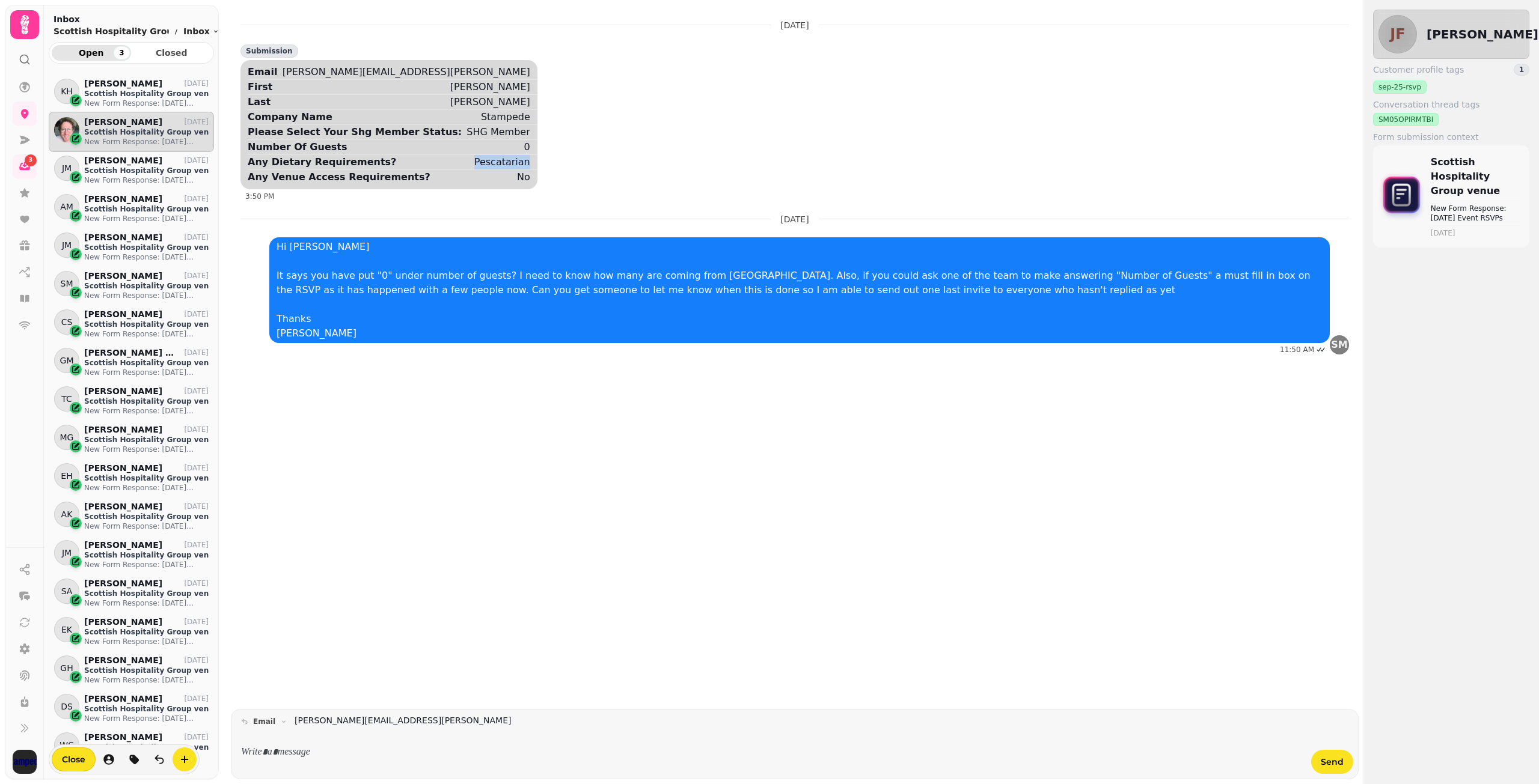
drag, startPoint x: 482, startPoint y: 163, endPoint x: 439, endPoint y: 162, distance: 43.0
click at [474, 162] on div "Pescatarian" at bounding box center [502, 162] width 56 height 15
copy div "Pescatarian"
click at [103, 176] on p "New Form Response: [DATE] Event RSVPs" at bounding box center [146, 180] width 124 height 9
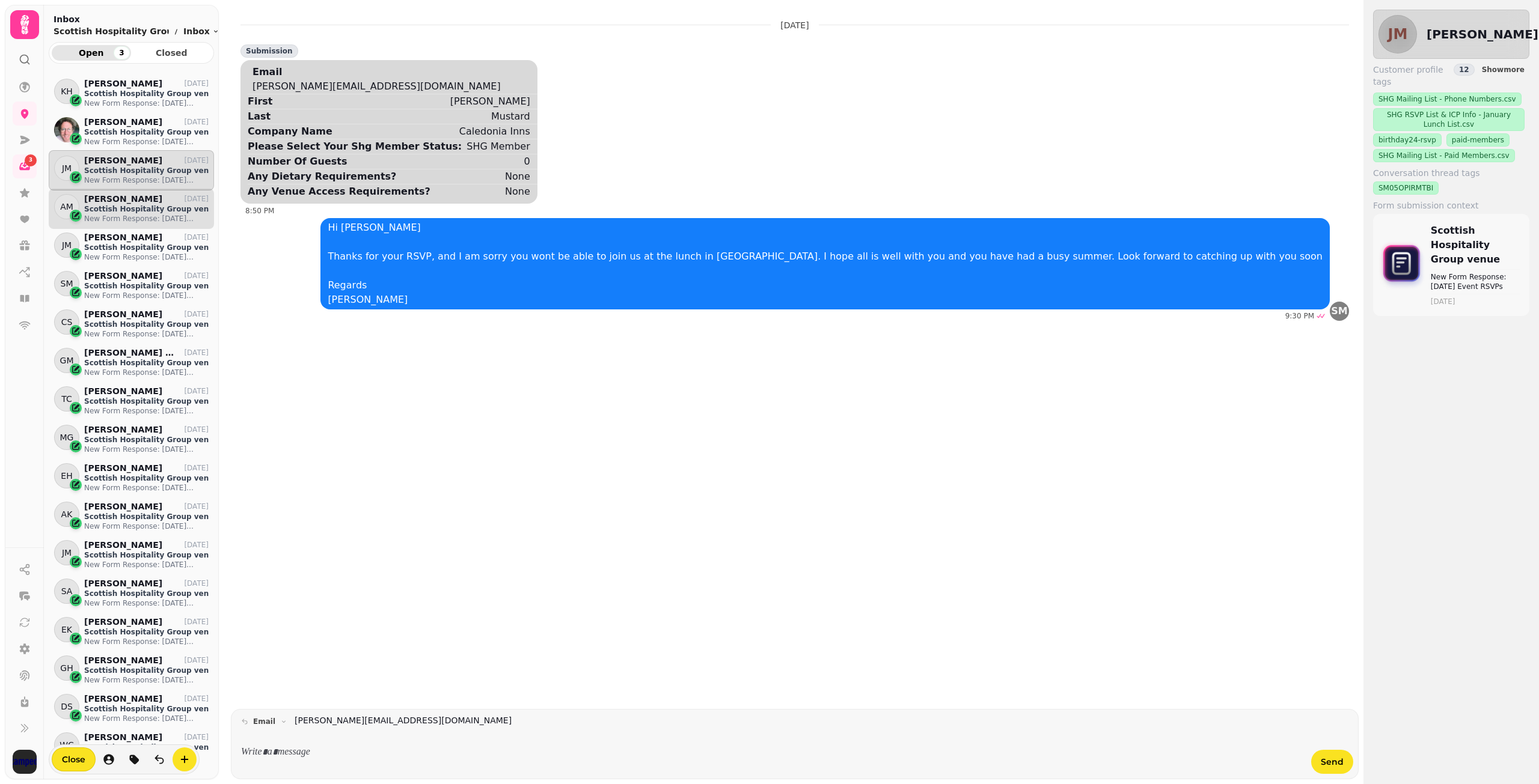
click at [108, 208] on p "Scottish Hospitality Group venue" at bounding box center [146, 209] width 124 height 9
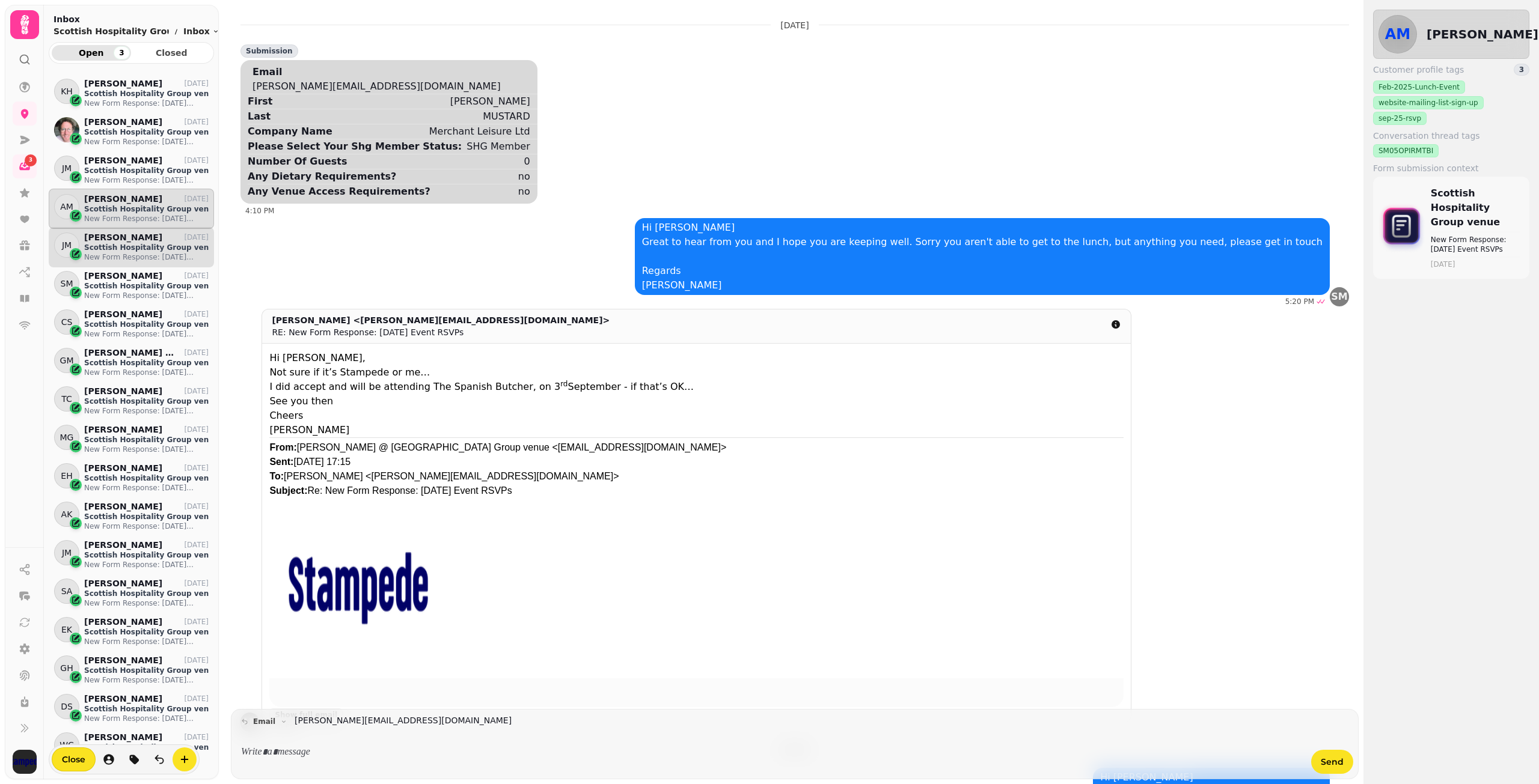
click at [111, 243] on p "Scottish Hospitality Group venue" at bounding box center [146, 247] width 124 height 9
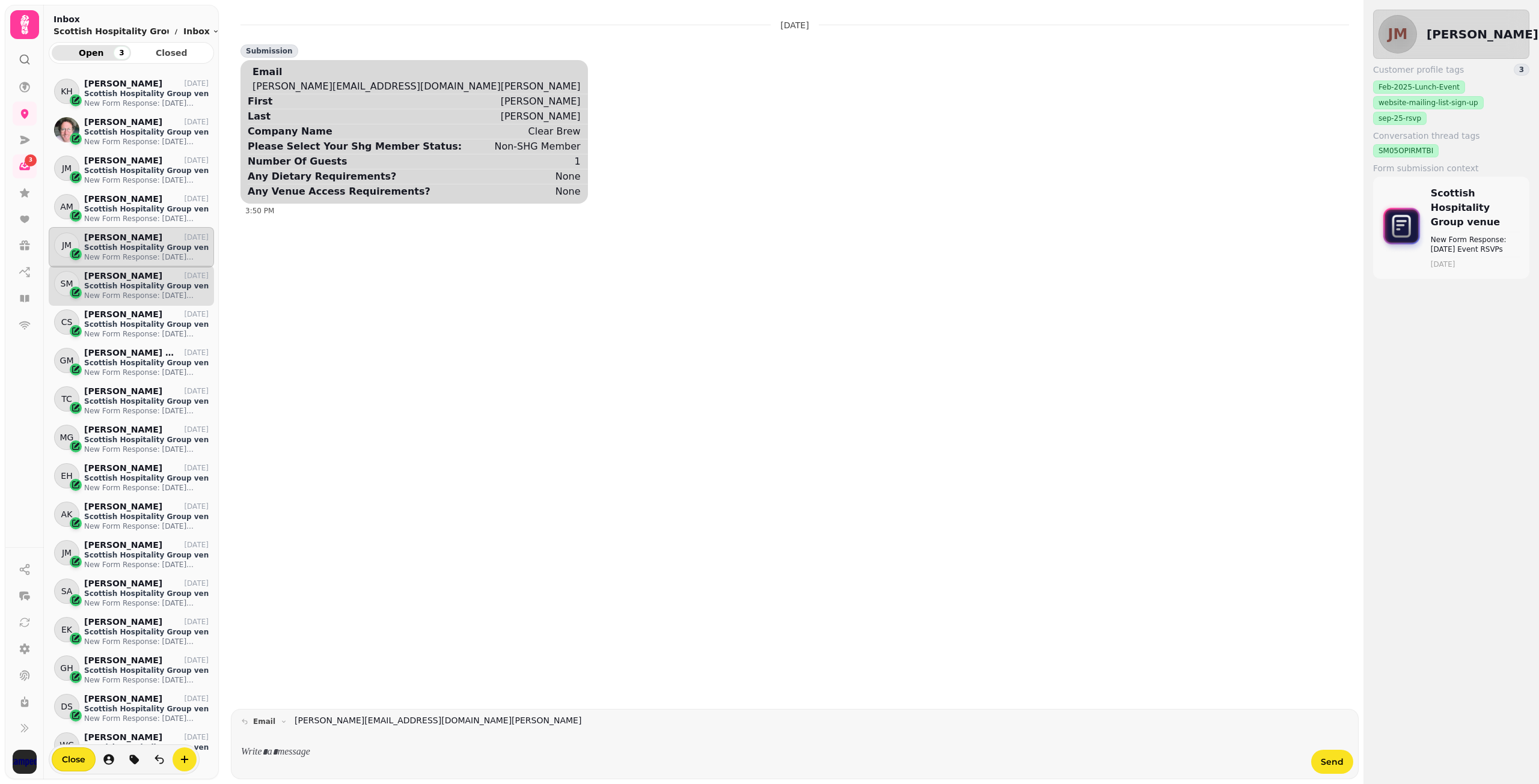
click at [110, 277] on p "[PERSON_NAME]" at bounding box center [123, 276] width 78 height 10
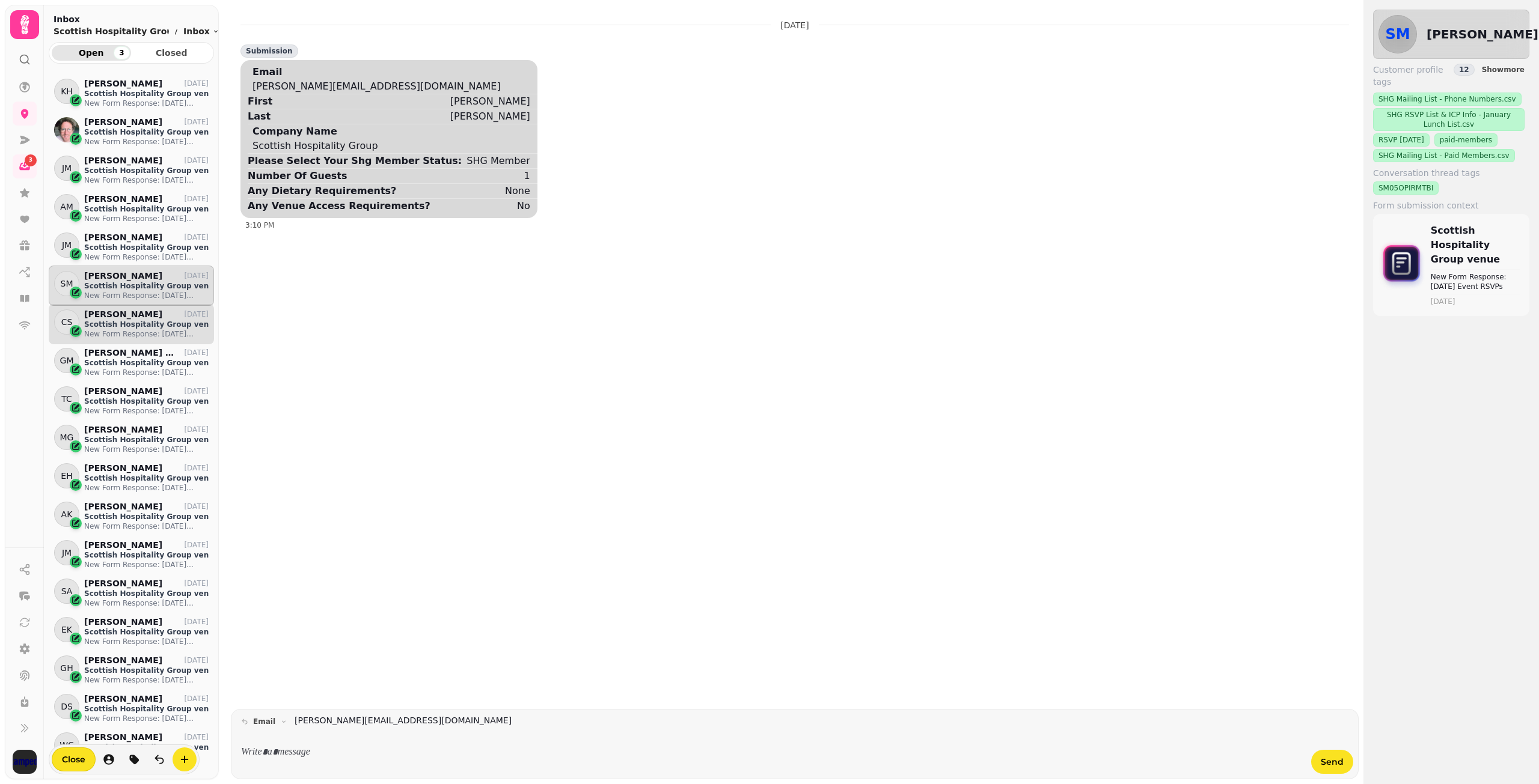
click at [109, 319] on p "Scottish Hospitality Group venue" at bounding box center [146, 324] width 124 height 9
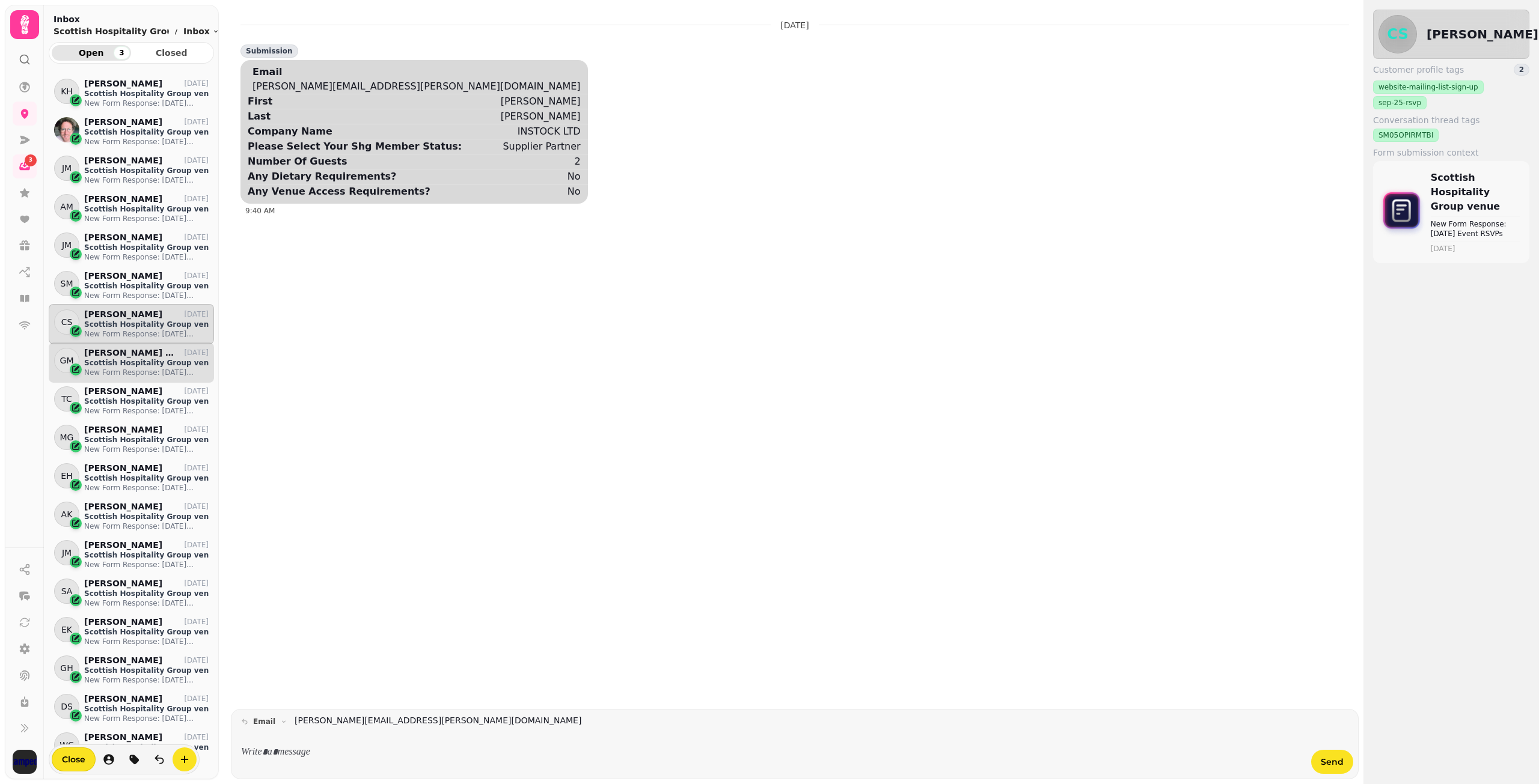
click at [111, 359] on p "Scottish Hospitality Group venue" at bounding box center [146, 363] width 124 height 9
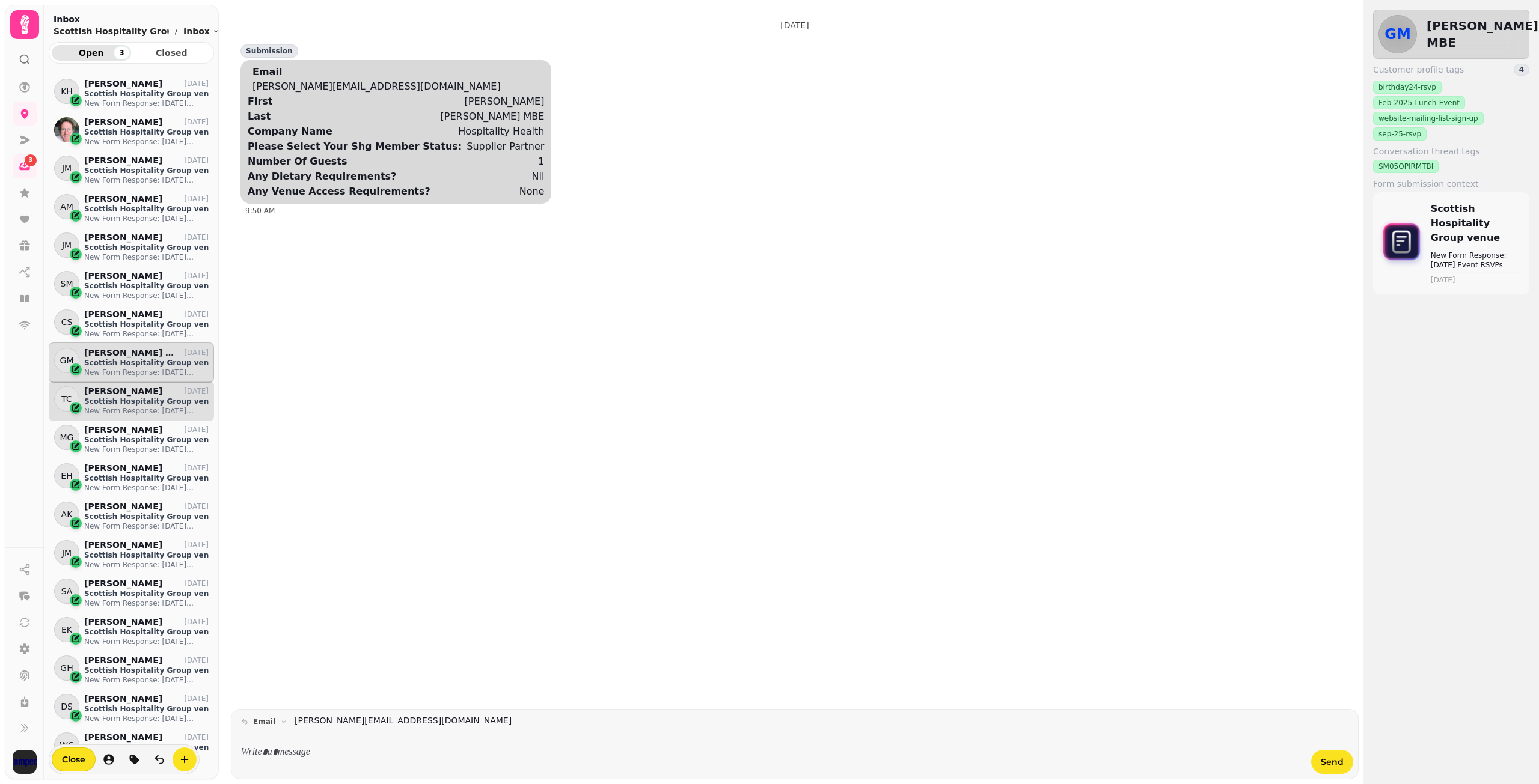
click at [119, 396] on p "Scottish Hospitality Group venue" at bounding box center [146, 401] width 124 height 9
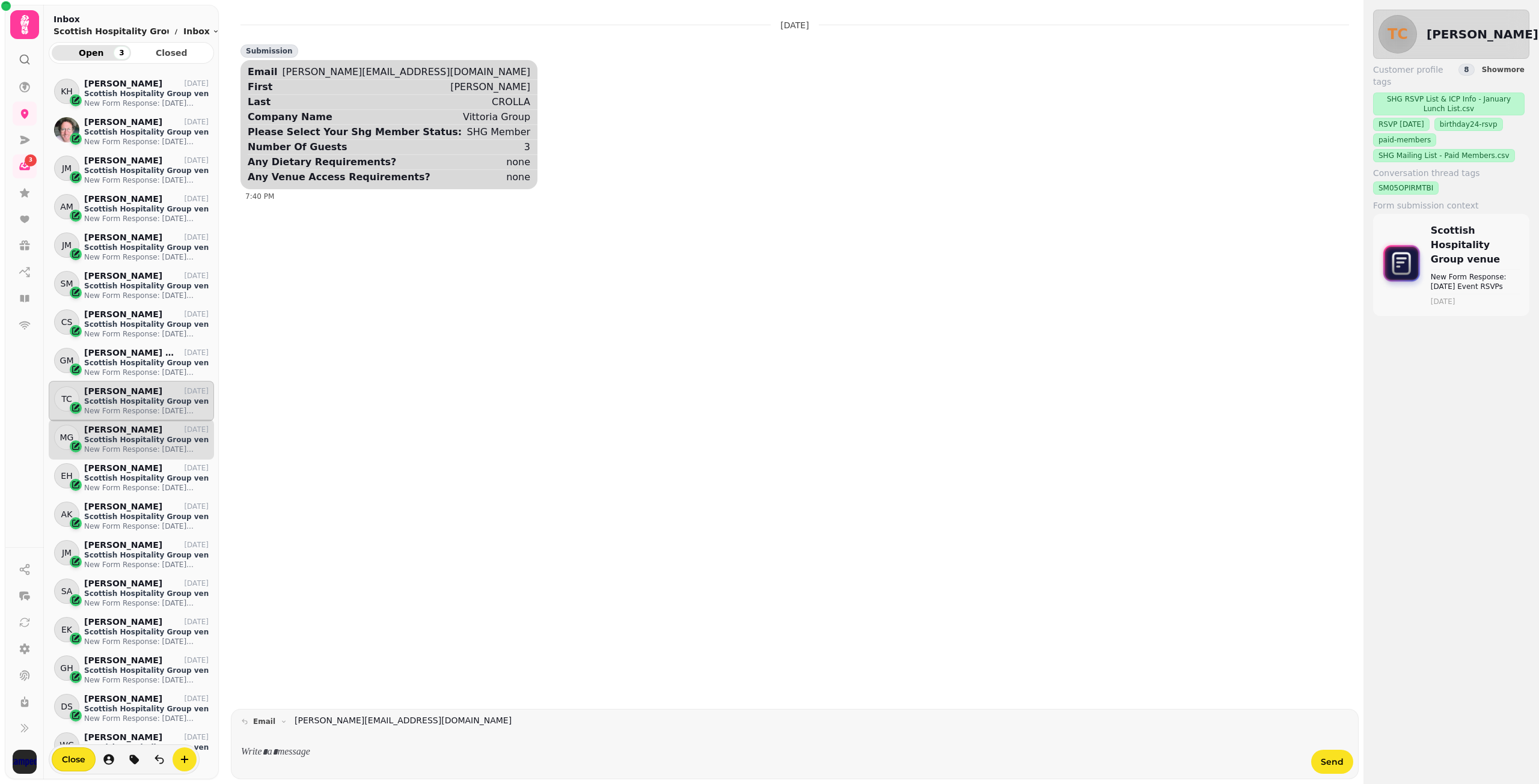
click at [114, 440] on p "Scottish Hospitality Group venue" at bounding box center [146, 440] width 124 height 9
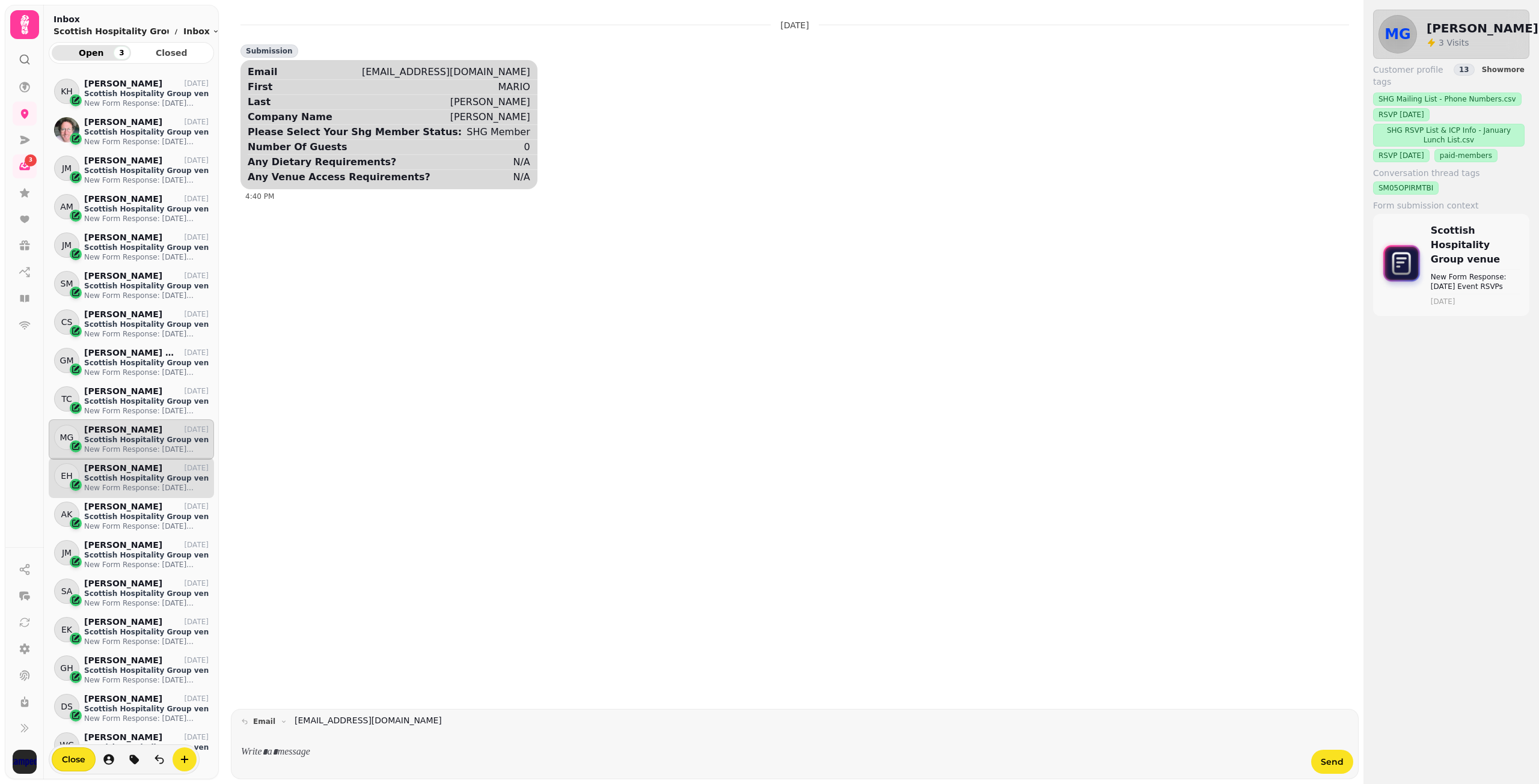
click at [118, 469] on p "[PERSON_NAME]" at bounding box center [123, 467] width 78 height 10
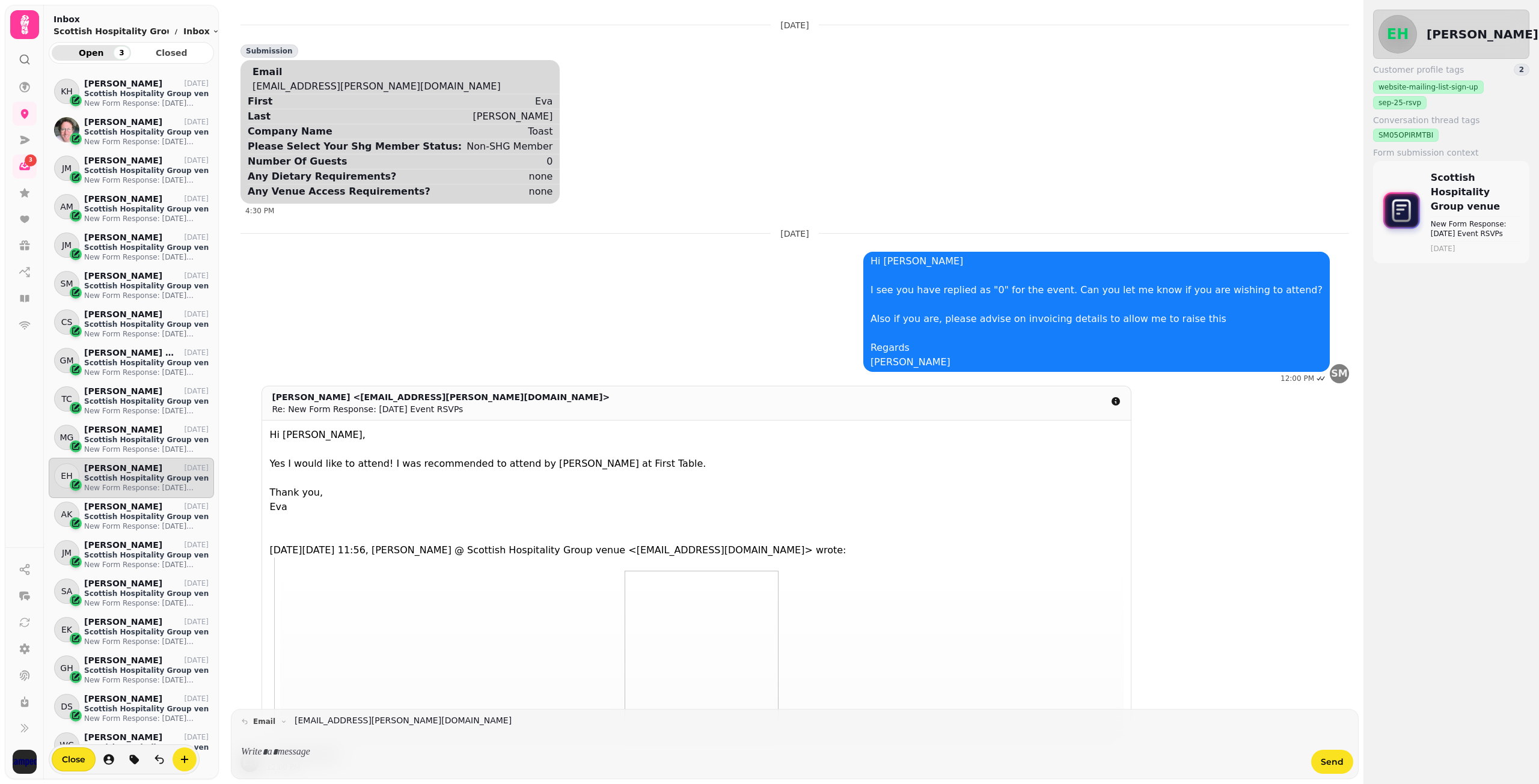
scroll to position [65, 0]
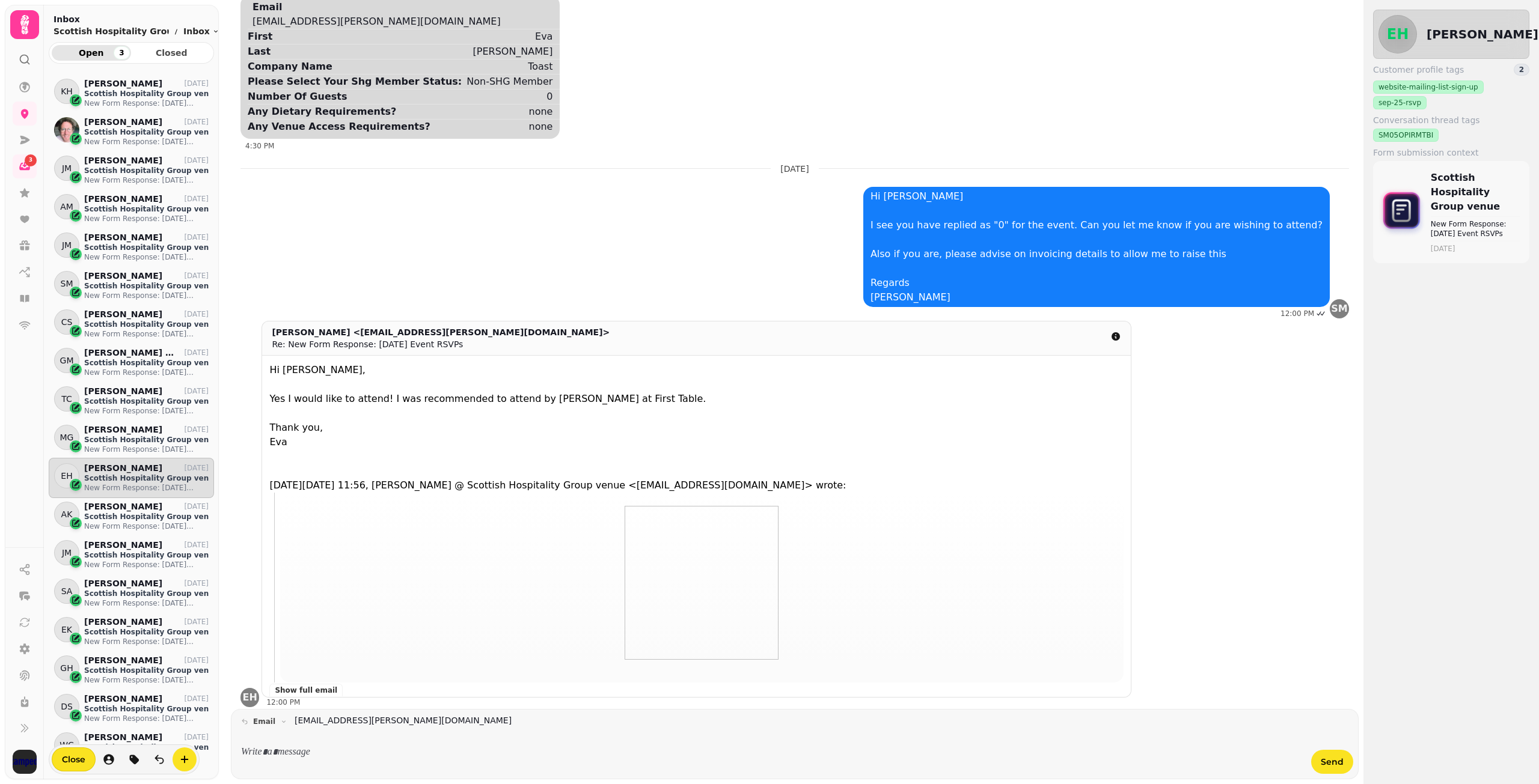
click at [319, 751] on p at bounding box center [772, 753] width 1044 height 14
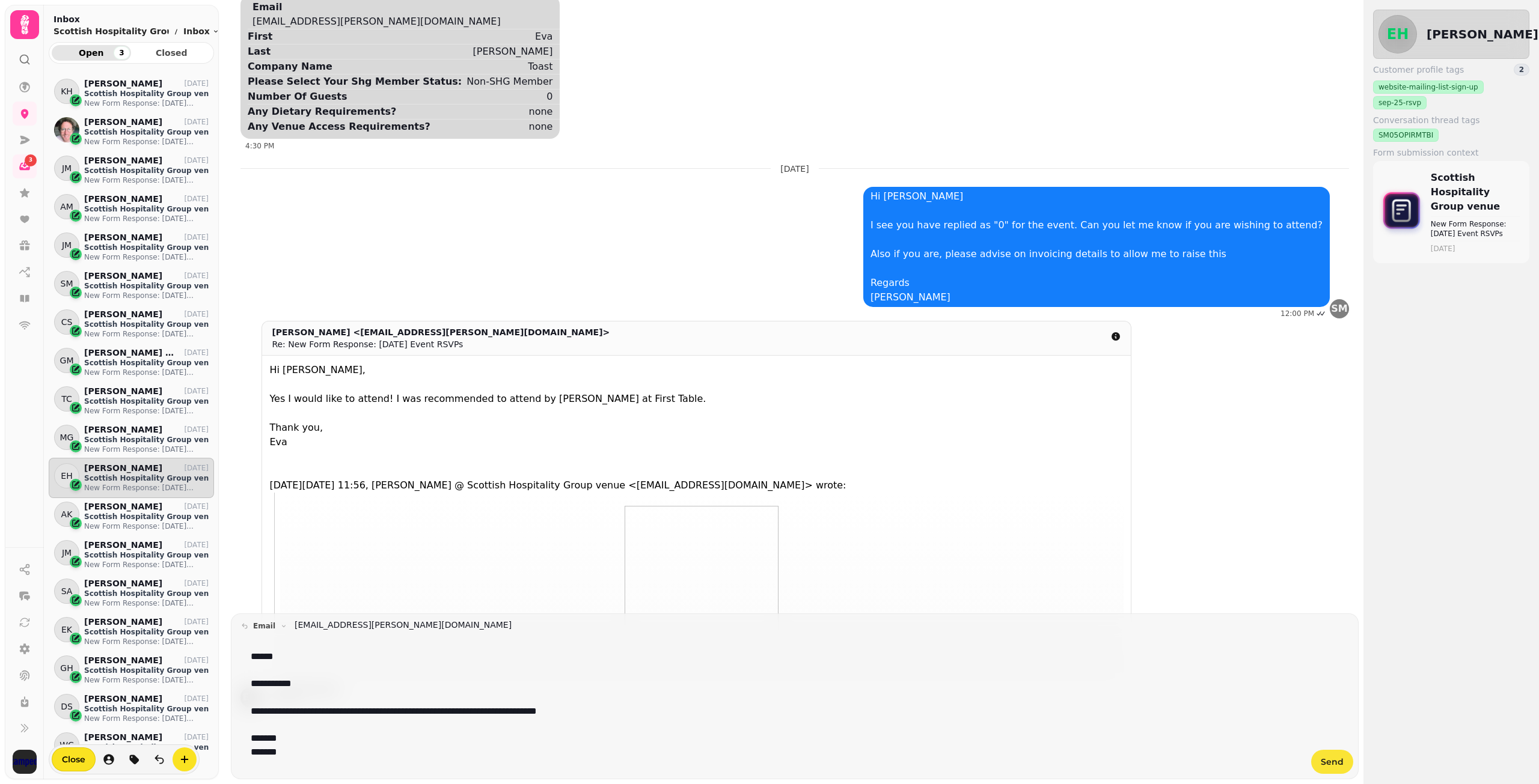
click at [1332, 759] on span "Send" at bounding box center [1332, 761] width 23 height 8
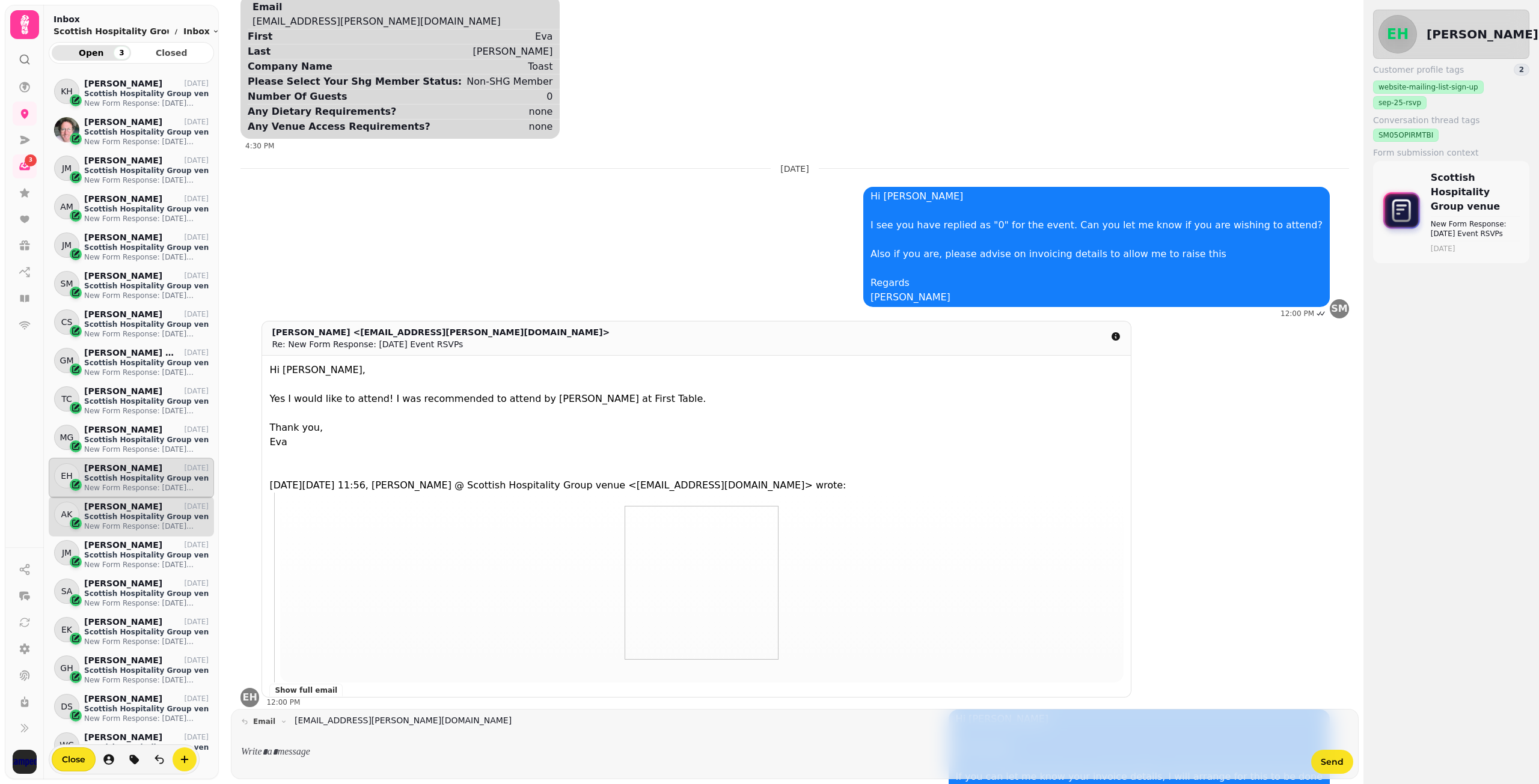
click at [138, 514] on p "Scottish Hospitality Group venue" at bounding box center [146, 516] width 124 height 9
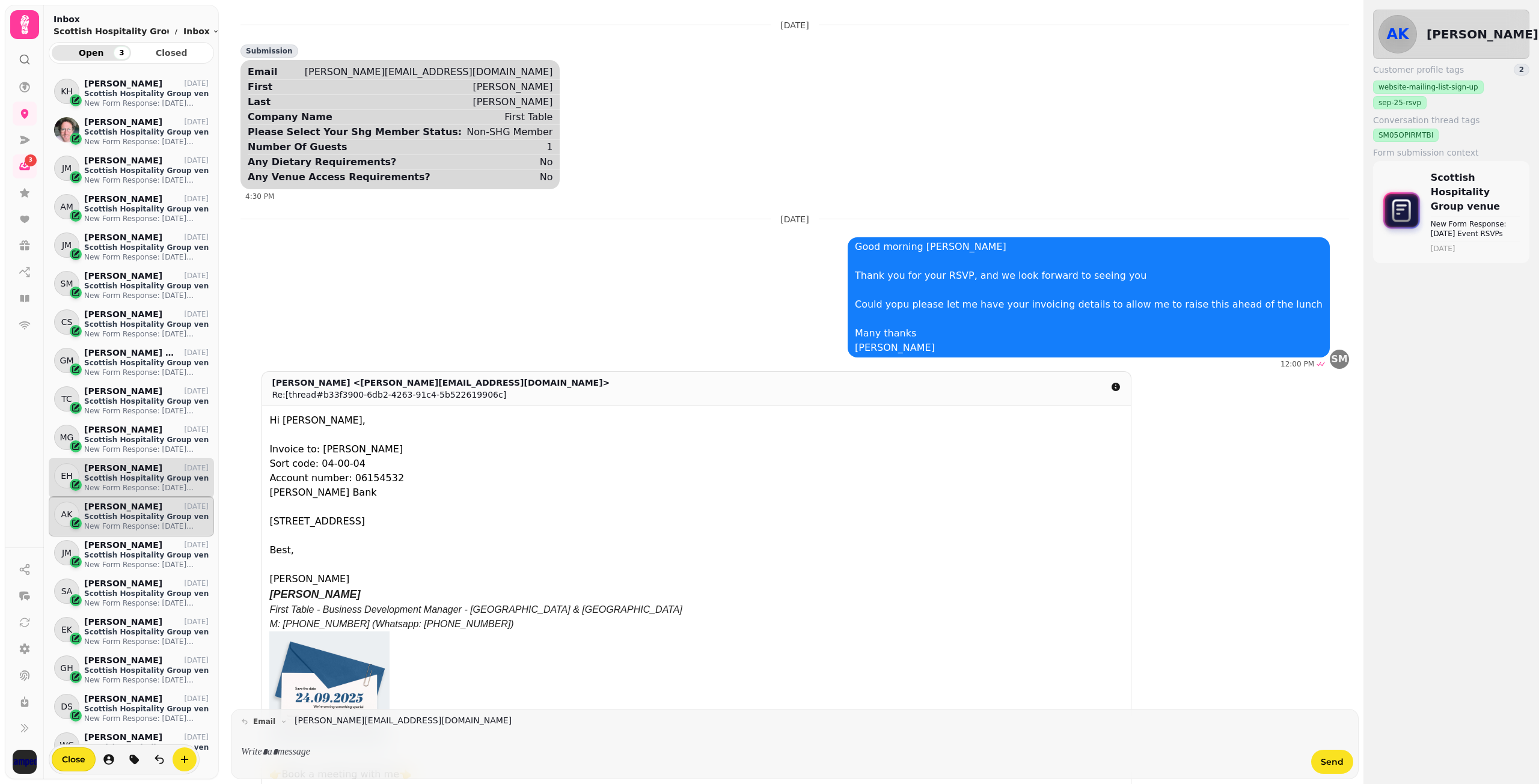
click at [142, 467] on div "[PERSON_NAME] [DATE]" at bounding box center [146, 467] width 124 height 10
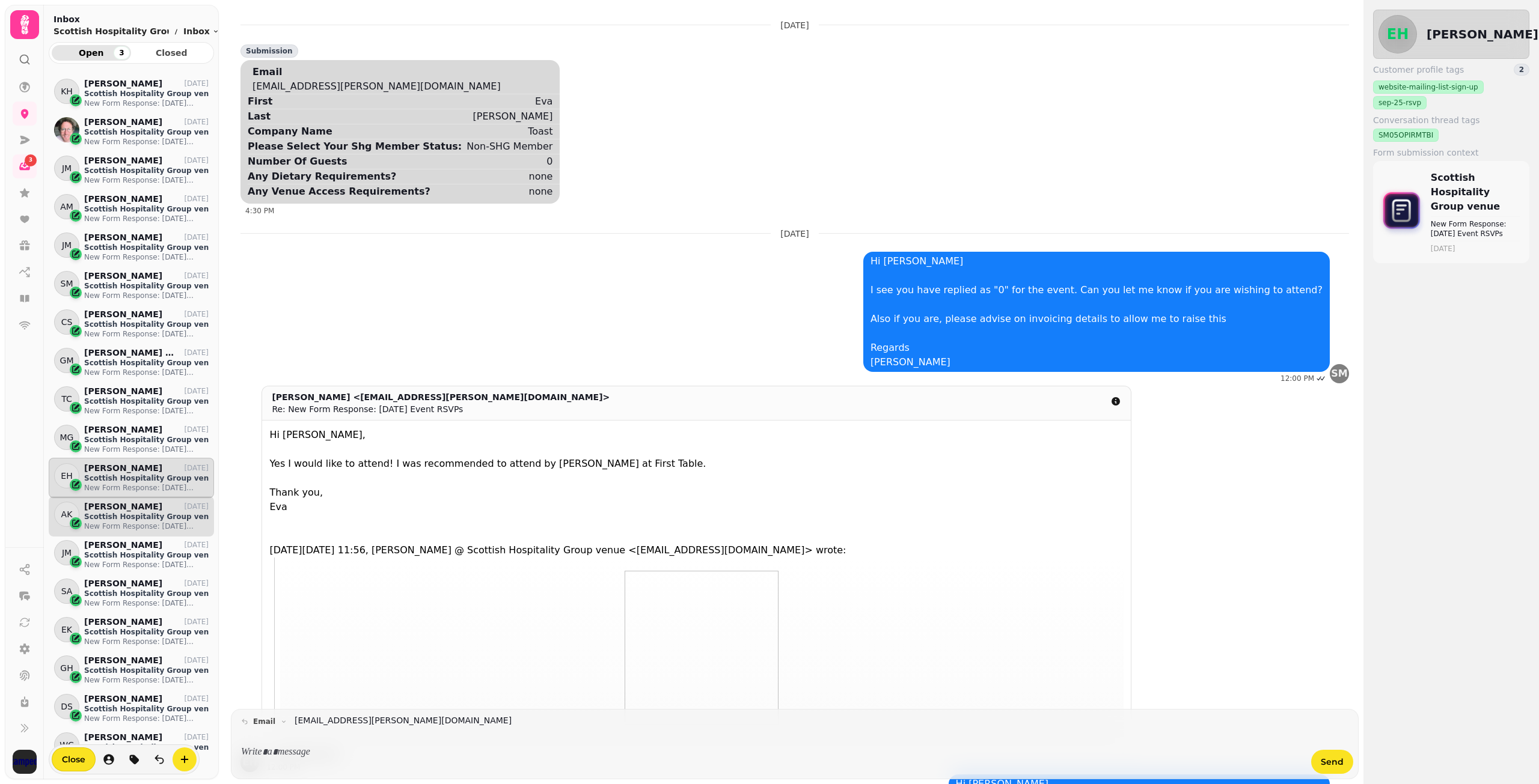
click at [135, 514] on p "Scottish Hospitality Group venue" at bounding box center [146, 516] width 124 height 9
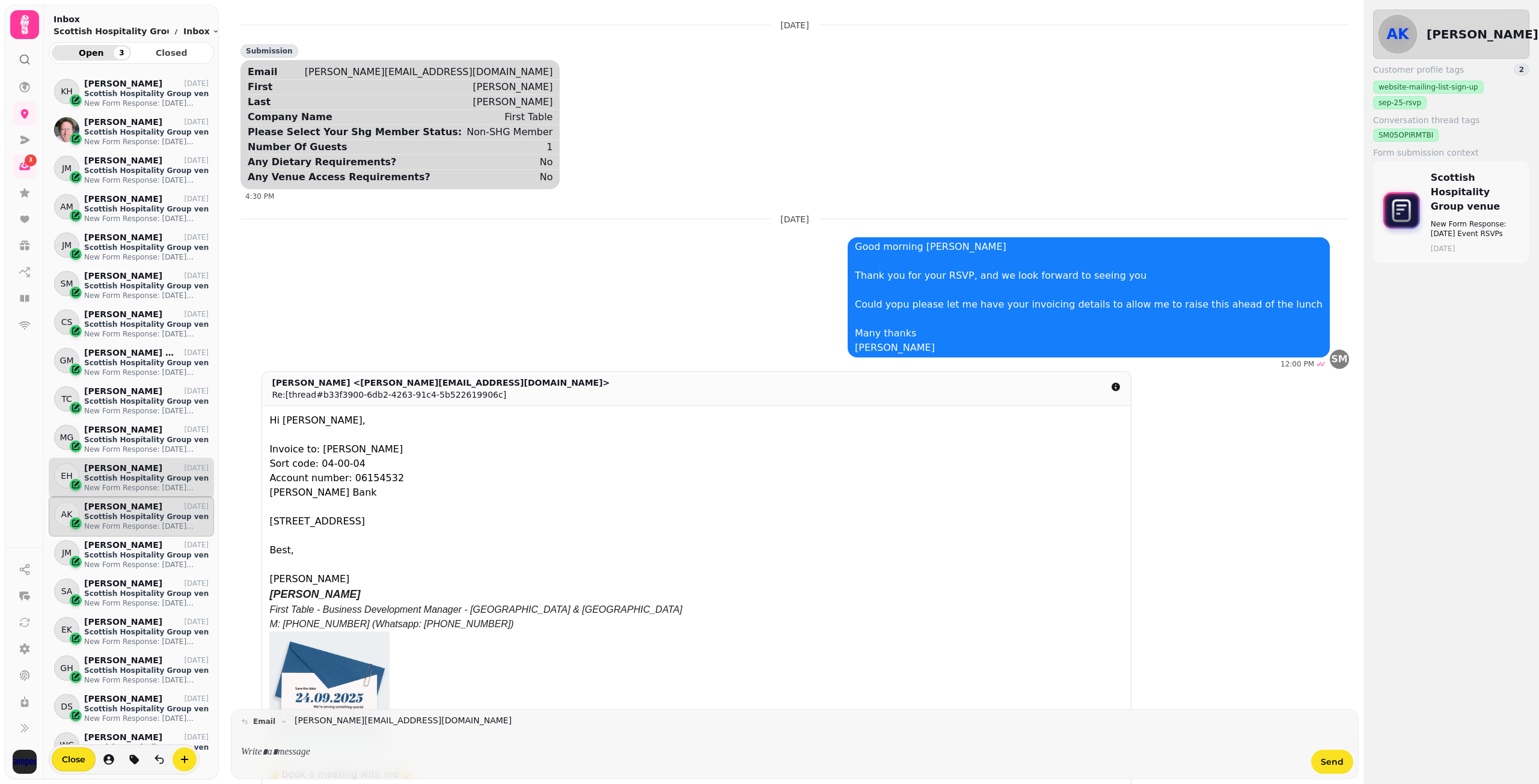
click at [144, 479] on p "Scottish Hospitality Group venue" at bounding box center [146, 478] width 124 height 9
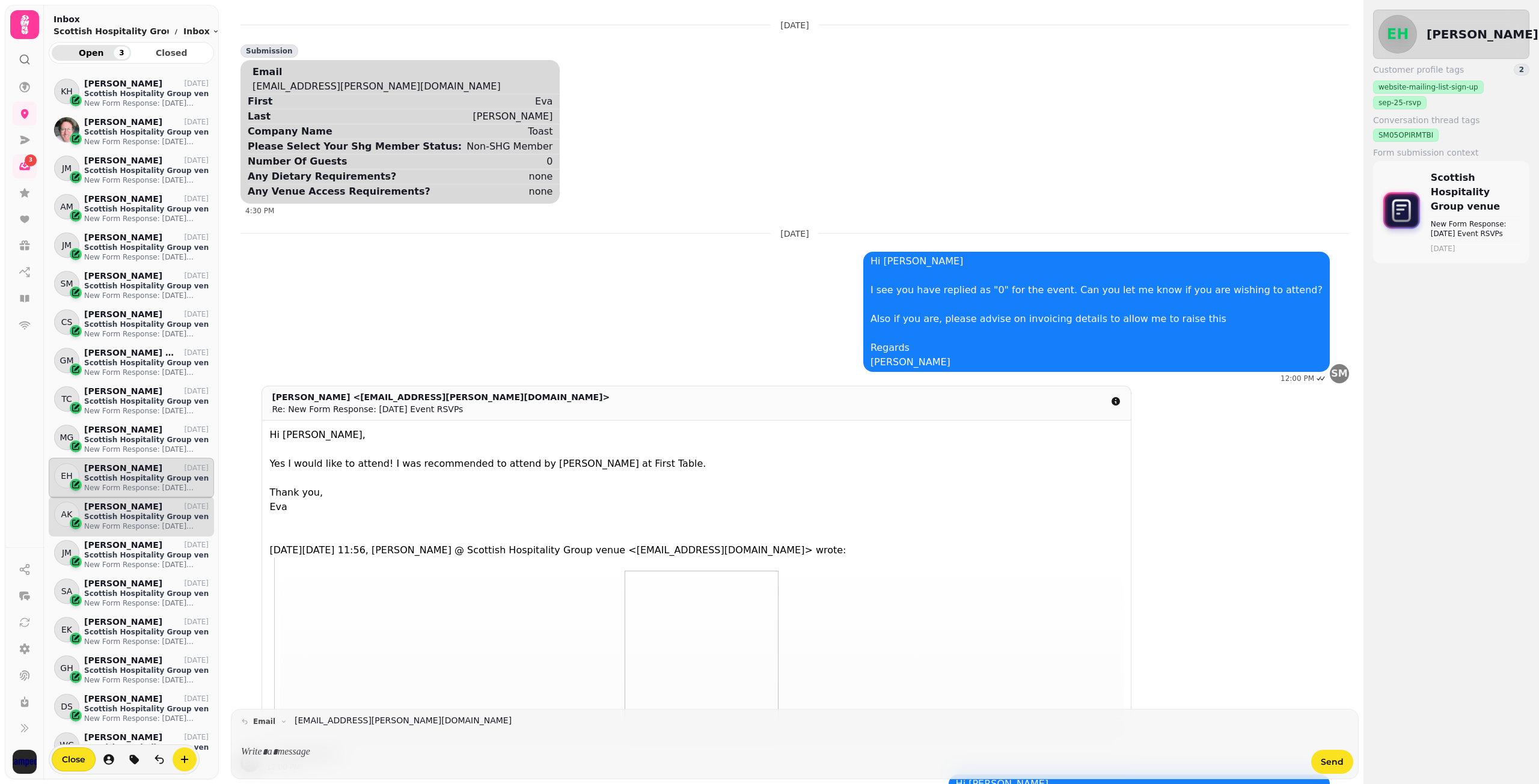
click at [138, 511] on div "[PERSON_NAME] [DATE]" at bounding box center [146, 506] width 124 height 10
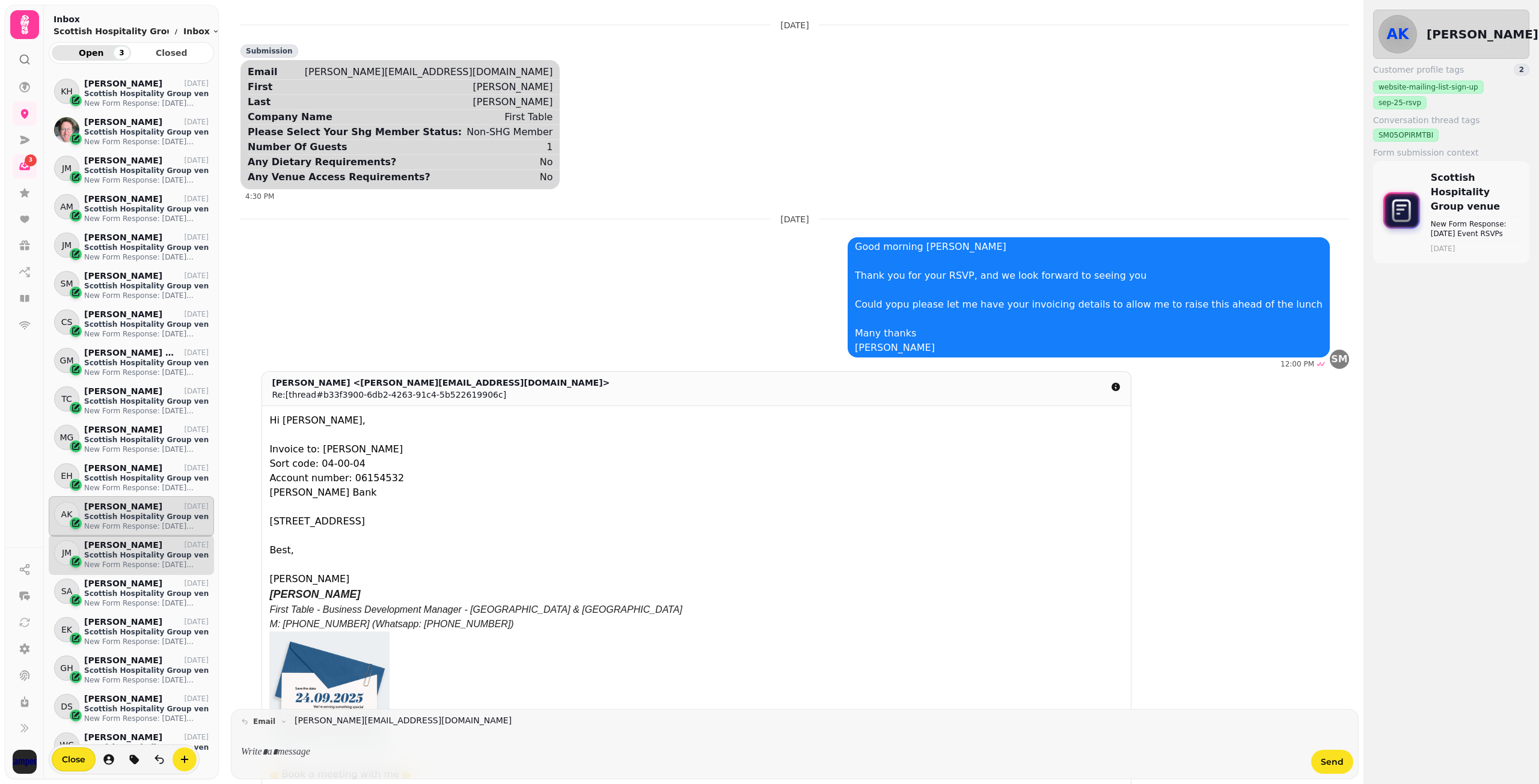
click at [136, 563] on p "New Form Response: [DATE] Event RSVPs" at bounding box center [146, 565] width 124 height 9
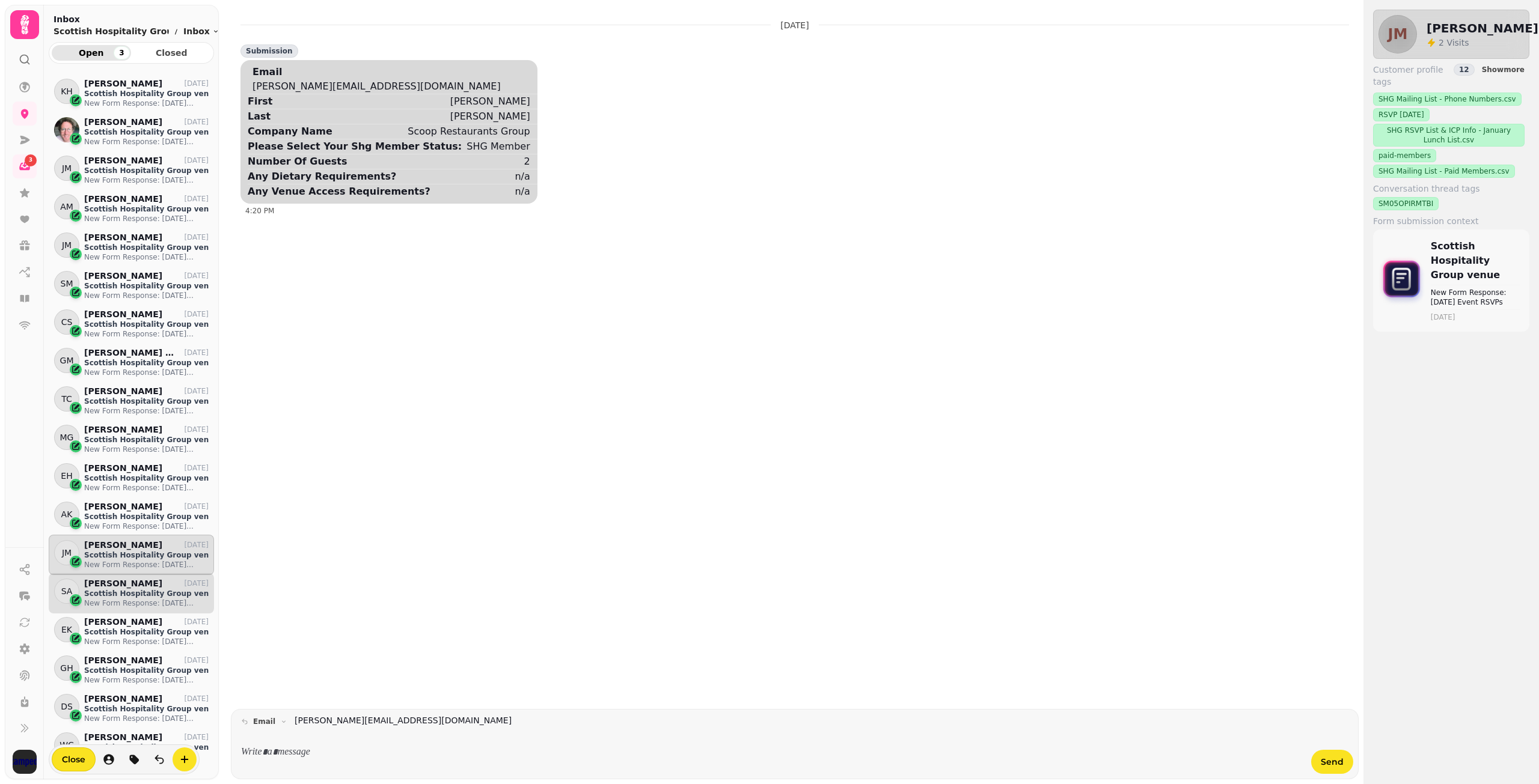
click at [135, 583] on p "[PERSON_NAME]" at bounding box center [123, 583] width 78 height 10
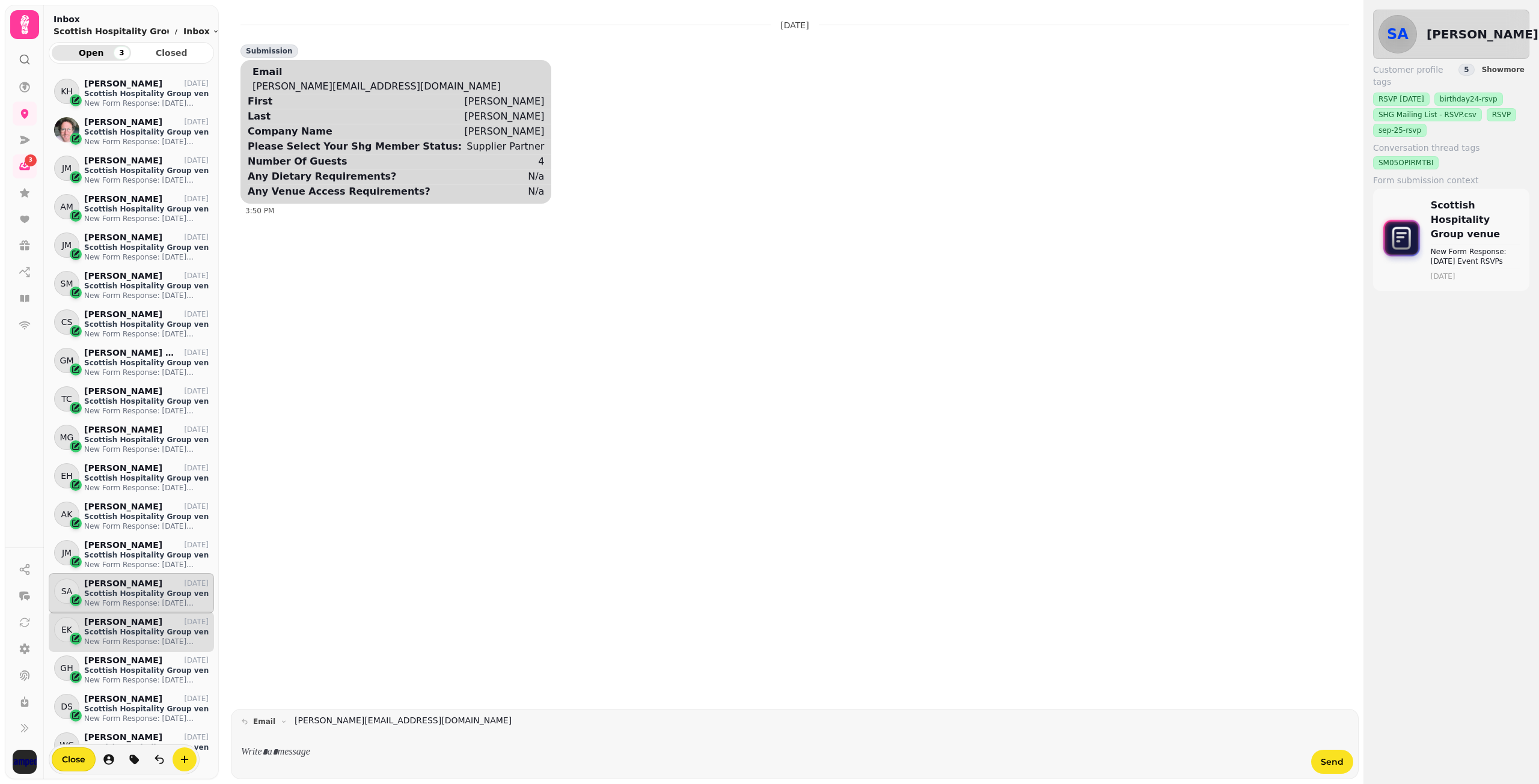
click at [137, 631] on p "Scottish Hospitality Group venue" at bounding box center [146, 632] width 124 height 9
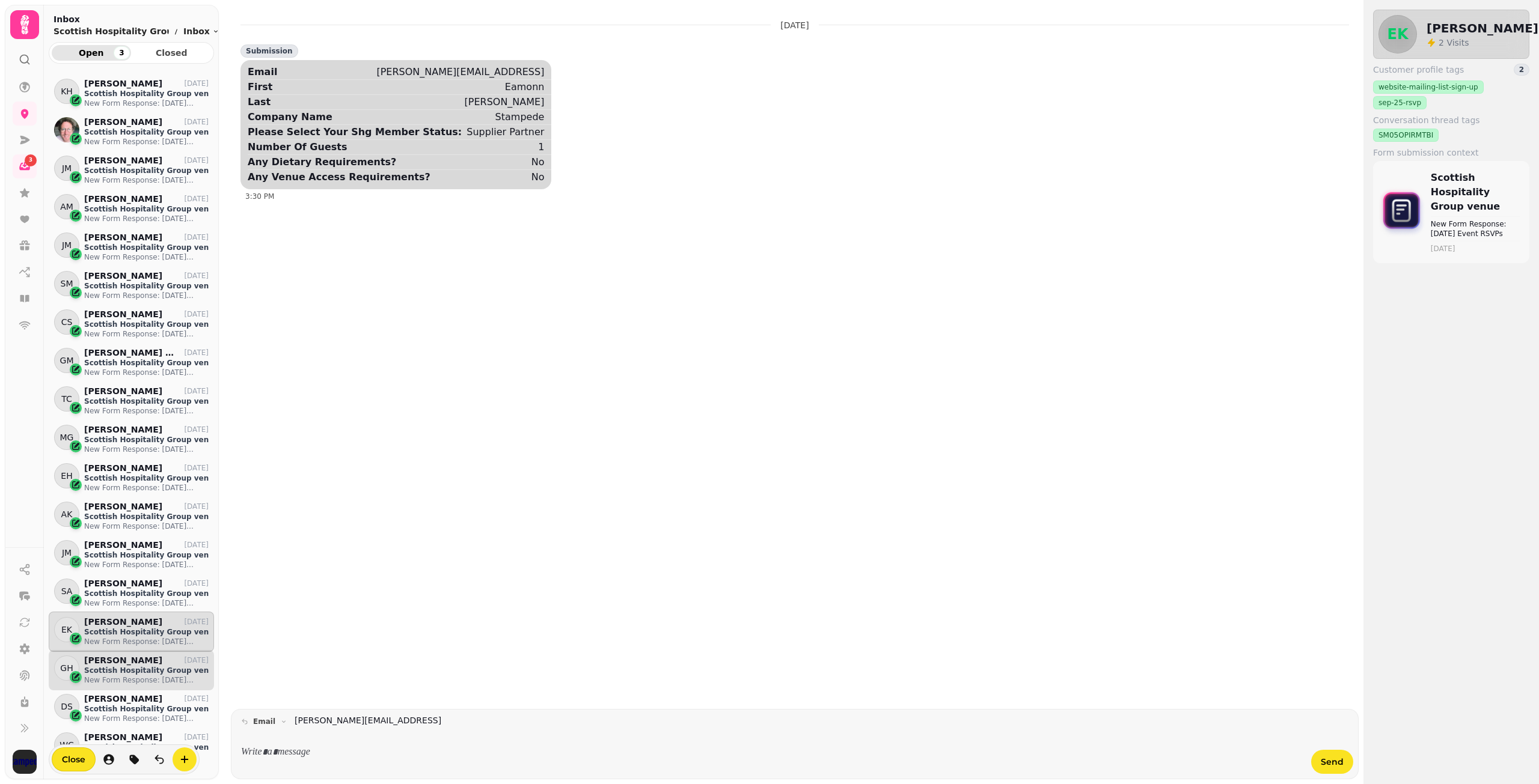
click at [136, 664] on div "[PERSON_NAME] [DATE]" at bounding box center [146, 660] width 124 height 10
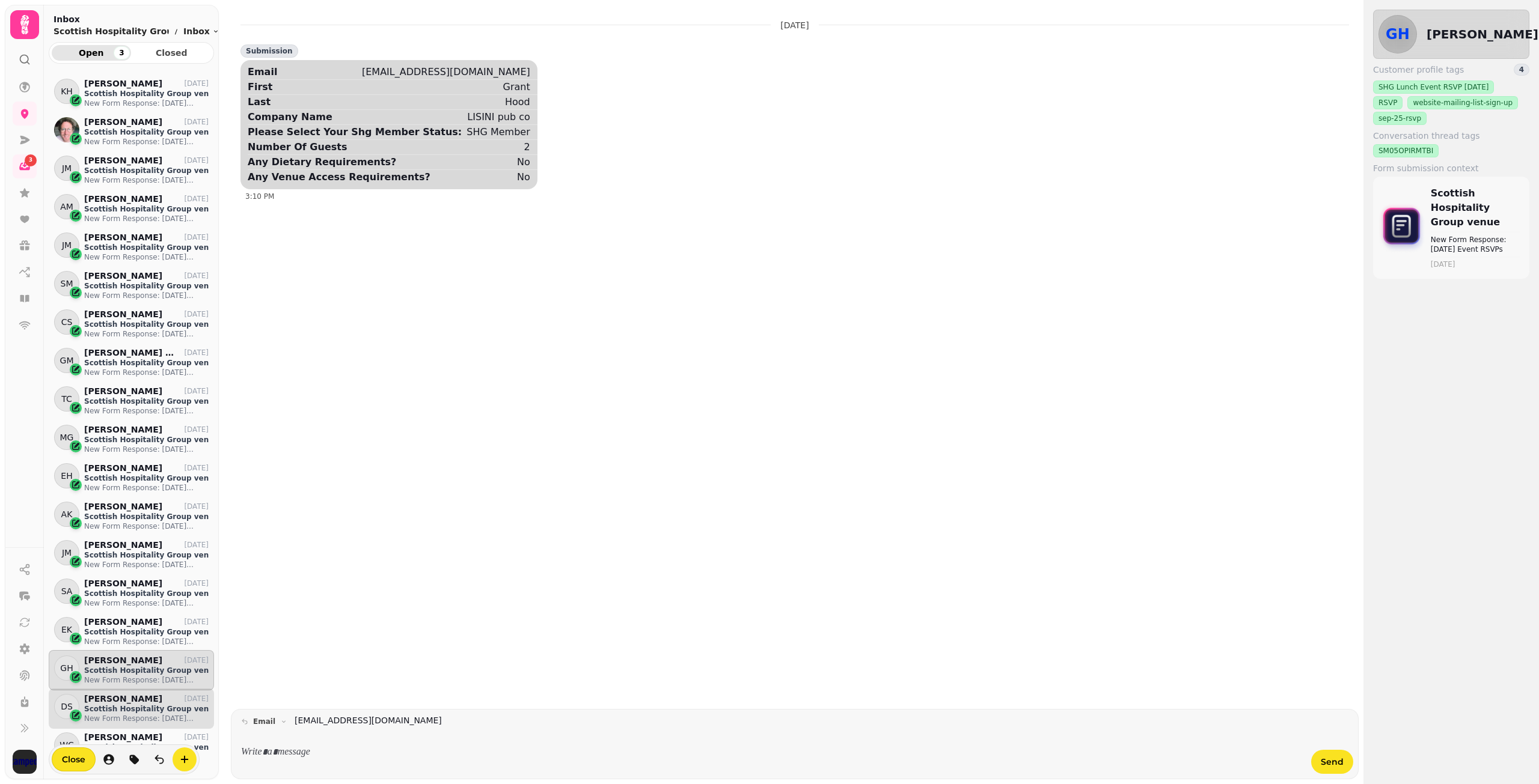
click at [136, 700] on p "[PERSON_NAME]" at bounding box center [123, 699] width 78 height 10
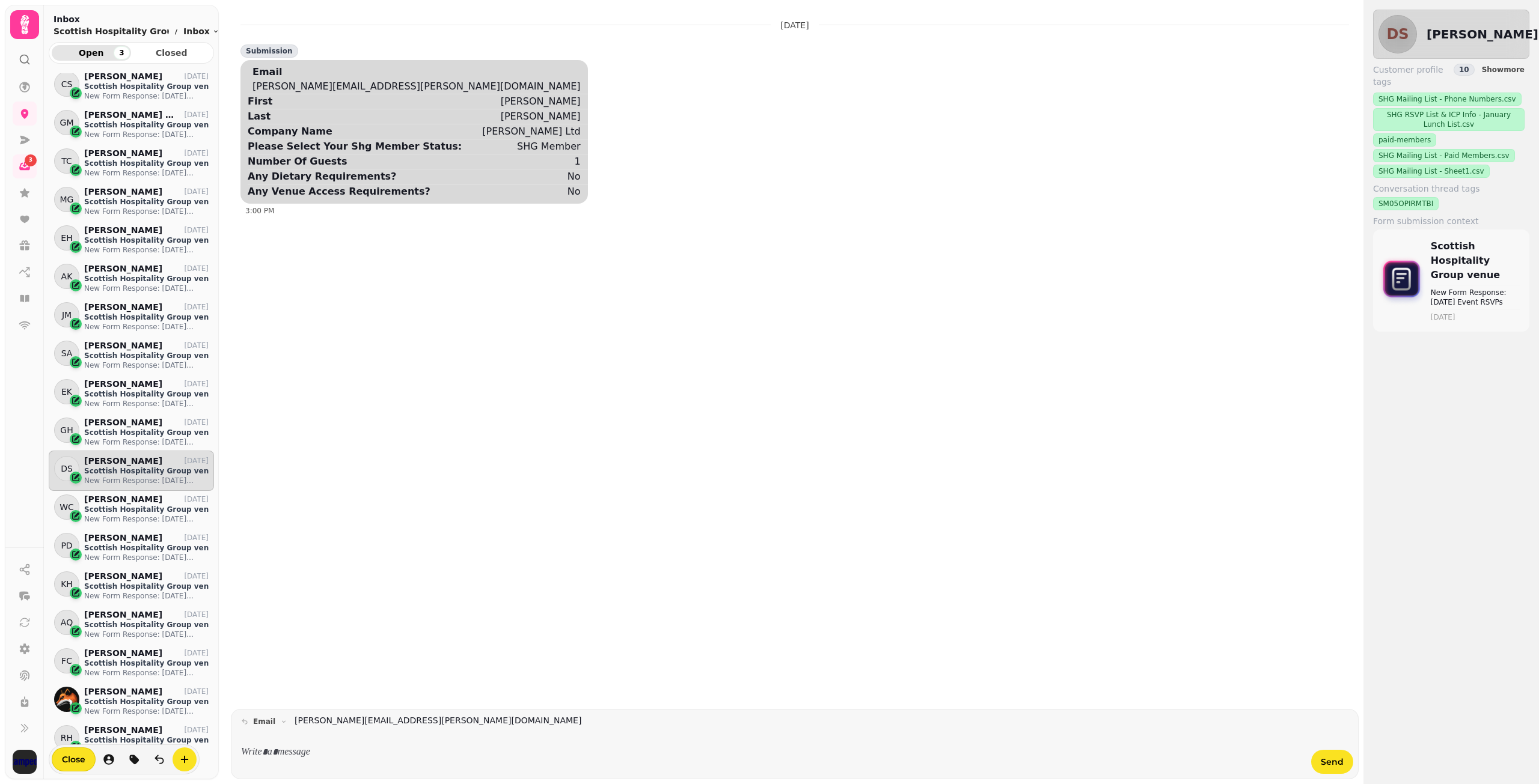
scroll to position [360, 0]
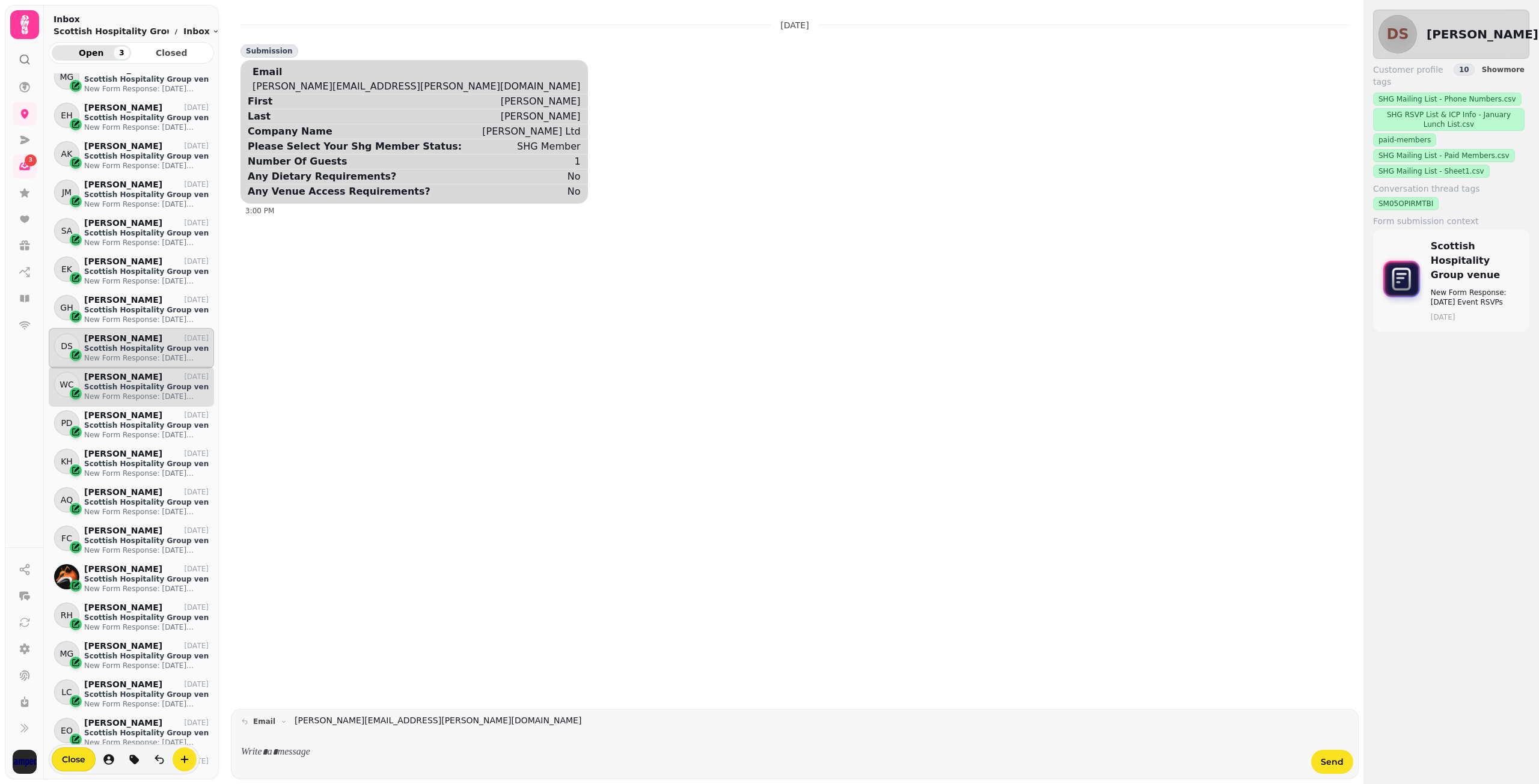
click at [114, 404] on div "WC [PERSON_NAME] [DATE] Scottish Hospitality Group venue New Form Response: [DA…" at bounding box center [131, 386] width 165 height 40
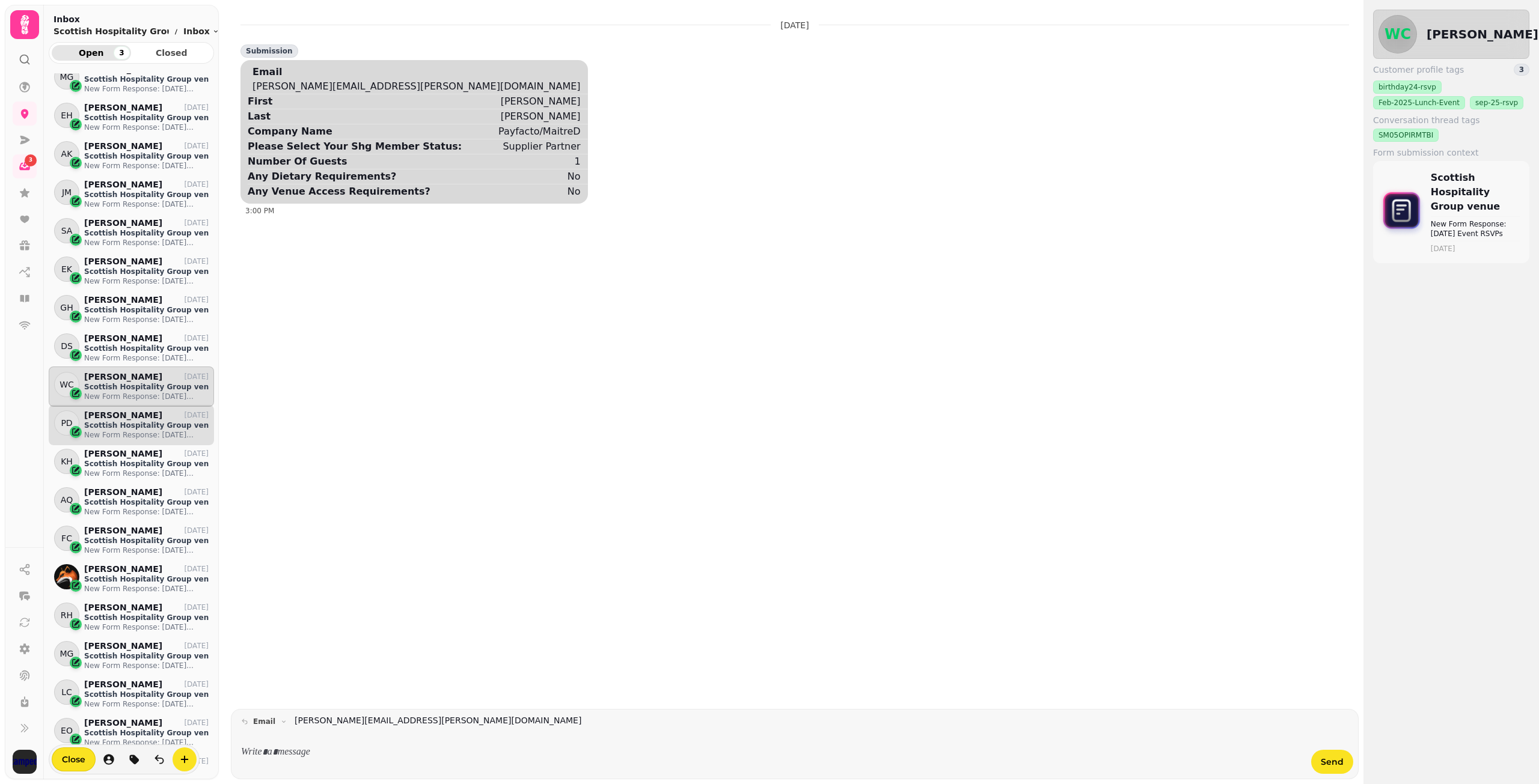
click at [118, 420] on p "Scottish Hospitality Group venue" at bounding box center [146, 425] width 124 height 9
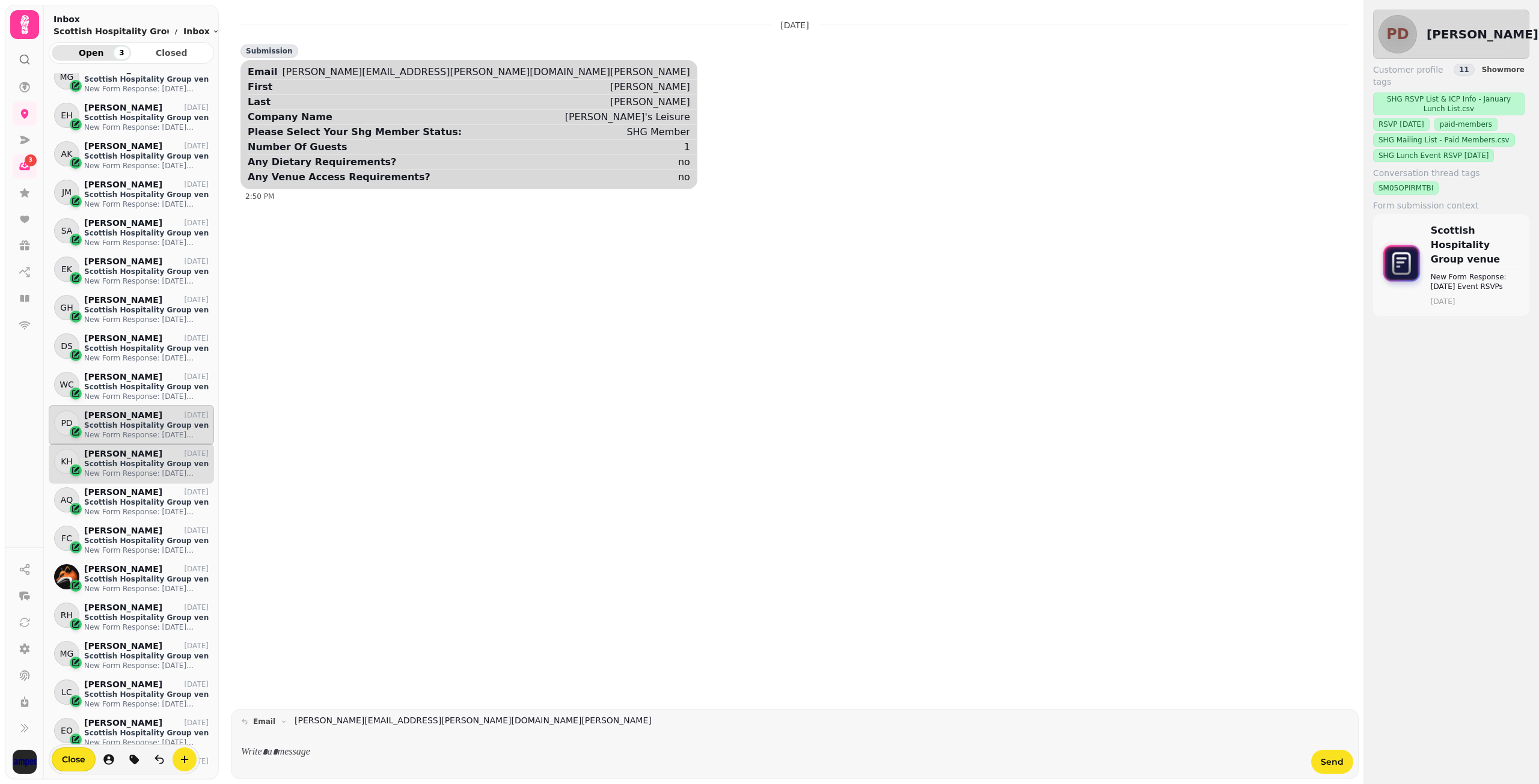
click at [122, 461] on p "Scottish Hospitality Group venue" at bounding box center [146, 464] width 124 height 9
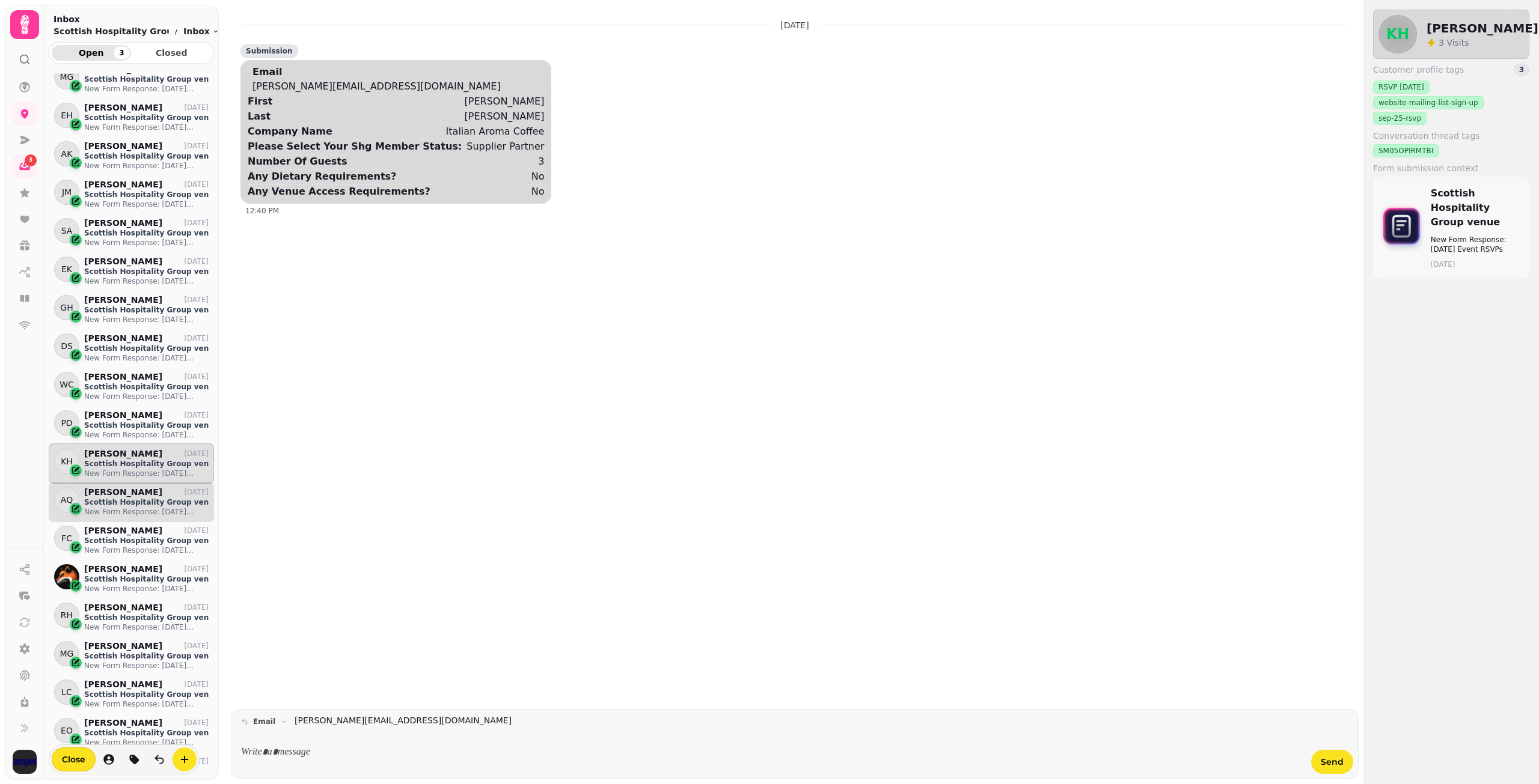
click at [120, 498] on p "Scottish Hospitality Group venue" at bounding box center [146, 502] width 124 height 9
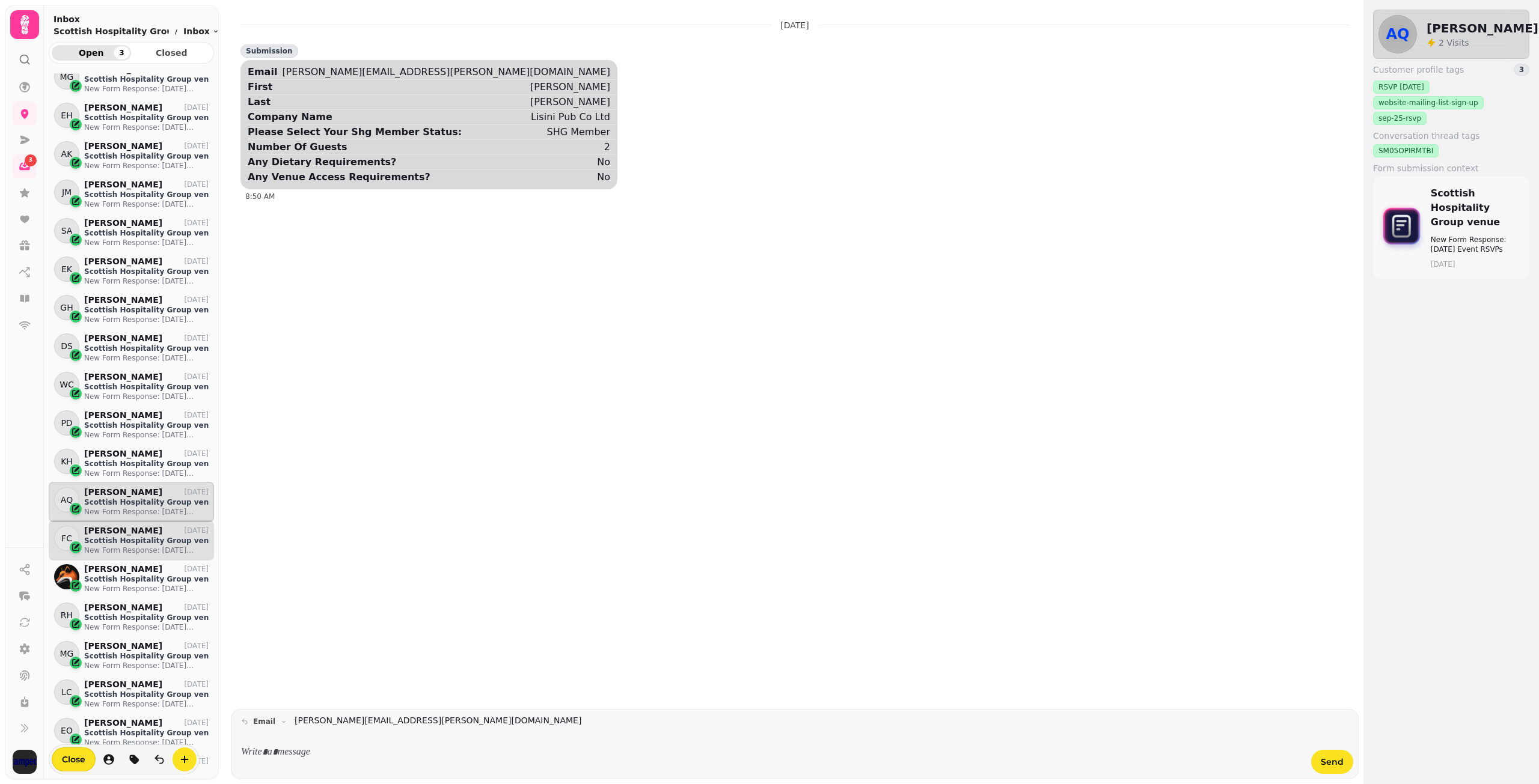
click at [120, 537] on p "Scottish Hospitality Group venue" at bounding box center [146, 541] width 124 height 9
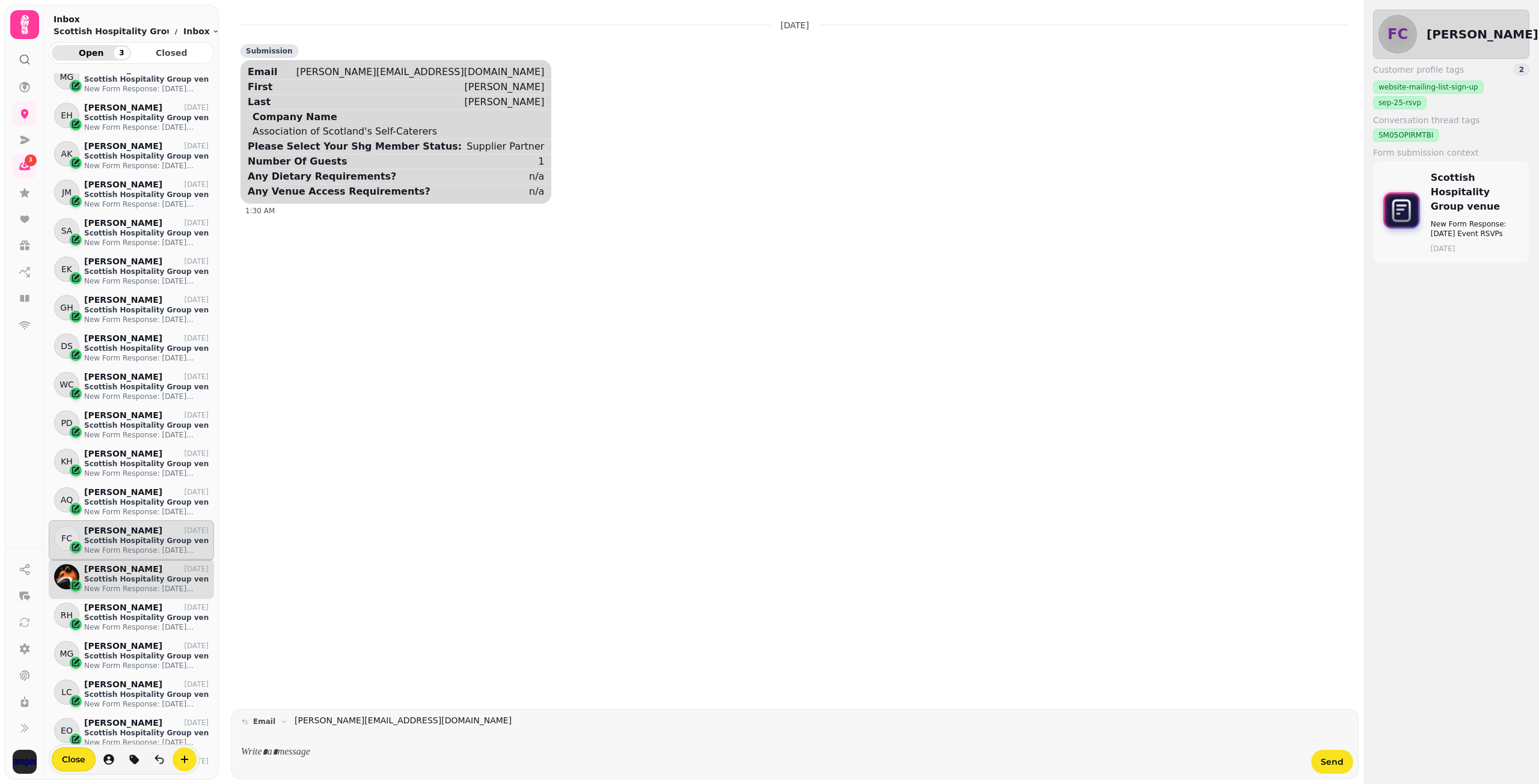
click at [124, 575] on p "Scottish Hospitality Group venue" at bounding box center [146, 579] width 124 height 9
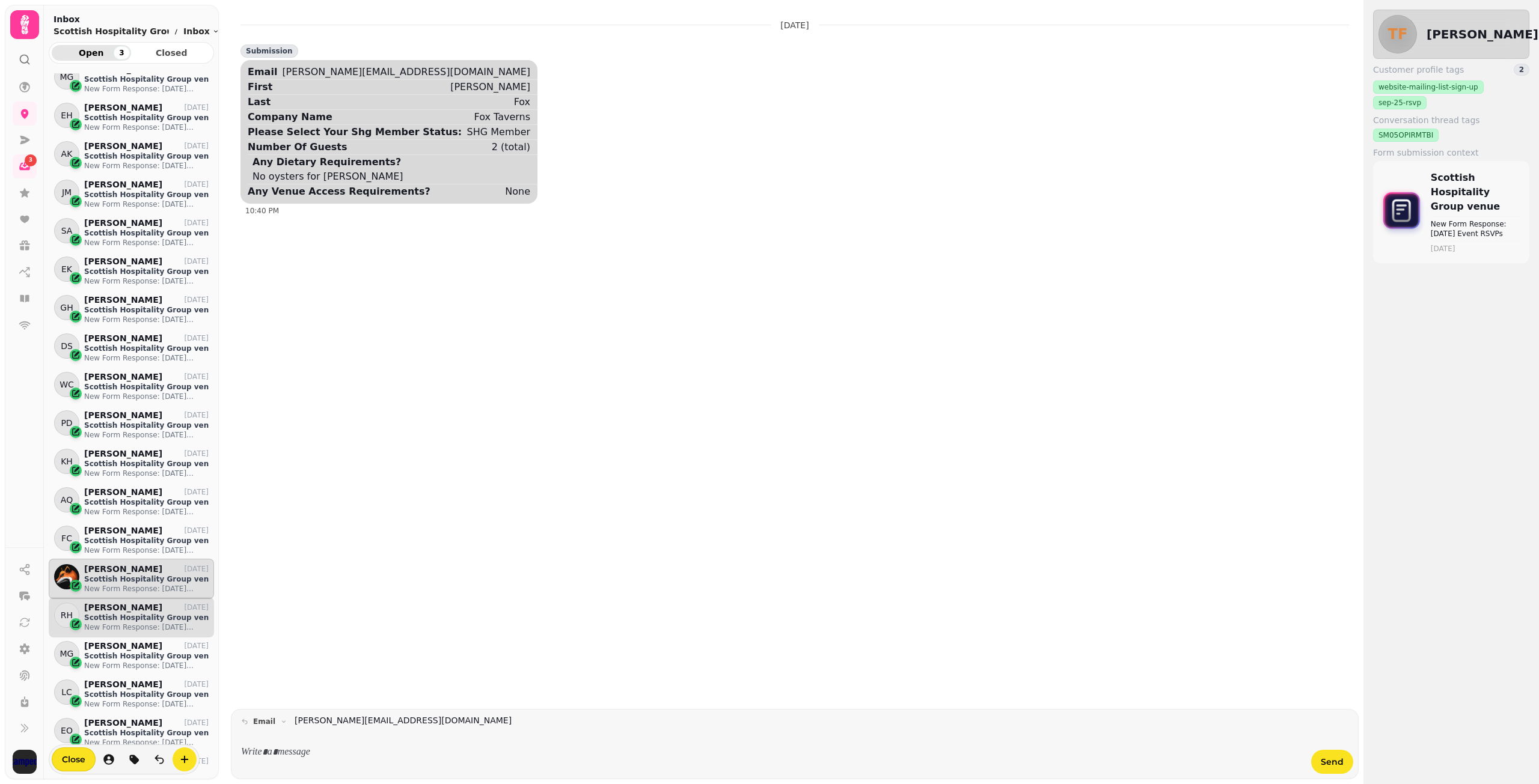
click at [127, 609] on p "[PERSON_NAME]" at bounding box center [123, 607] width 78 height 10
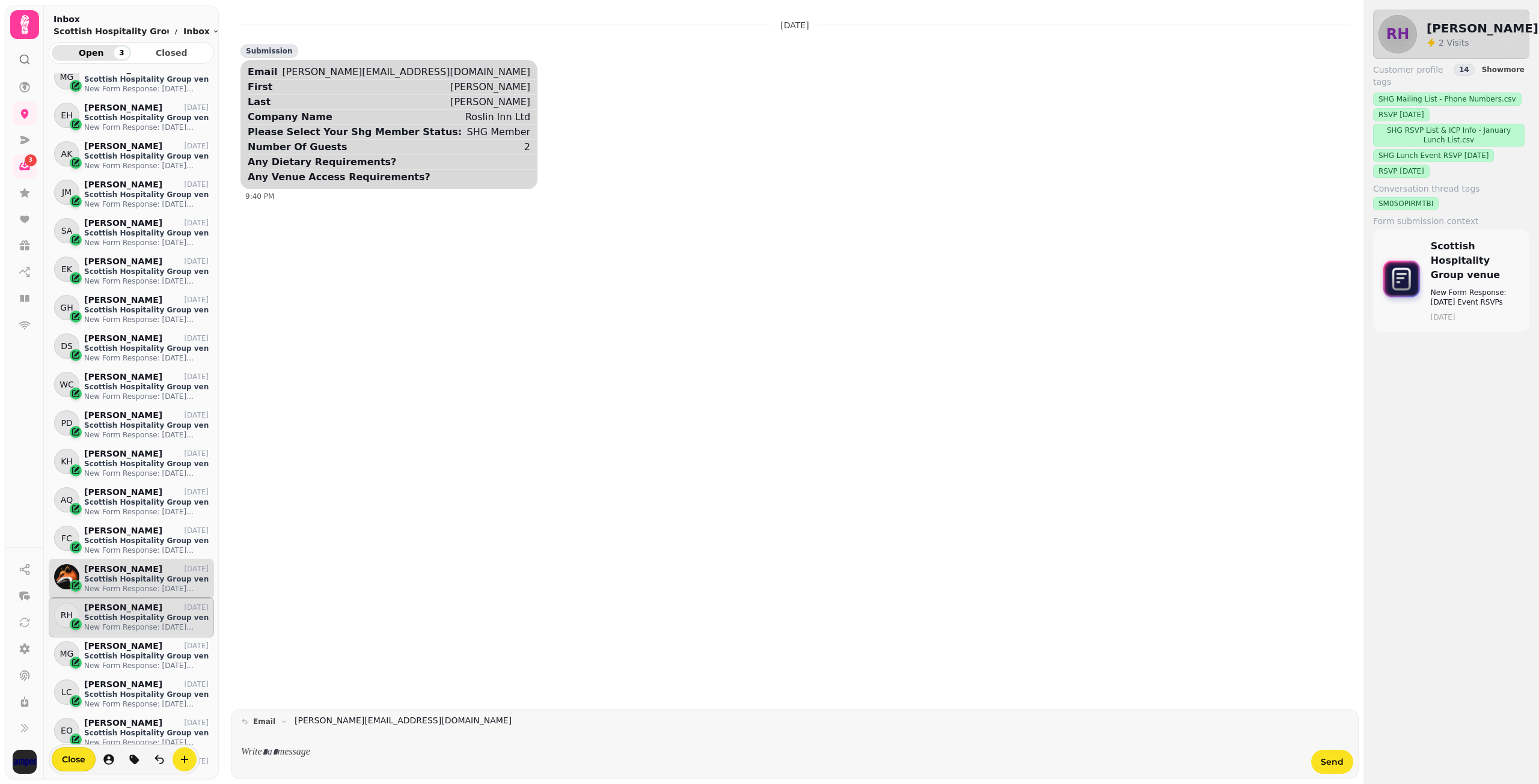
click at [130, 581] on p "Scottish Hospitality Group venue" at bounding box center [146, 579] width 124 height 9
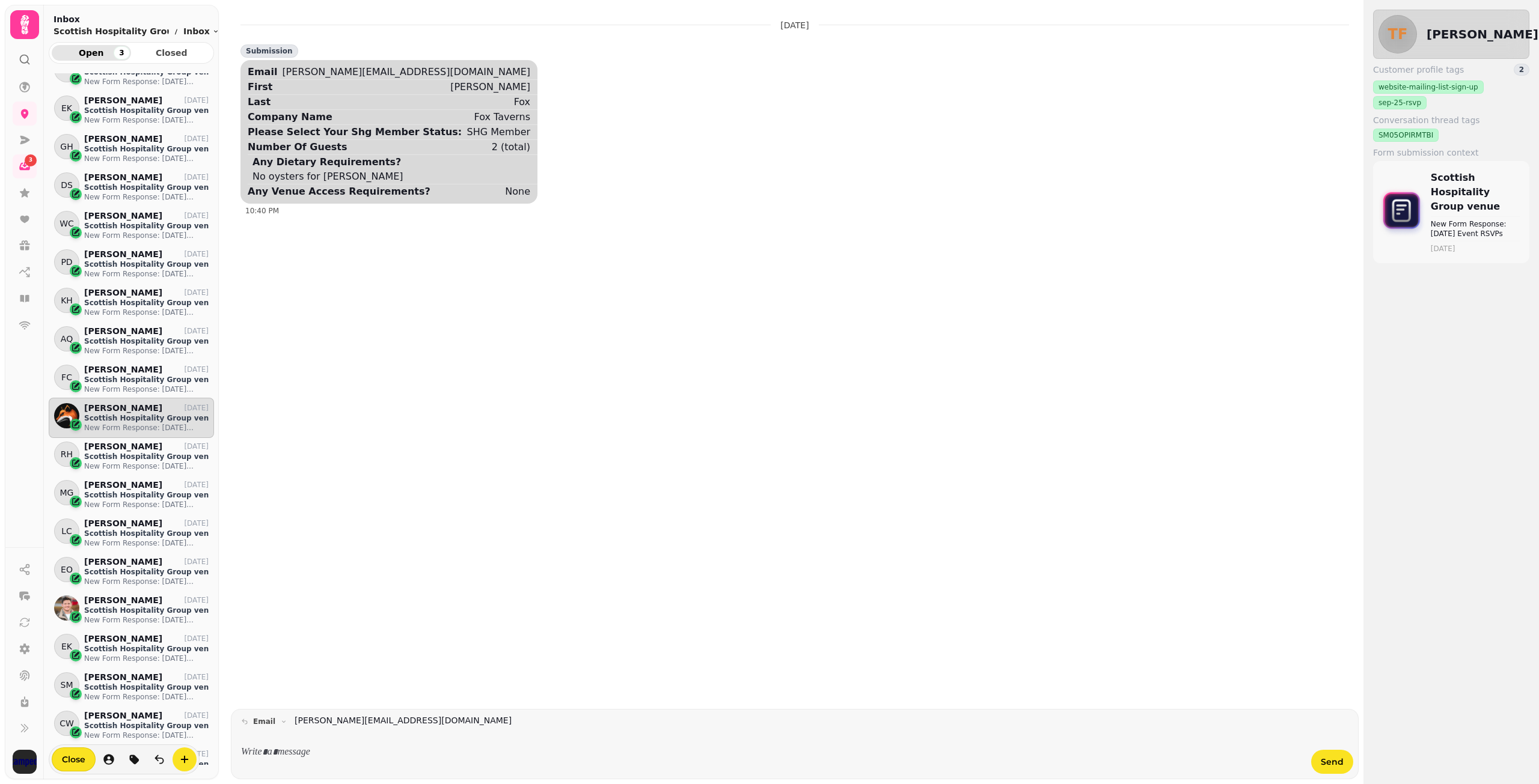
scroll to position [601, 0]
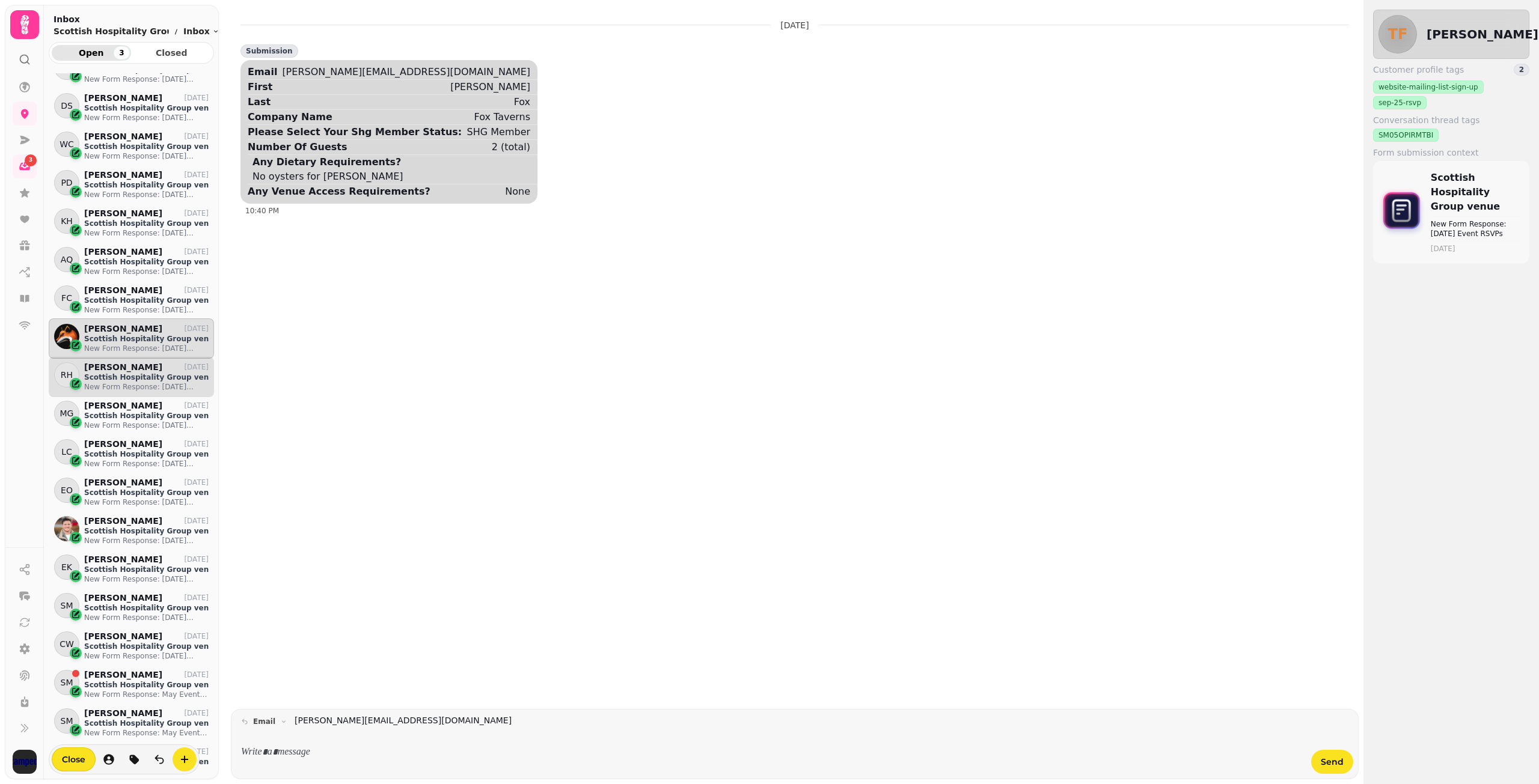
click at [130, 375] on p "Scottish Hospitality Group venue" at bounding box center [146, 377] width 124 height 9
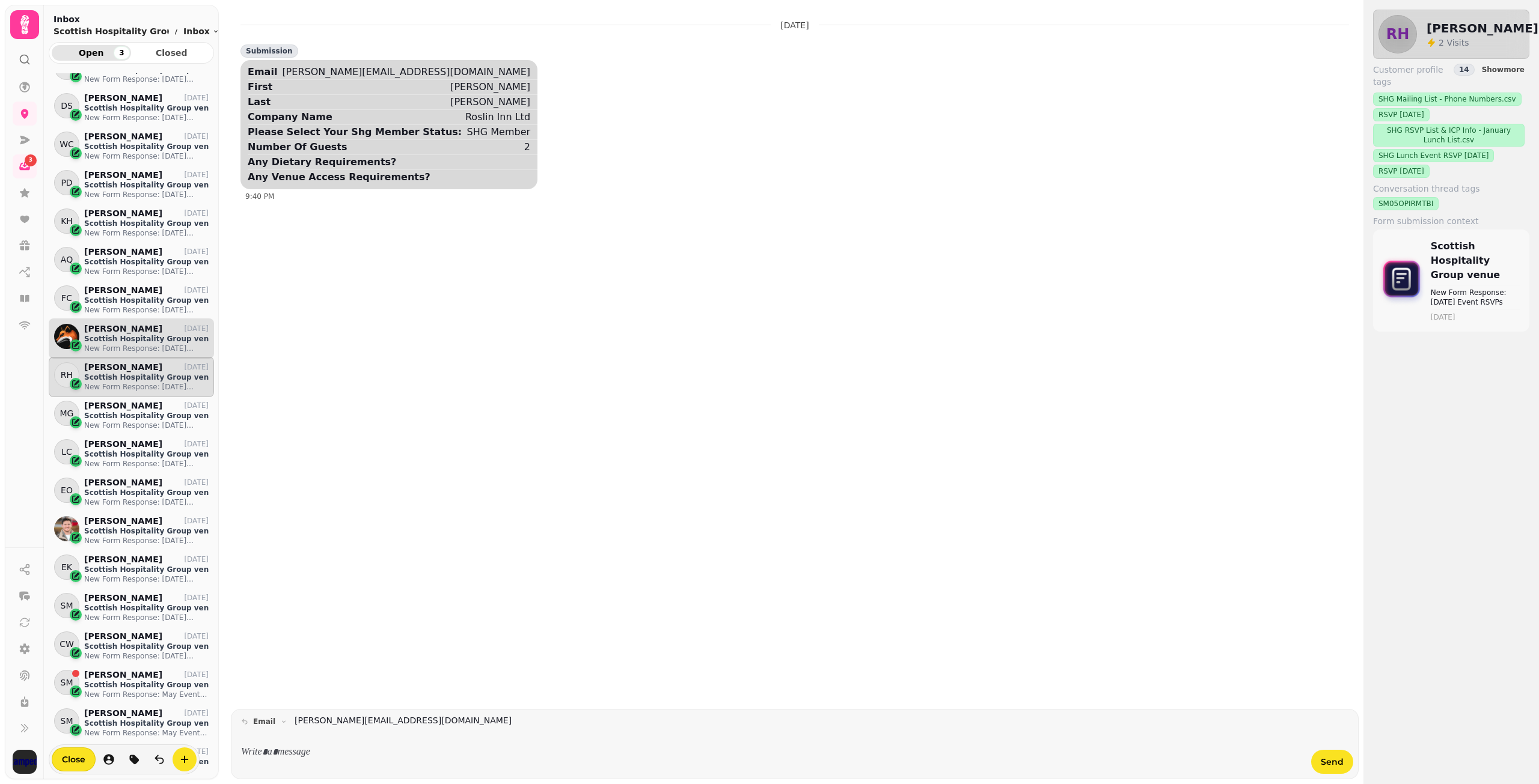
click at [131, 337] on p "Scottish Hospitality Group venue" at bounding box center [146, 339] width 124 height 9
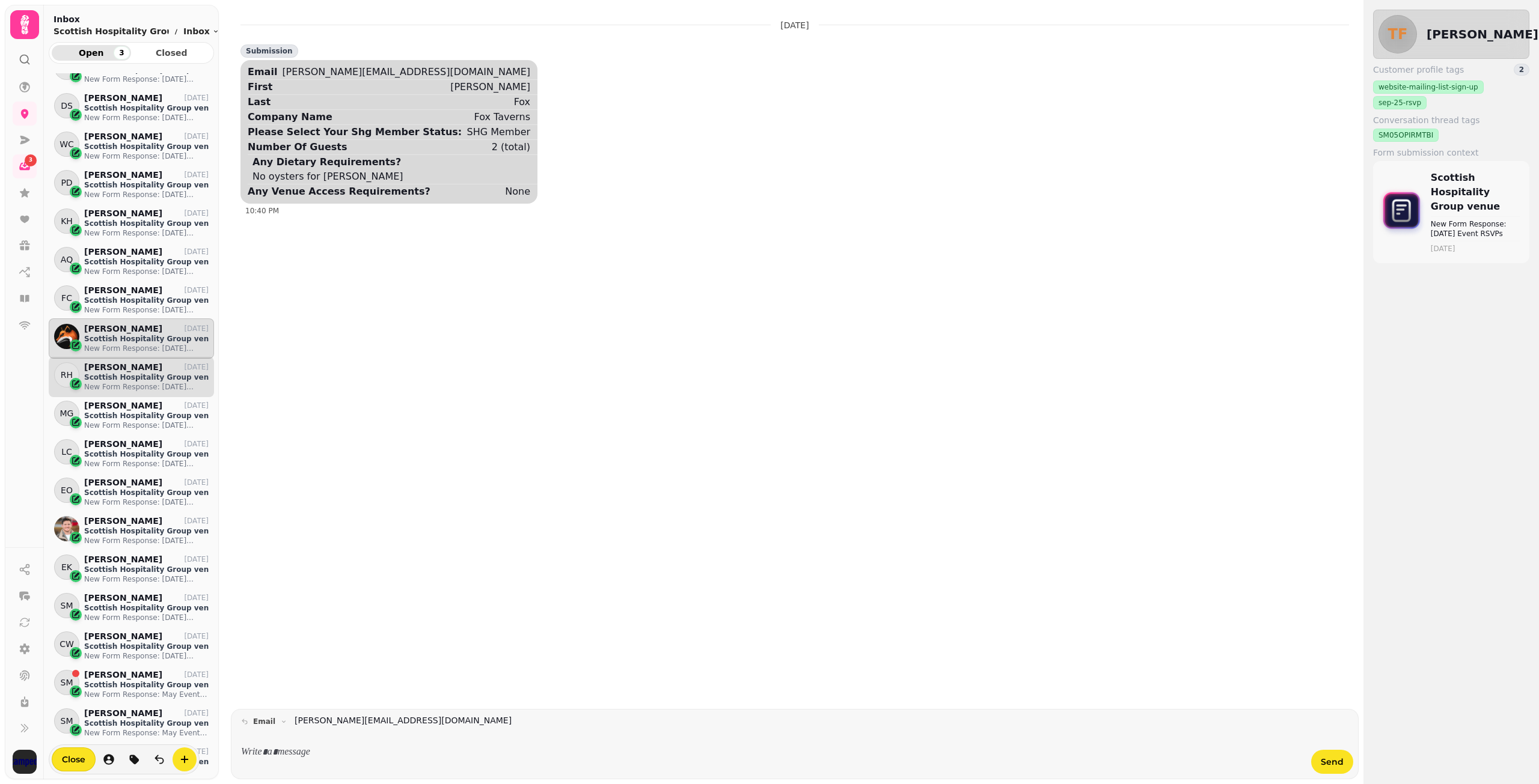
click at [130, 380] on p "Scottish Hospitality Group venue" at bounding box center [146, 377] width 124 height 9
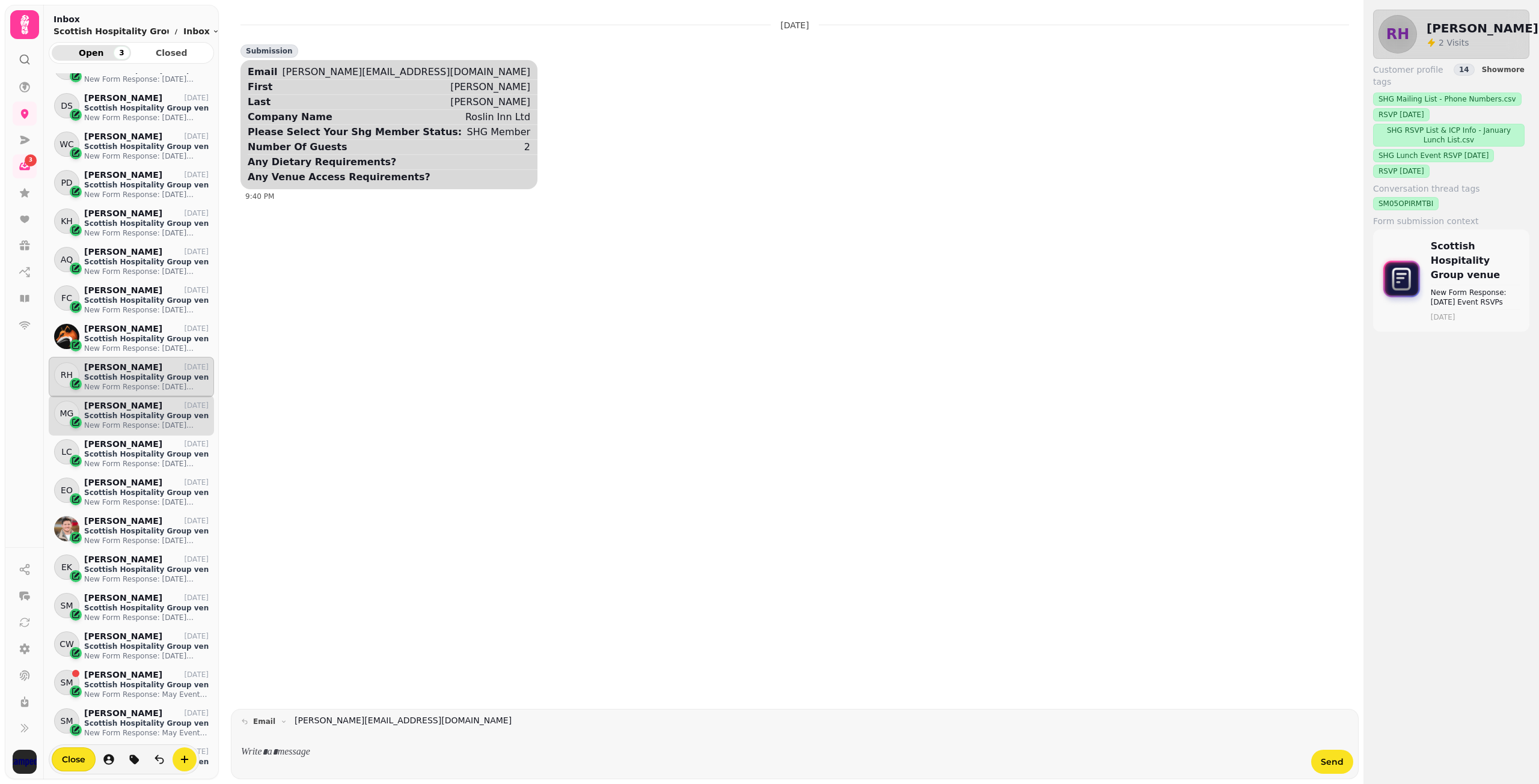
click at [128, 406] on p "[PERSON_NAME]" at bounding box center [123, 405] width 78 height 10
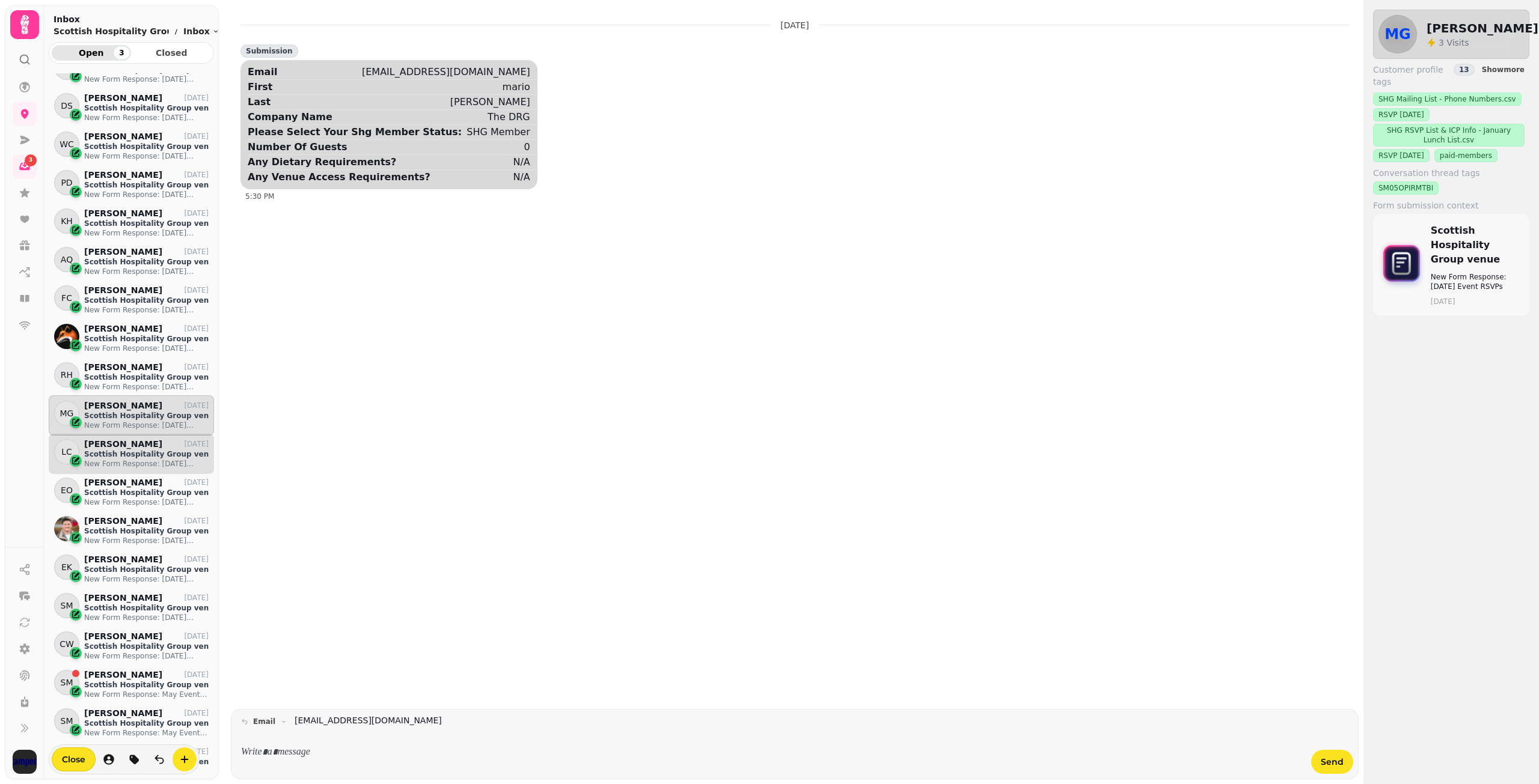
click at [124, 453] on p "Scottish Hospitality Group venue" at bounding box center [146, 454] width 124 height 9
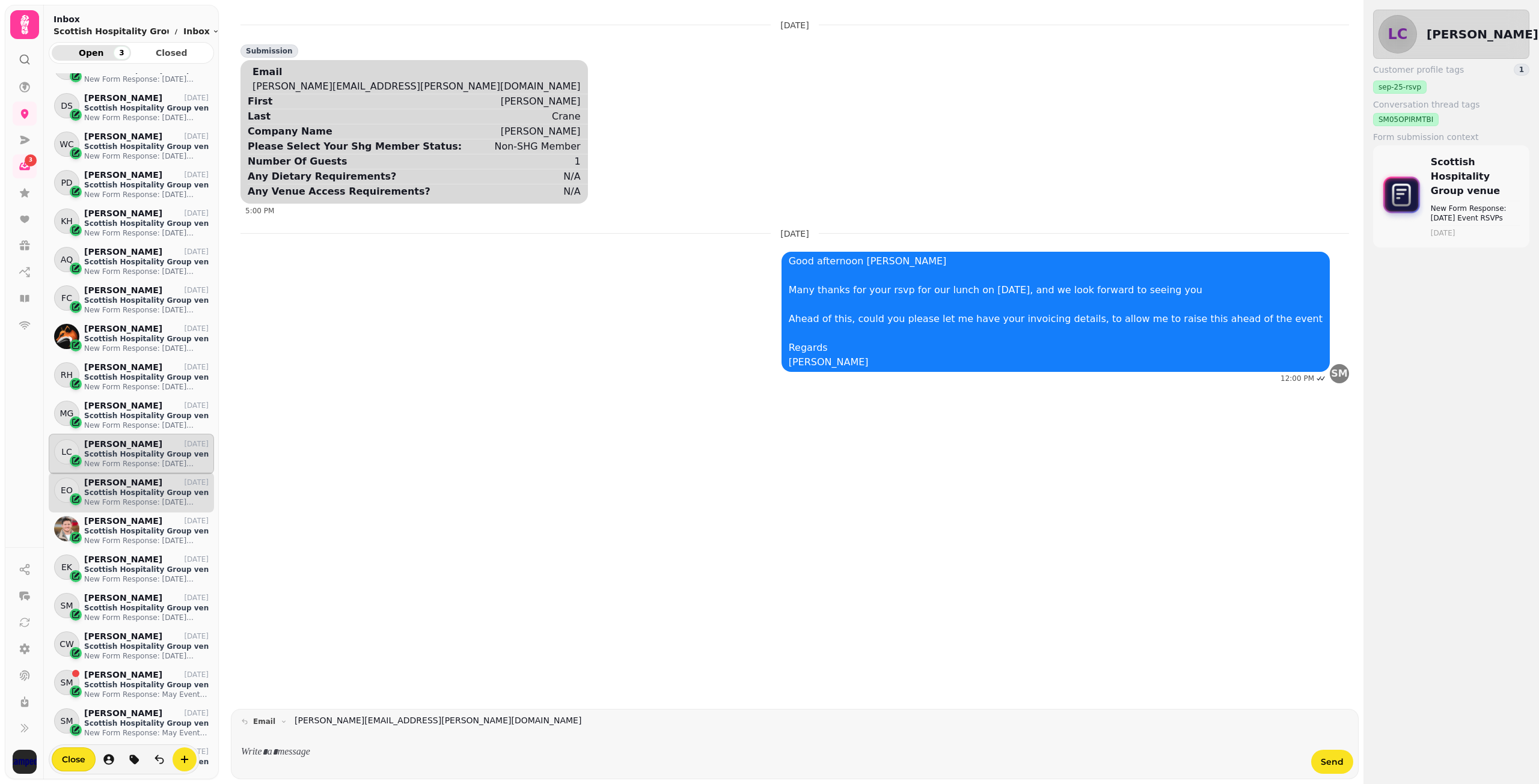
click at [123, 485] on p "[PERSON_NAME]" at bounding box center [123, 482] width 78 height 10
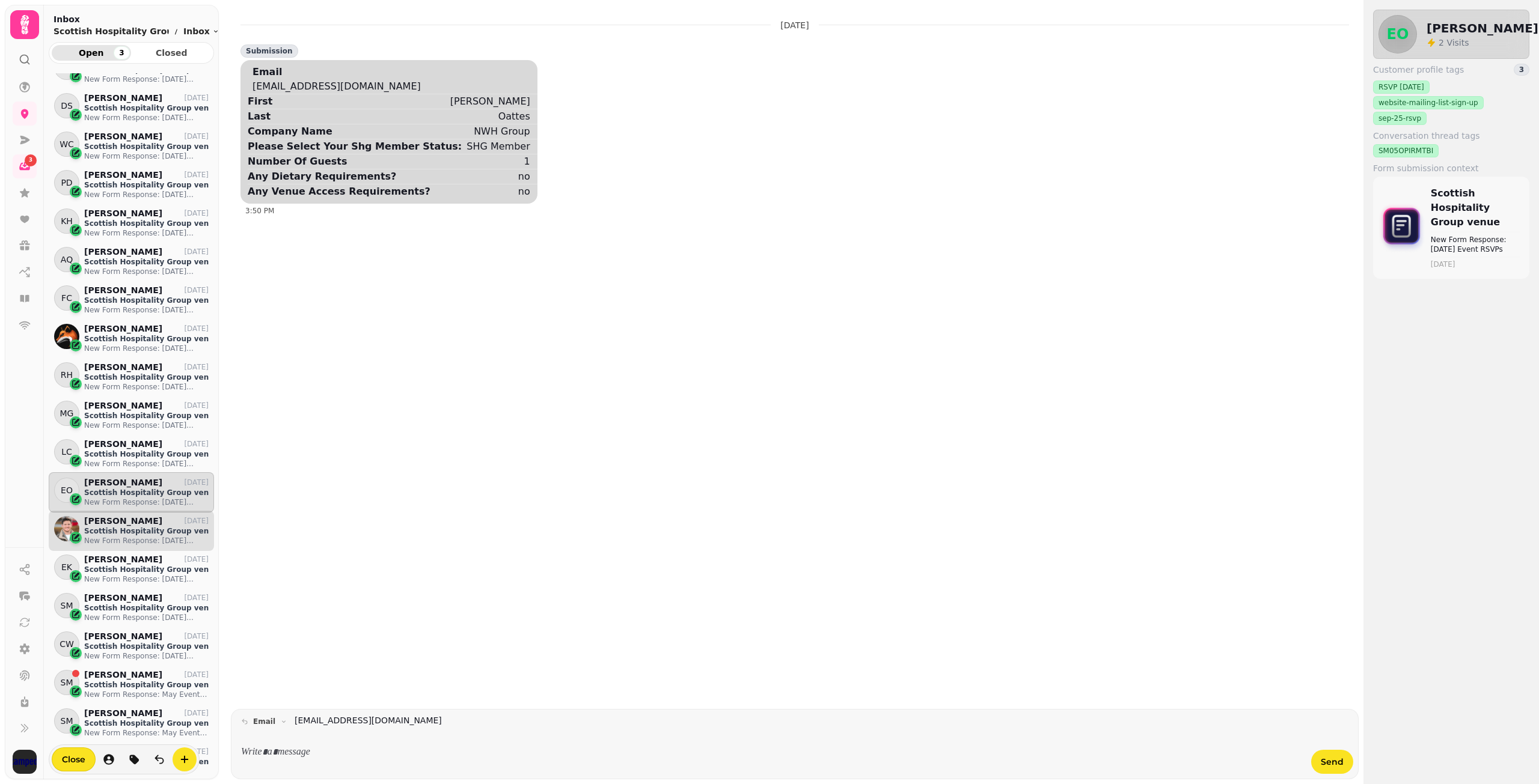
click at [123, 521] on p "[PERSON_NAME]" at bounding box center [123, 521] width 78 height 10
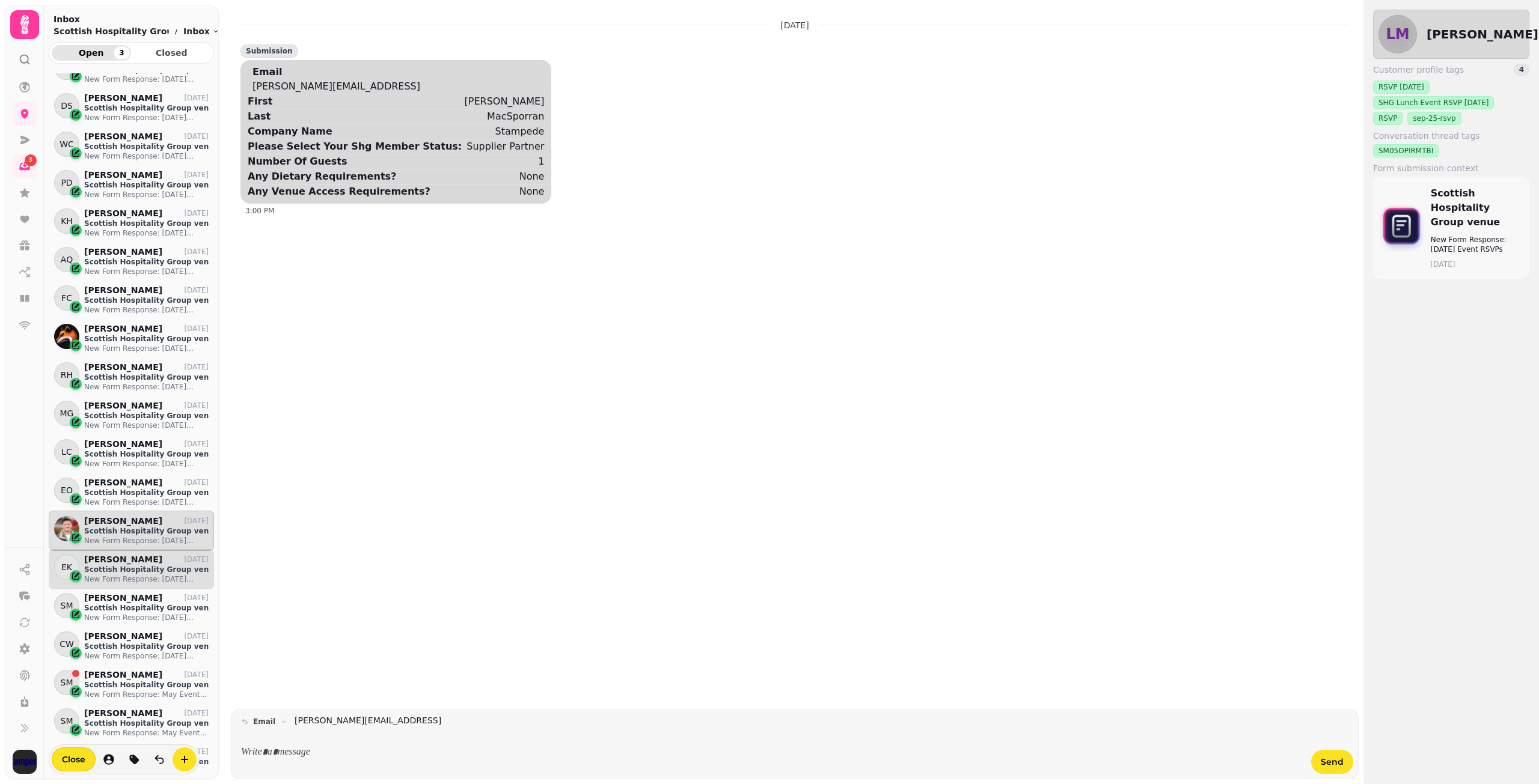
click at [125, 558] on p "[PERSON_NAME]" at bounding box center [123, 559] width 78 height 10
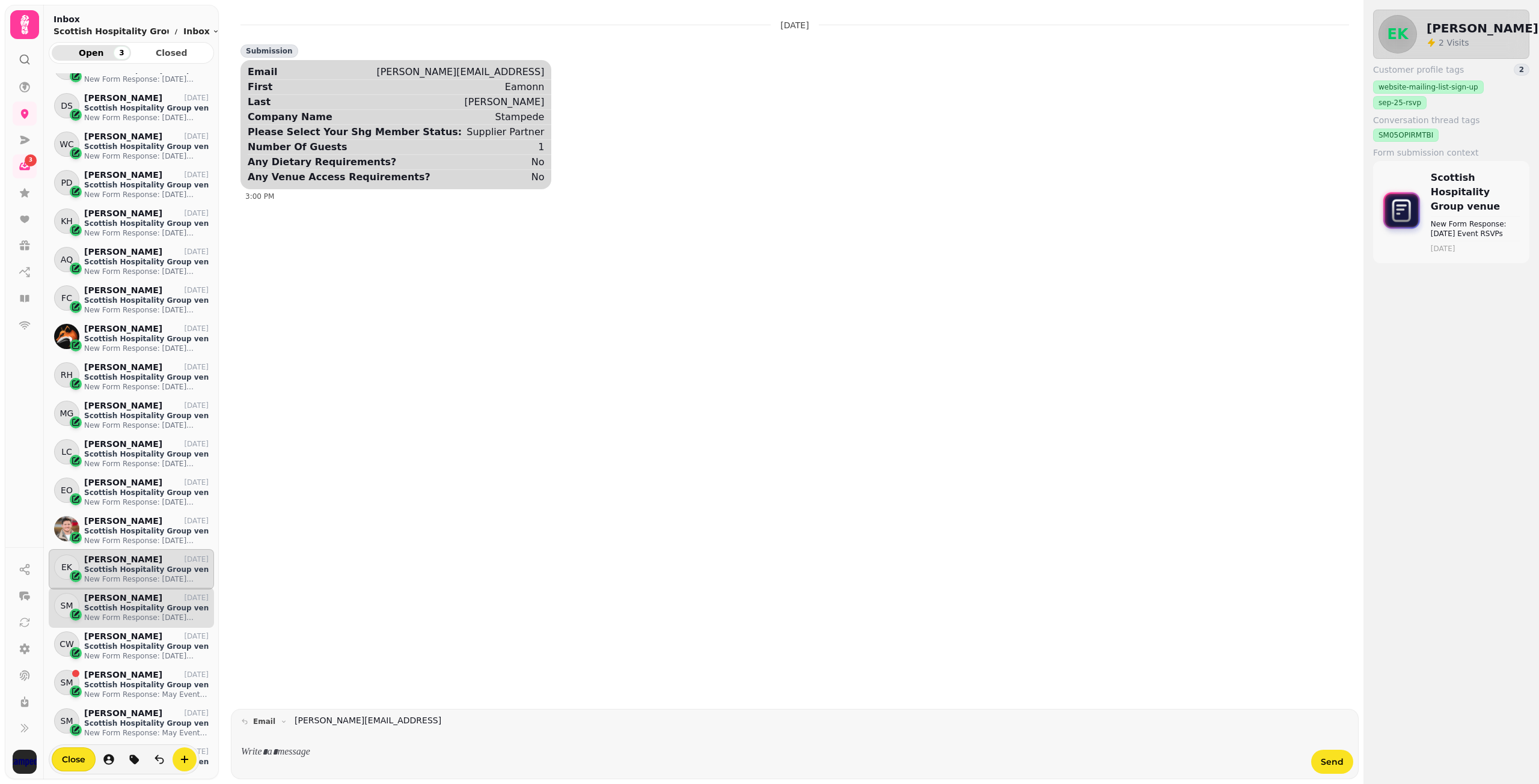
click at [126, 604] on p "Scottish Hospitality Group venue" at bounding box center [146, 608] width 124 height 9
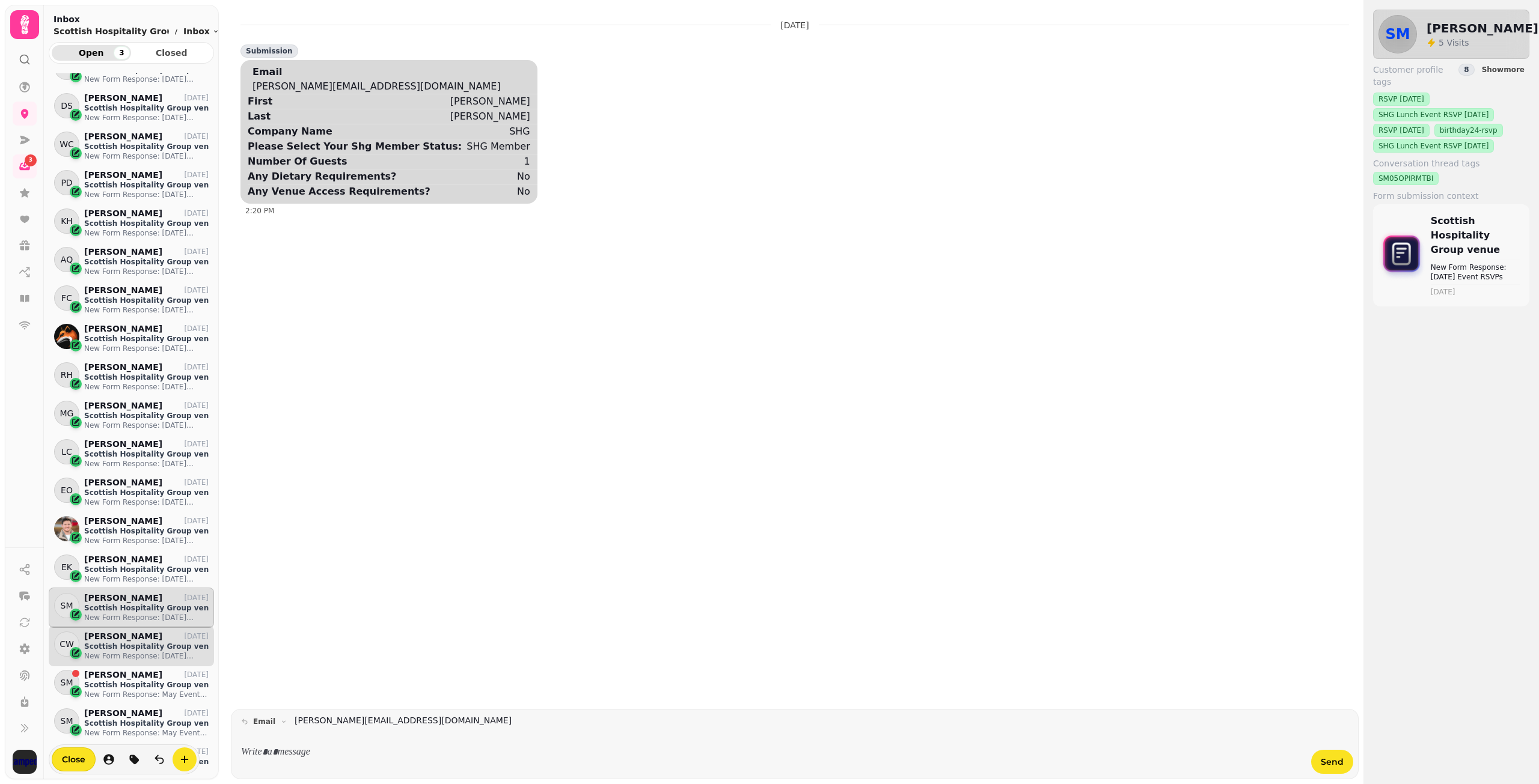
click at [127, 641] on p "Scottish Hospitality Group venue" at bounding box center [146, 646] width 124 height 9
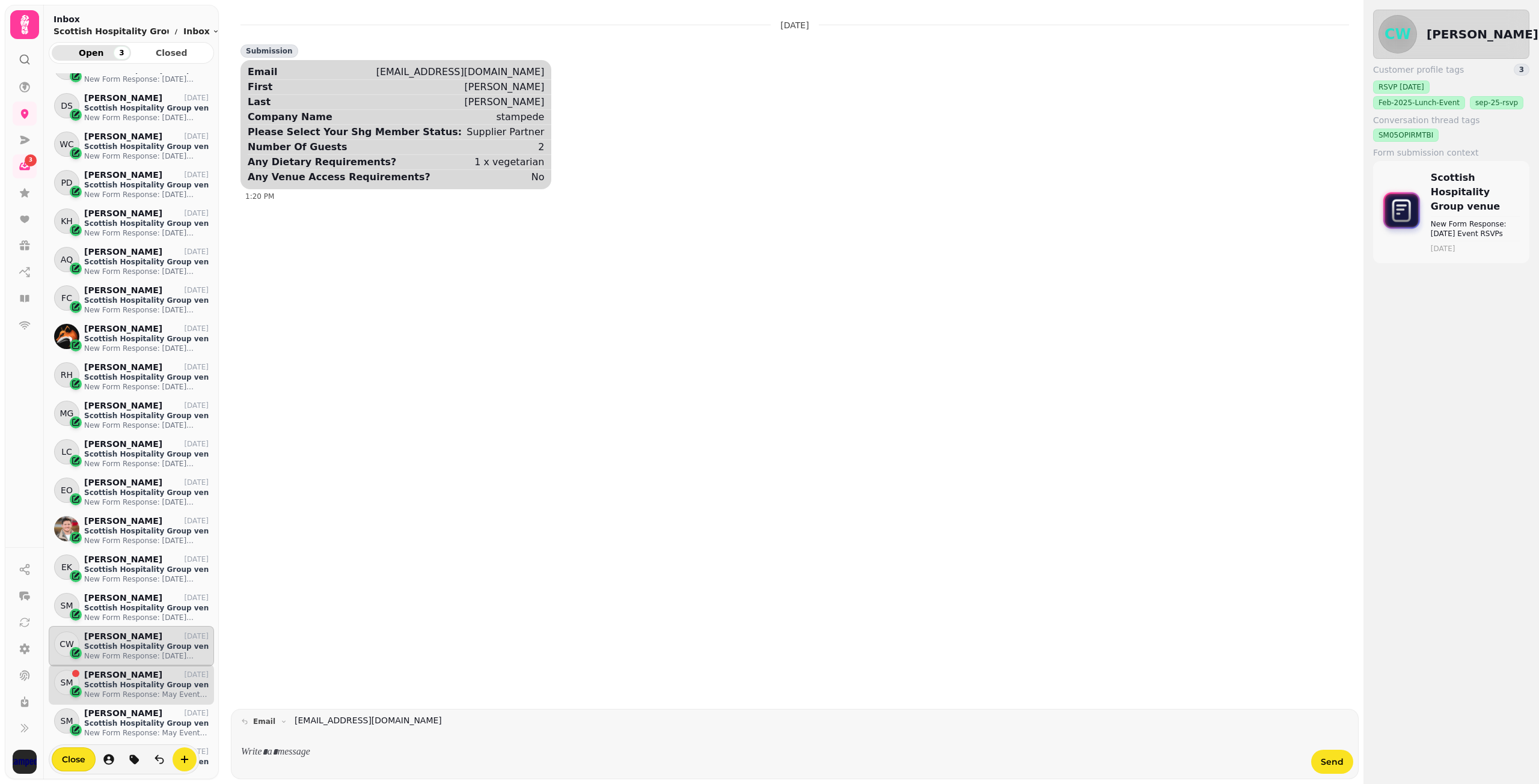
click at [126, 678] on p "[PERSON_NAME]" at bounding box center [123, 675] width 78 height 10
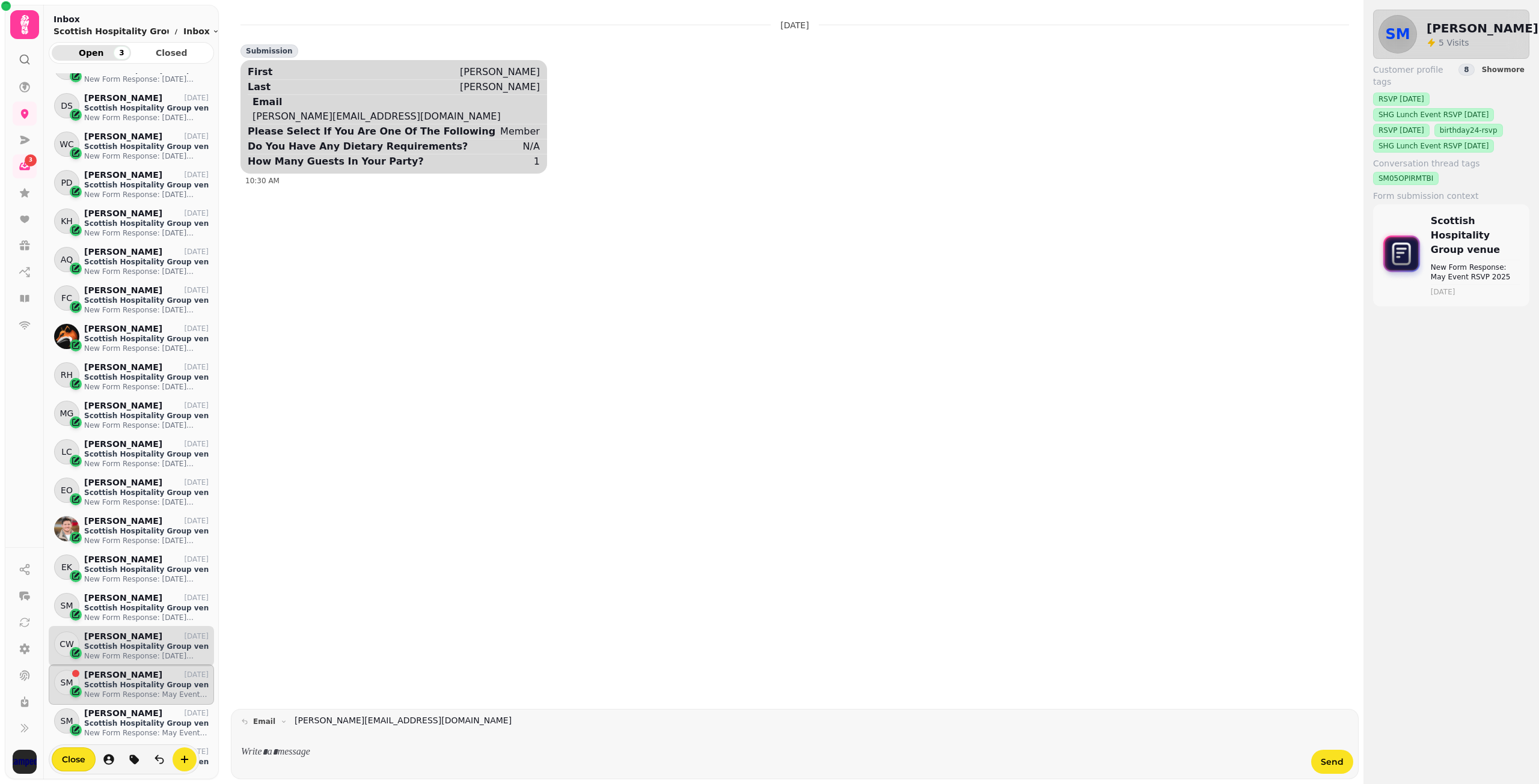
click at [130, 636] on p "[PERSON_NAME]" at bounding box center [123, 636] width 78 height 10
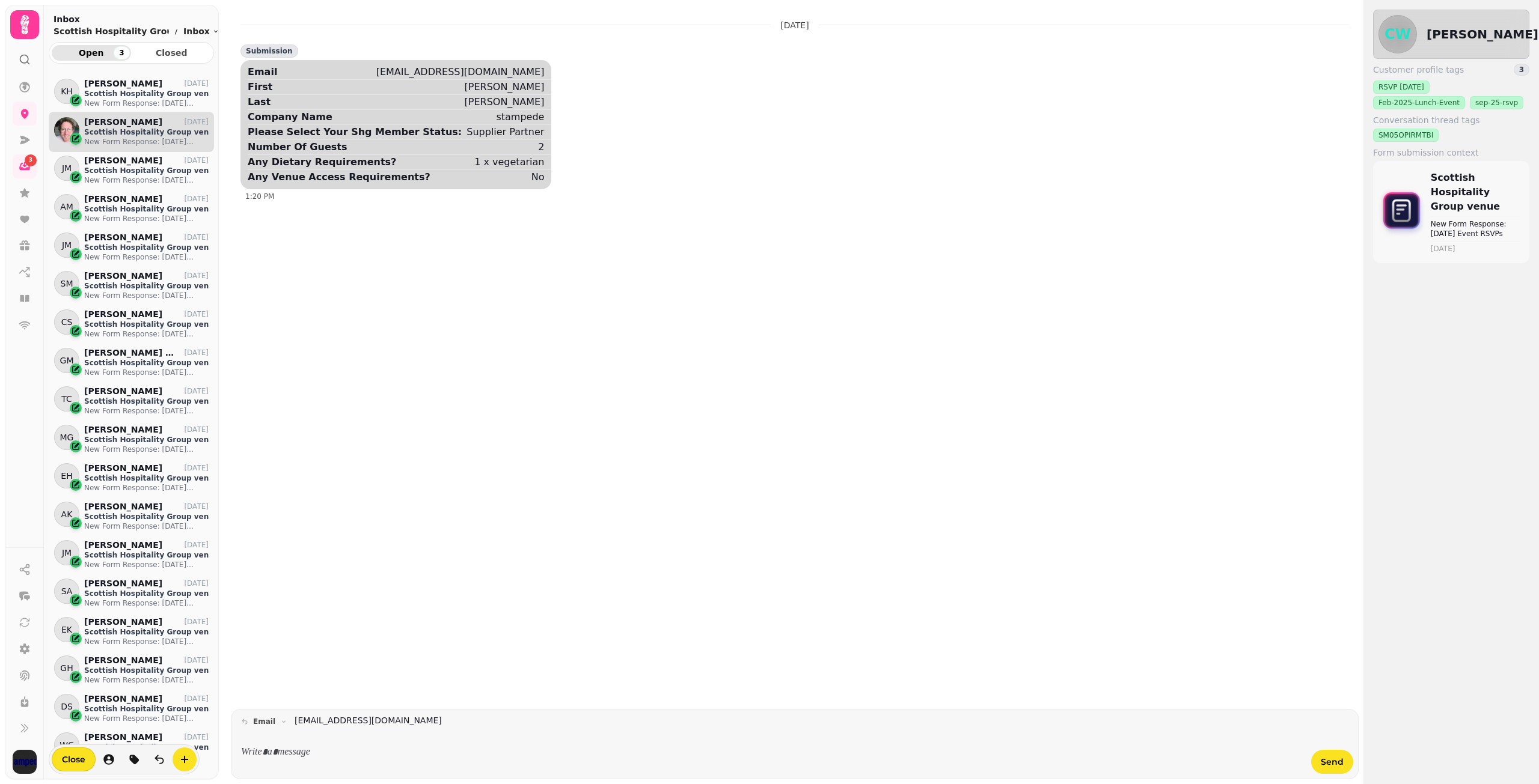
click at [127, 134] on p "Scottish Hospitality Group venue" at bounding box center [146, 132] width 124 height 9
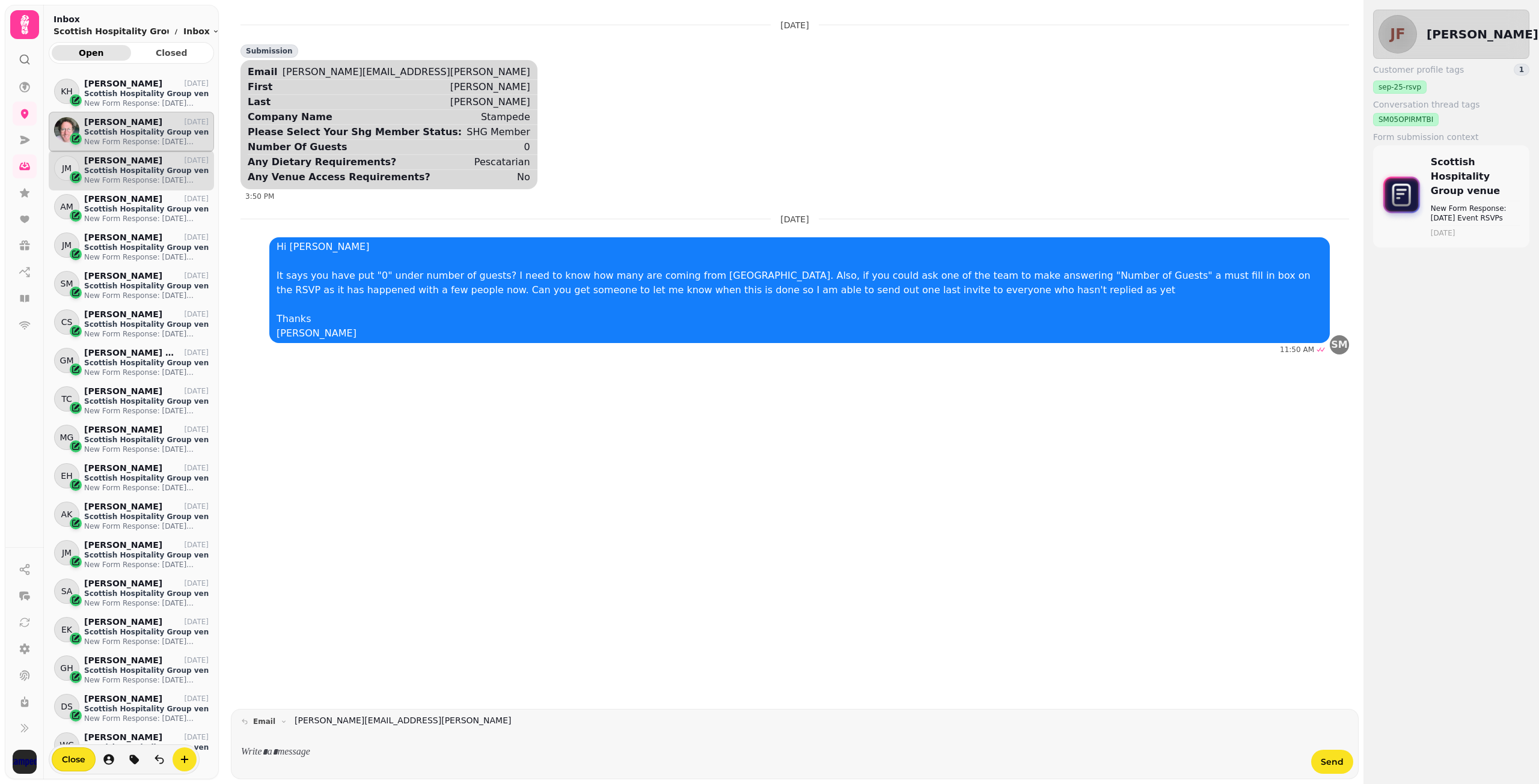
click at [118, 172] on p "Scottish Hospitality Group venue" at bounding box center [146, 170] width 124 height 9
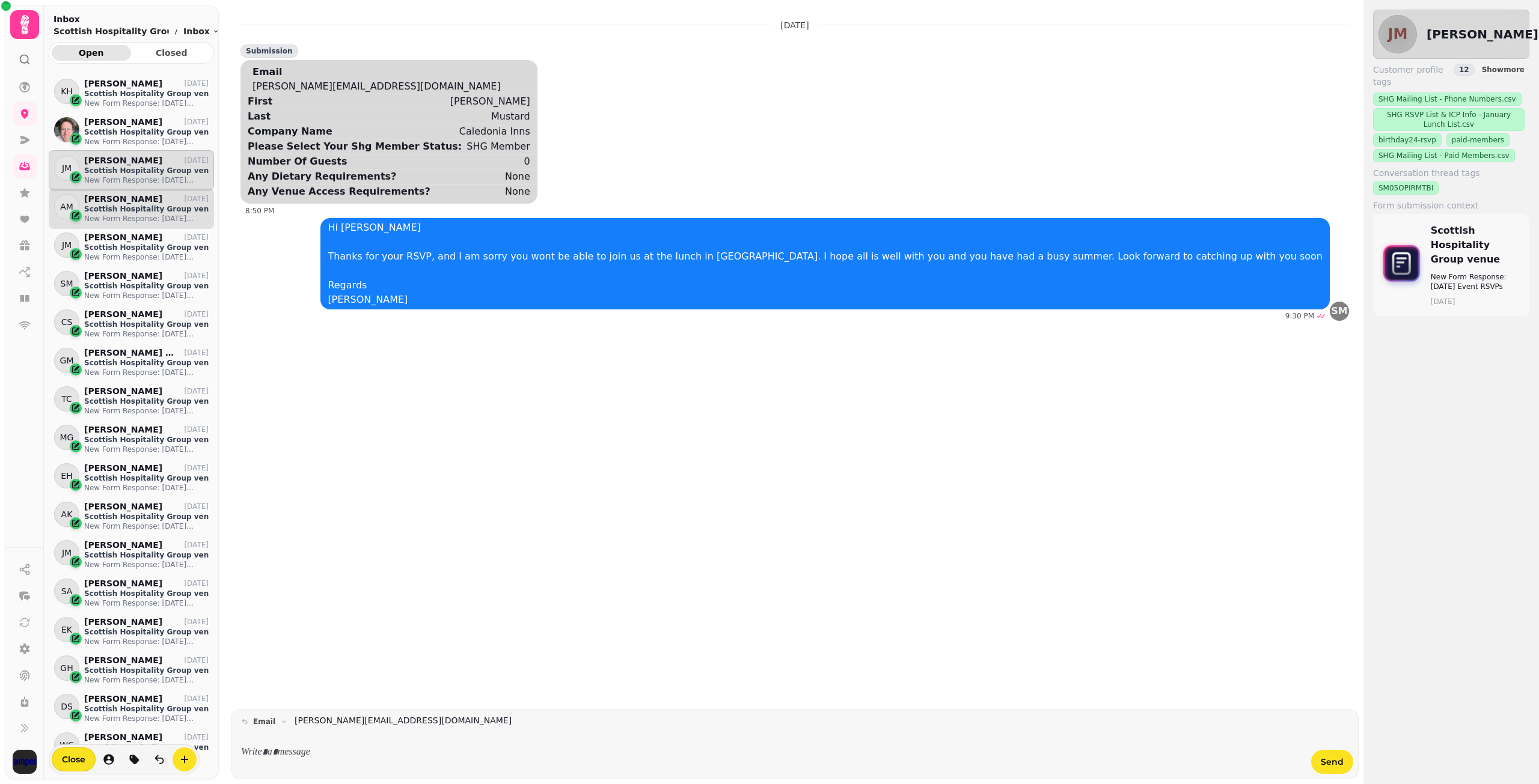
click at [120, 201] on p "[PERSON_NAME]" at bounding box center [123, 199] width 78 height 10
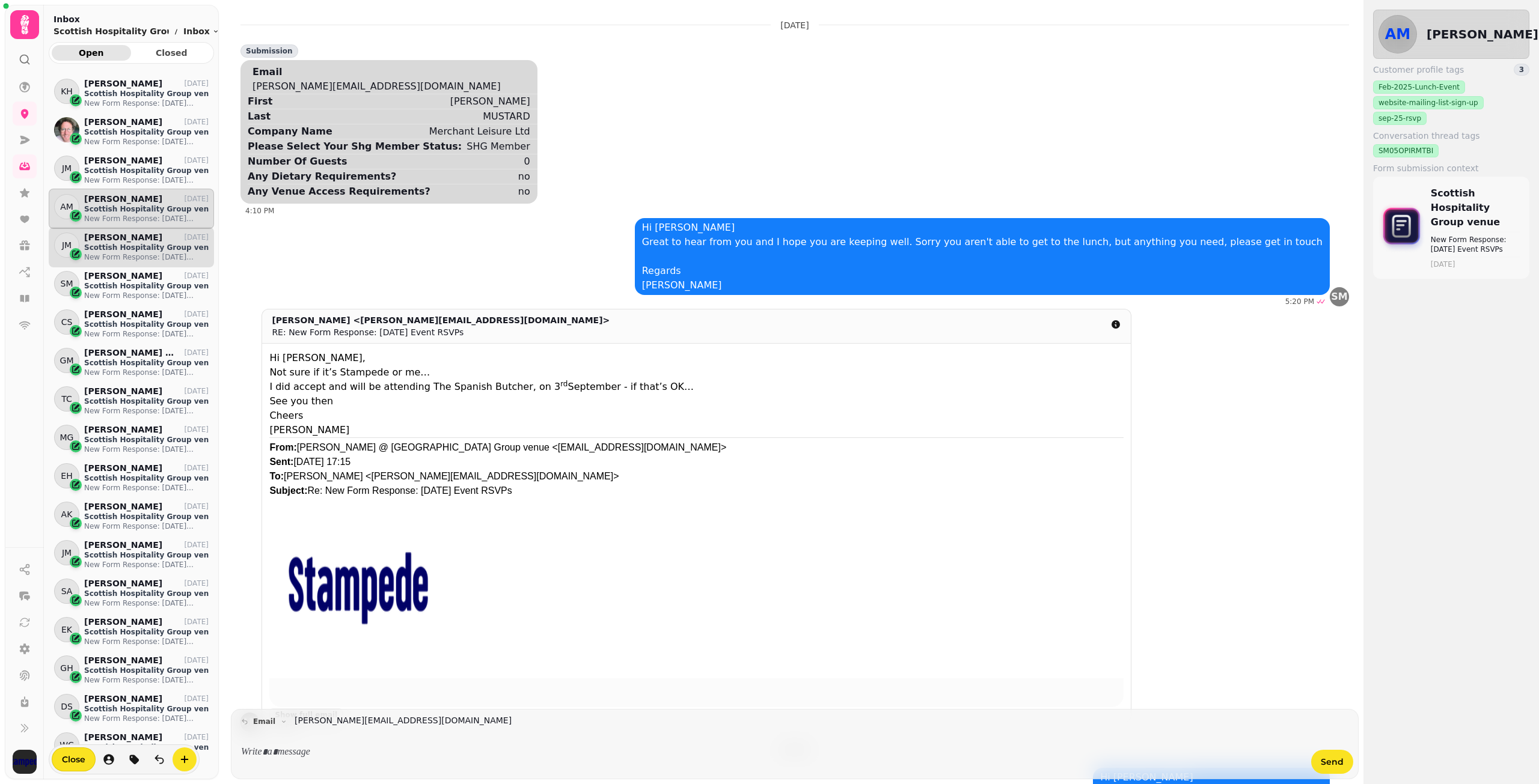
click at [116, 243] on p "Scottish Hospitality Group venue" at bounding box center [146, 247] width 124 height 9
